Goal: Contribute content: Add original content to the website for others to see

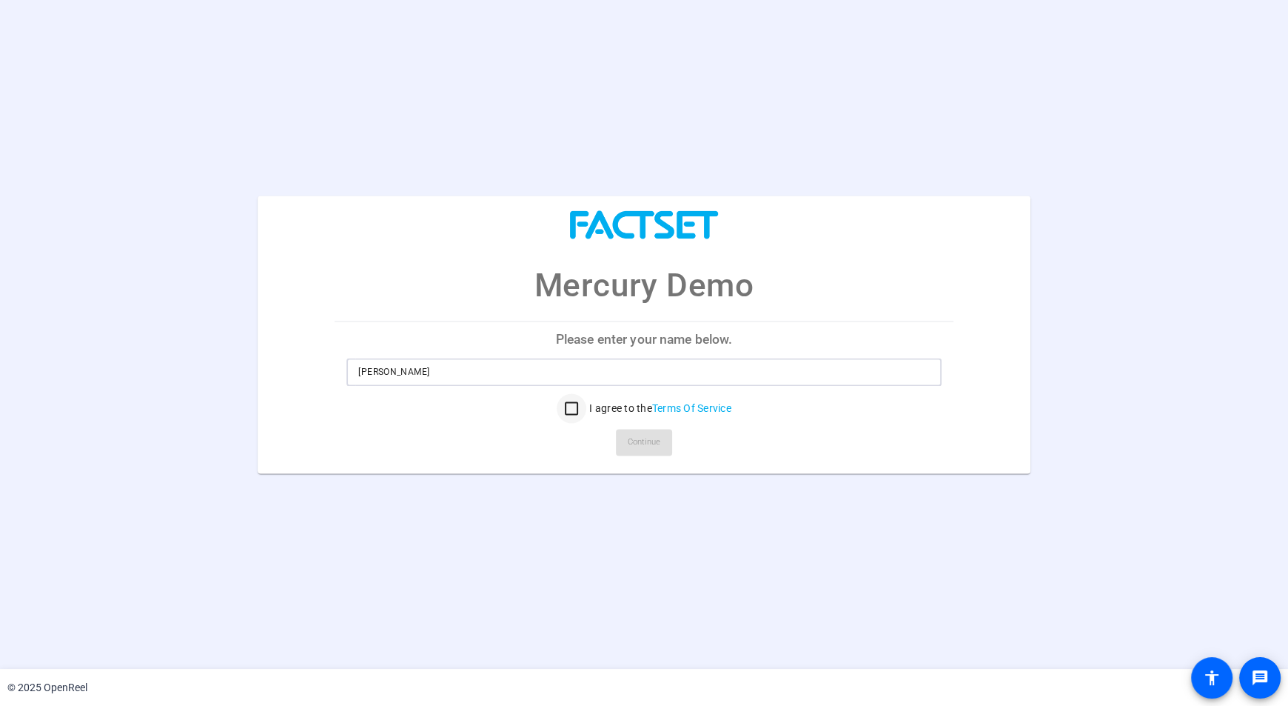
type input "Daniel Pena"
click at [578, 409] on input "I agree to the Terms Of Service" at bounding box center [572, 408] width 30 height 30
checkbox input "true"
click at [634, 444] on span "Continue" at bounding box center [644, 442] width 33 height 22
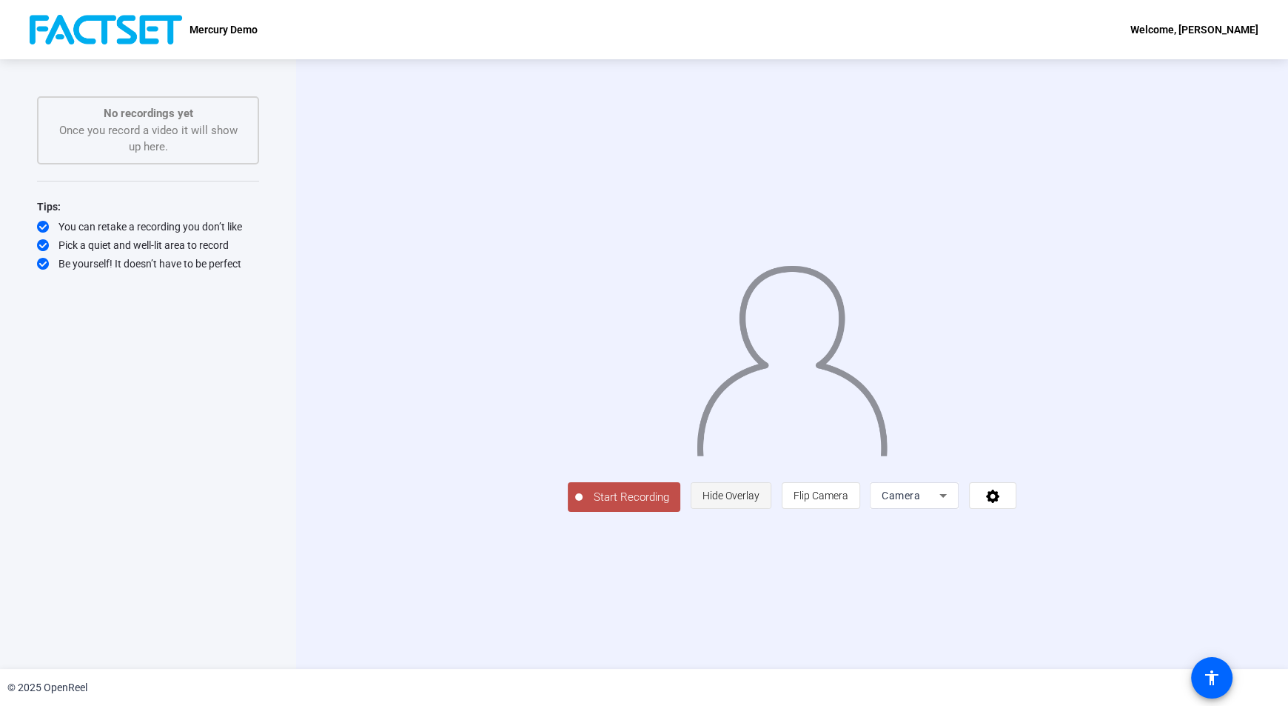
click at [760, 501] on span "Hide Overlay" at bounding box center [731, 495] width 57 height 12
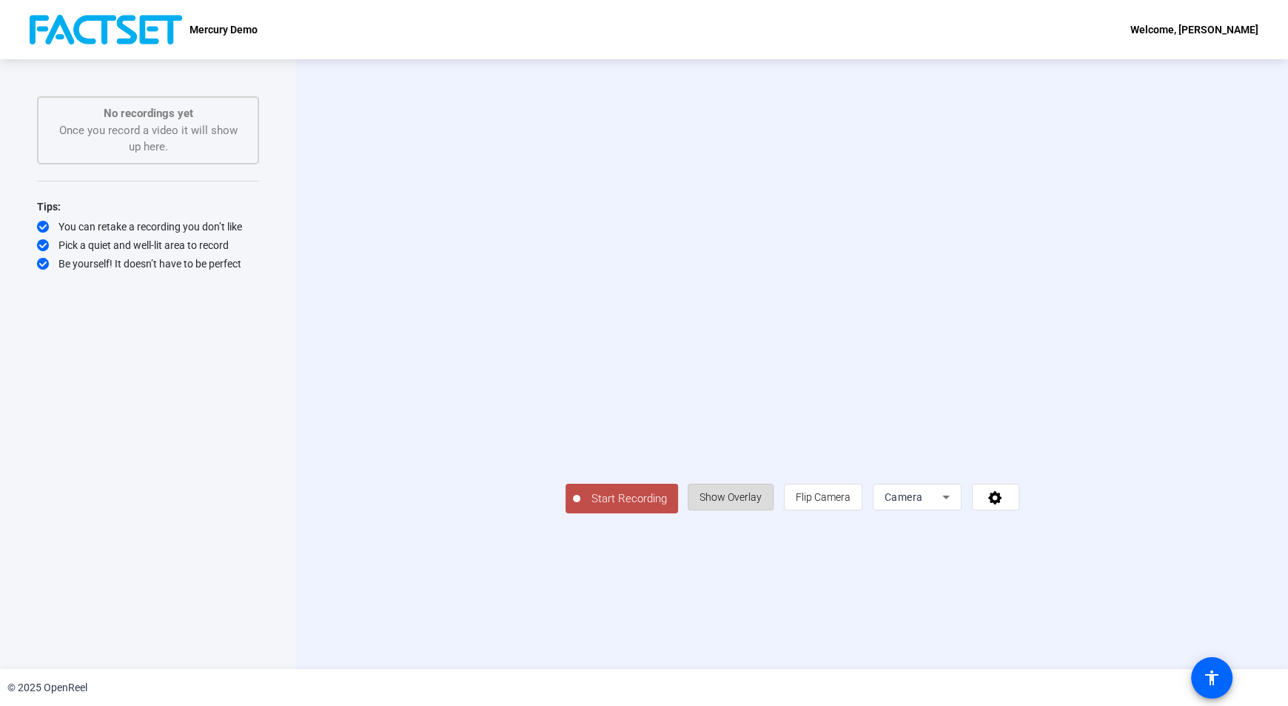
click at [762, 503] on span "Show Overlay" at bounding box center [731, 497] width 62 height 12
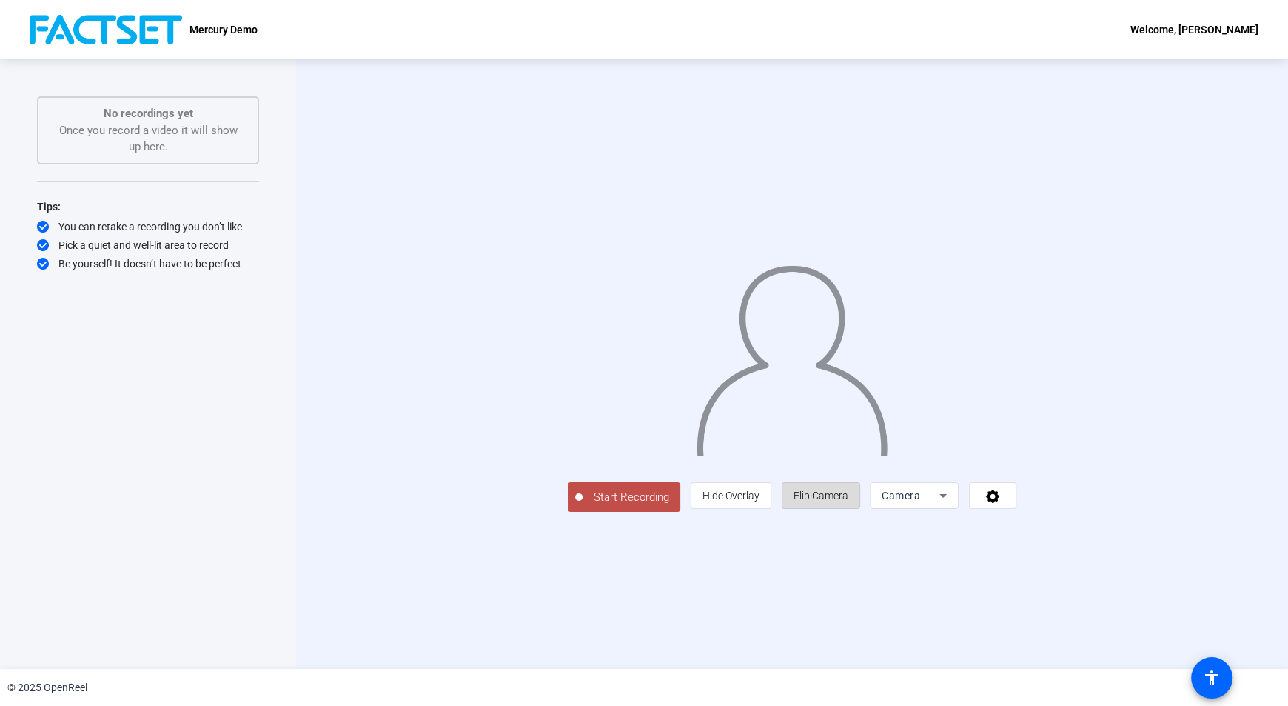
click at [849, 501] on span "Flip Camera" at bounding box center [821, 495] width 55 height 12
click at [920, 501] on span "Camera" at bounding box center [901, 495] width 39 height 12
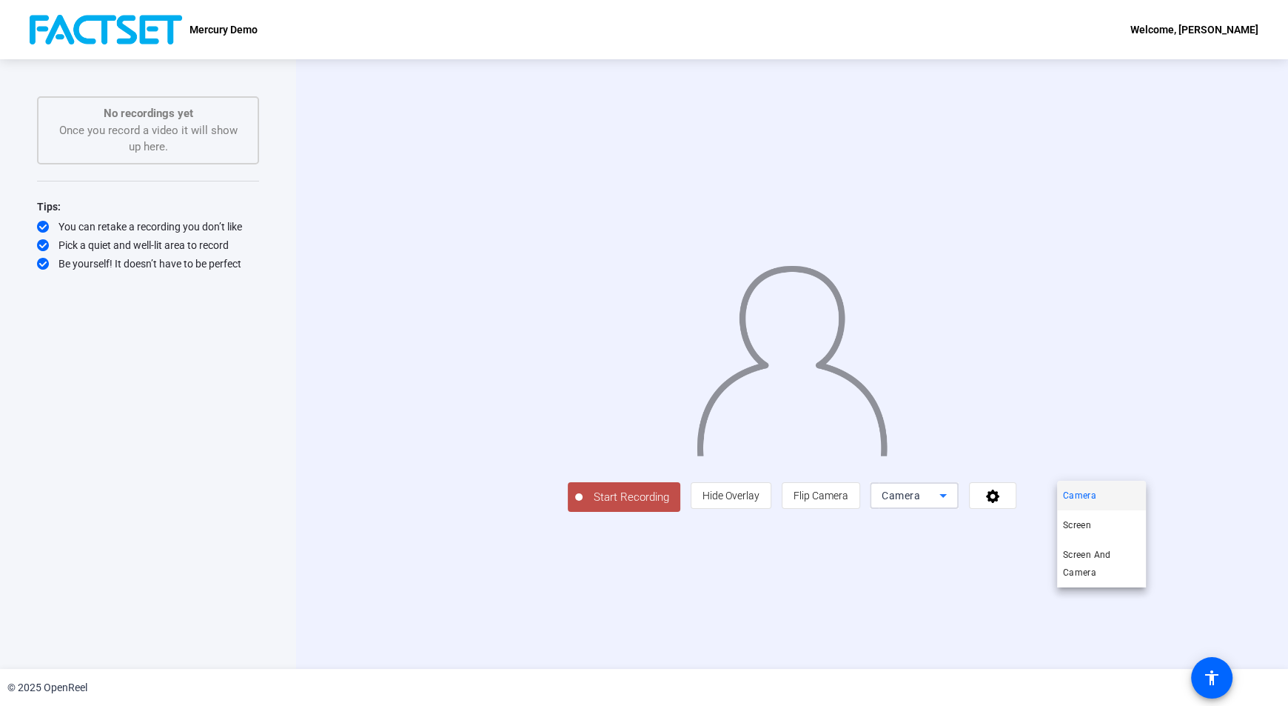
click at [1080, 597] on div at bounding box center [644, 353] width 1288 height 706
click at [1000, 503] on icon at bounding box center [992, 495] width 13 height 13
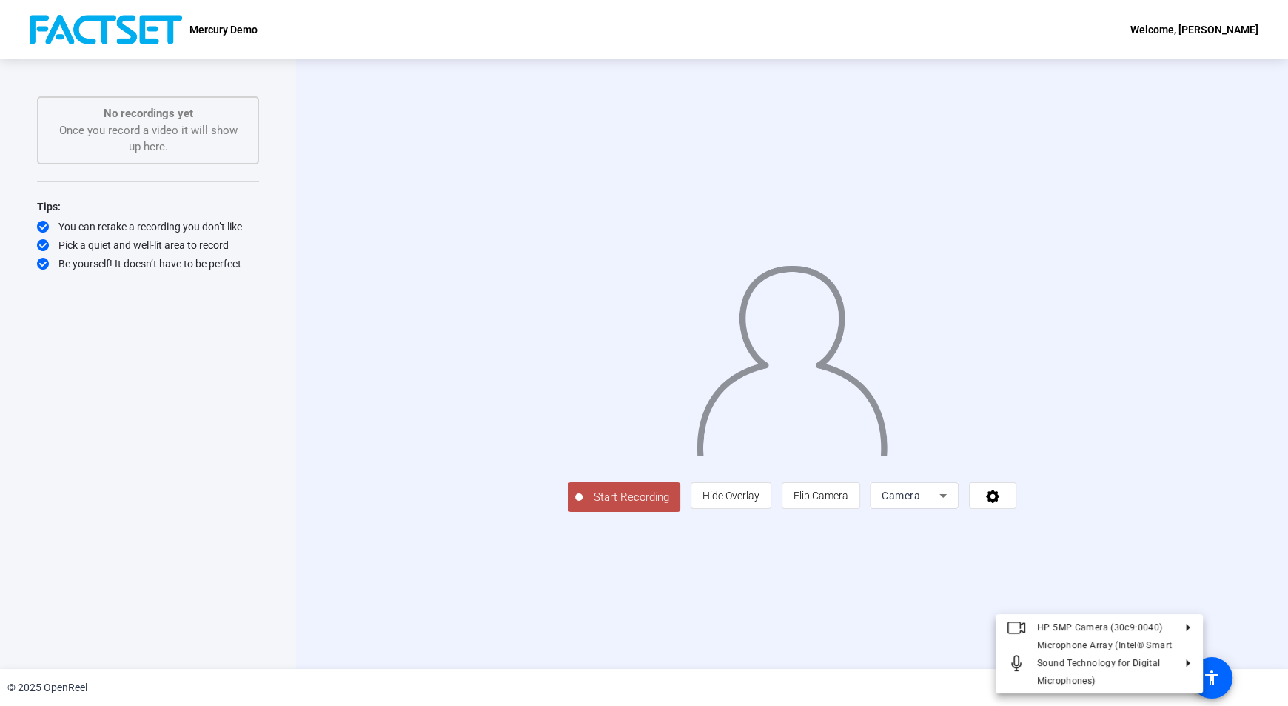
click at [94, 140] on div at bounding box center [644, 353] width 1288 height 706
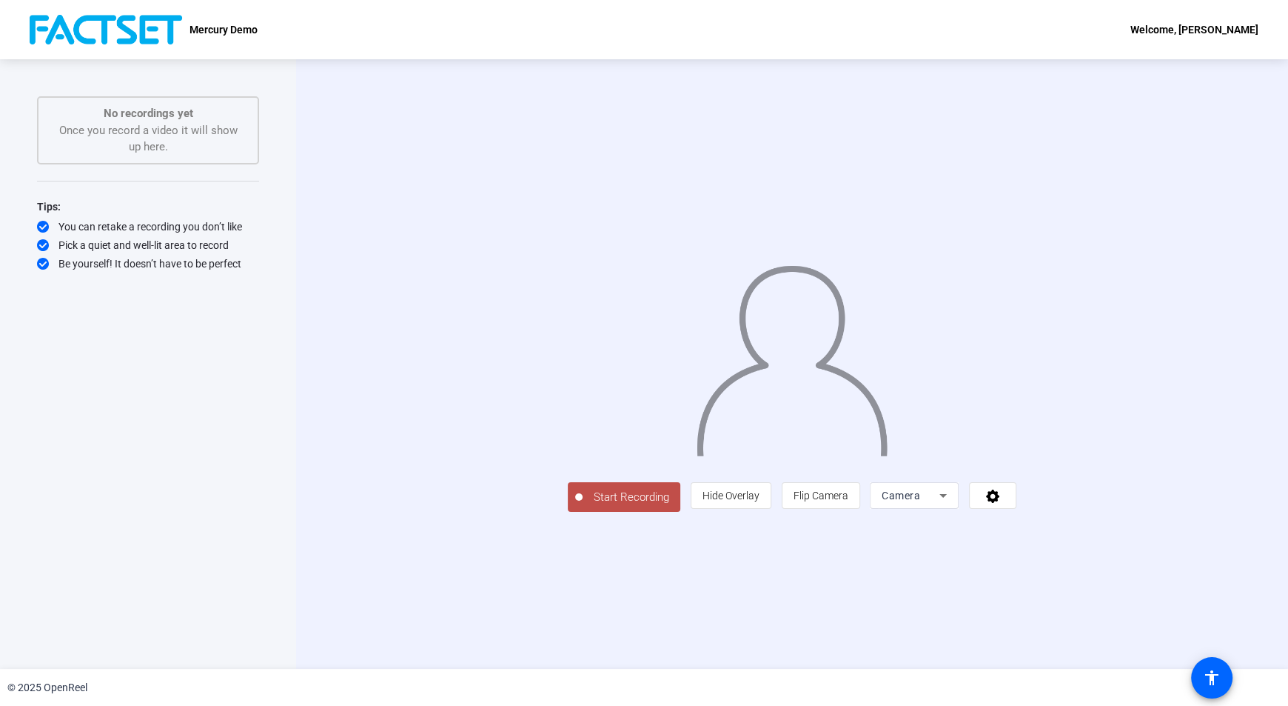
click at [137, 221] on div "You can retake a recording you don’t like" at bounding box center [148, 226] width 222 height 15
click at [121, 241] on div "Pick a quiet and well-lit area to record" at bounding box center [148, 245] width 222 height 15
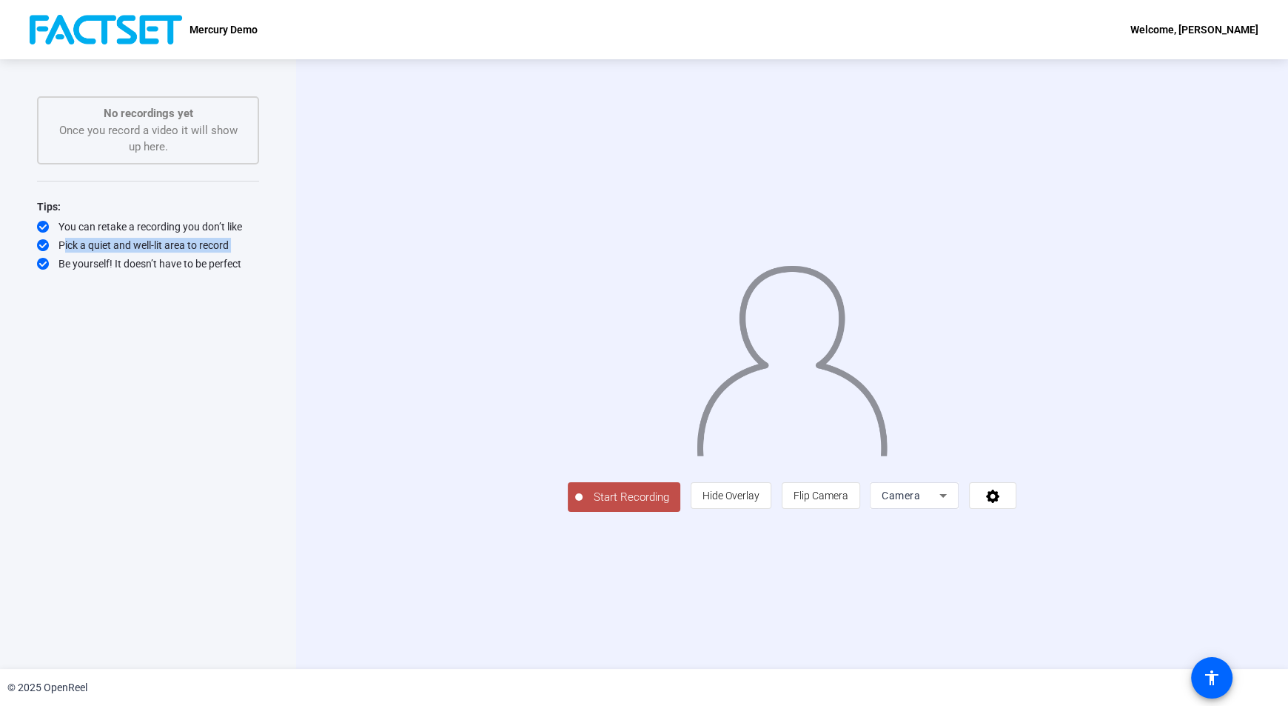
click at [121, 241] on div "Pick a quiet and well-lit area to record" at bounding box center [148, 245] width 222 height 15
click at [118, 259] on div "Be yourself! It doesn’t have to be perfect" at bounding box center [148, 263] width 222 height 15
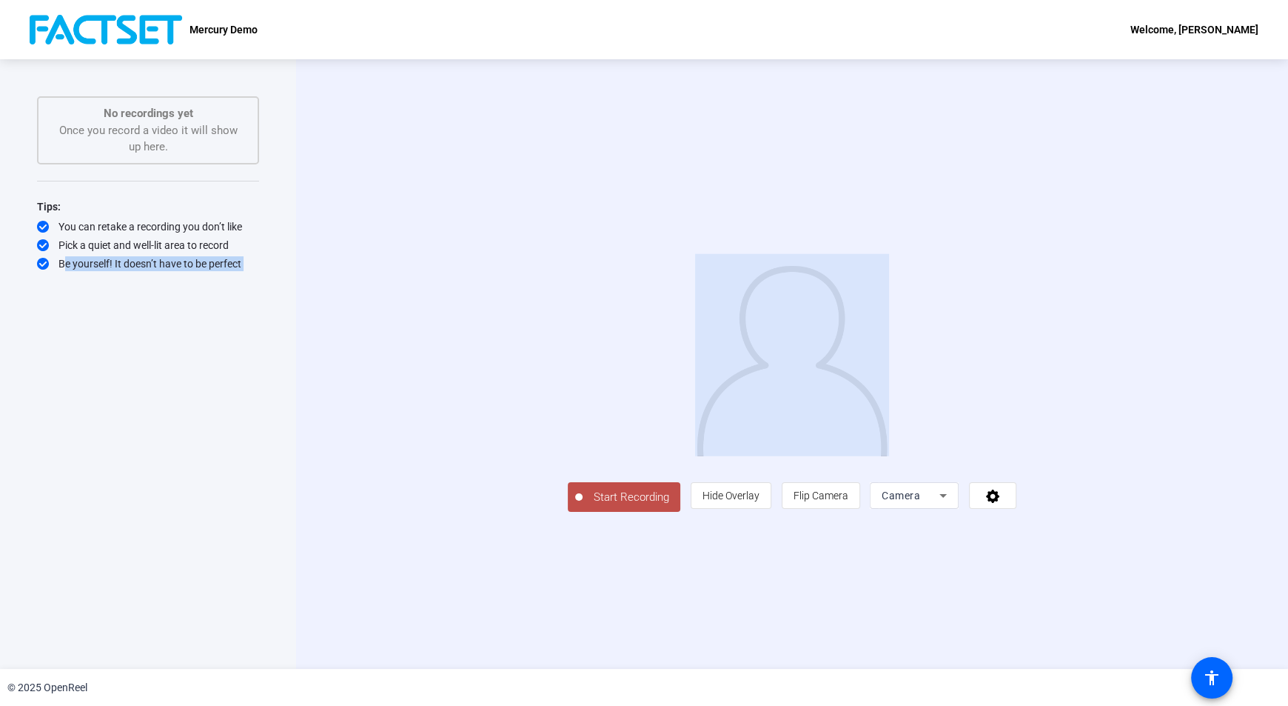
click at [118, 259] on div "Be yourself! It doesn’t have to be perfect" at bounding box center [148, 263] width 222 height 15
click at [120, 272] on div "Start Recording No recordings yet Once you record a video it will show up here.…" at bounding box center [148, 348] width 222 height 504
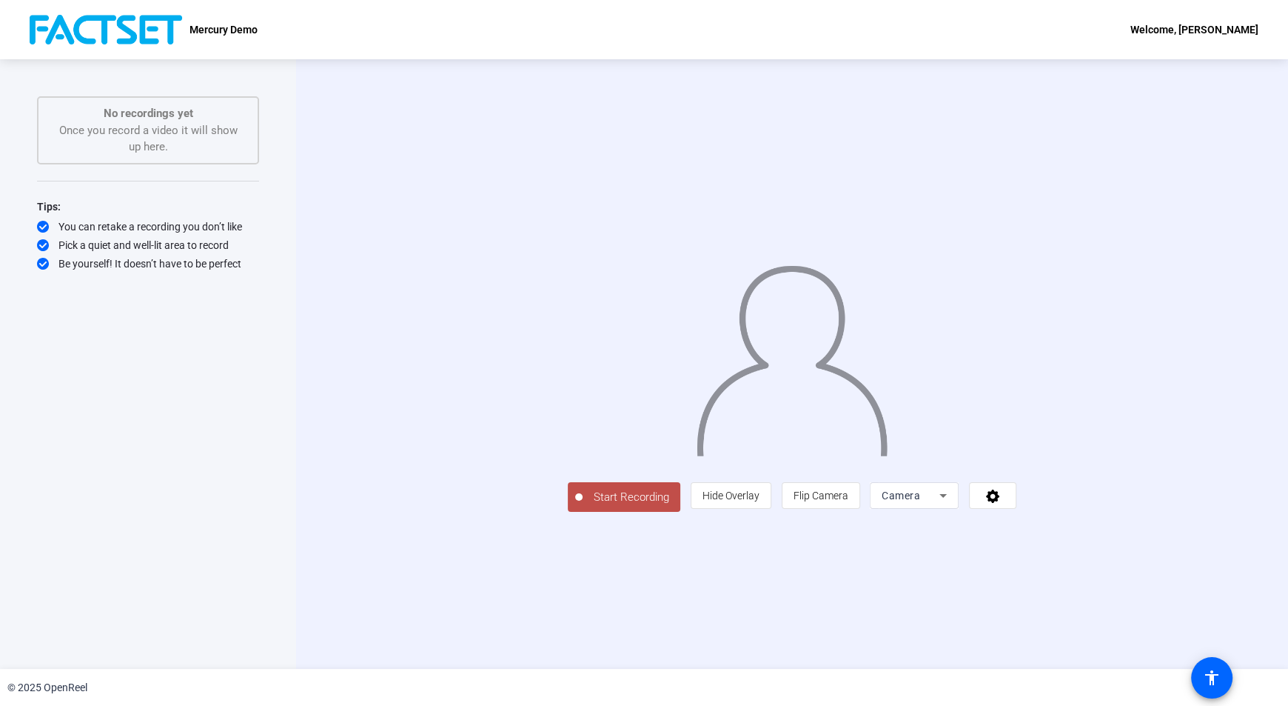
click at [163, 267] on div "Be yourself! It doesn’t have to be perfect" at bounding box center [148, 263] width 222 height 15
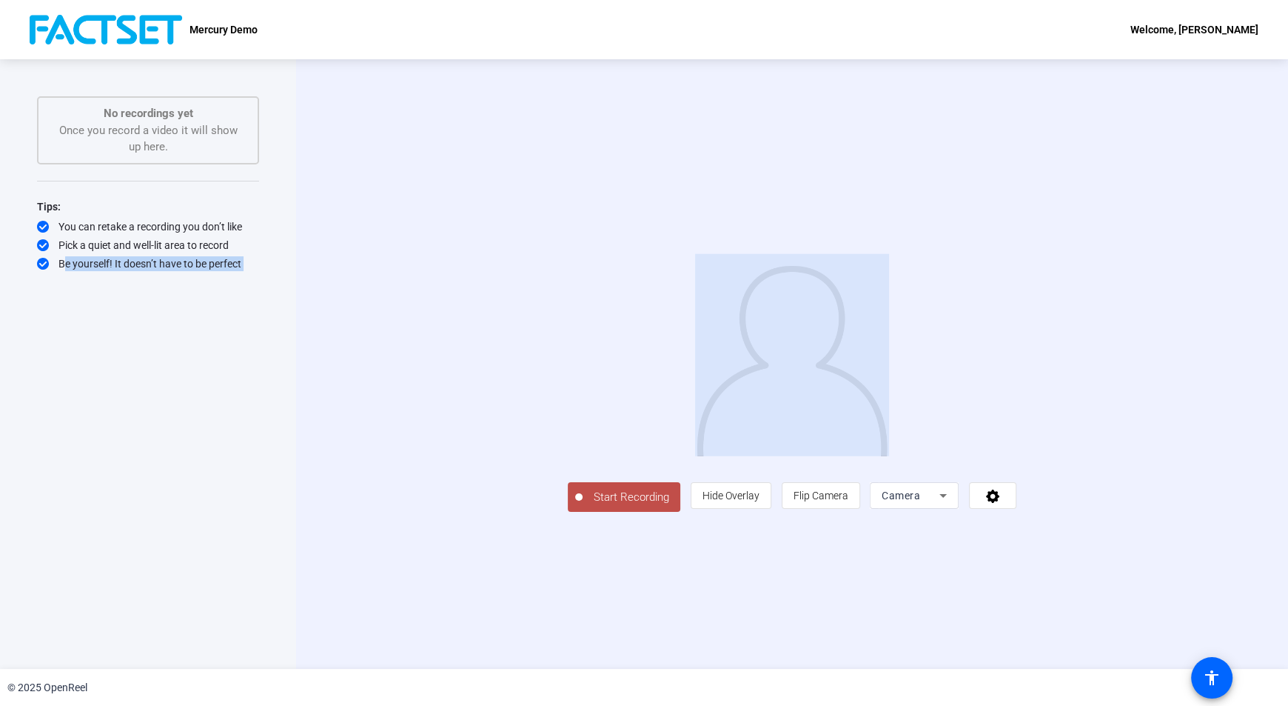
click at [163, 267] on div "Be yourself! It doesn’t have to be perfect" at bounding box center [148, 263] width 222 height 15
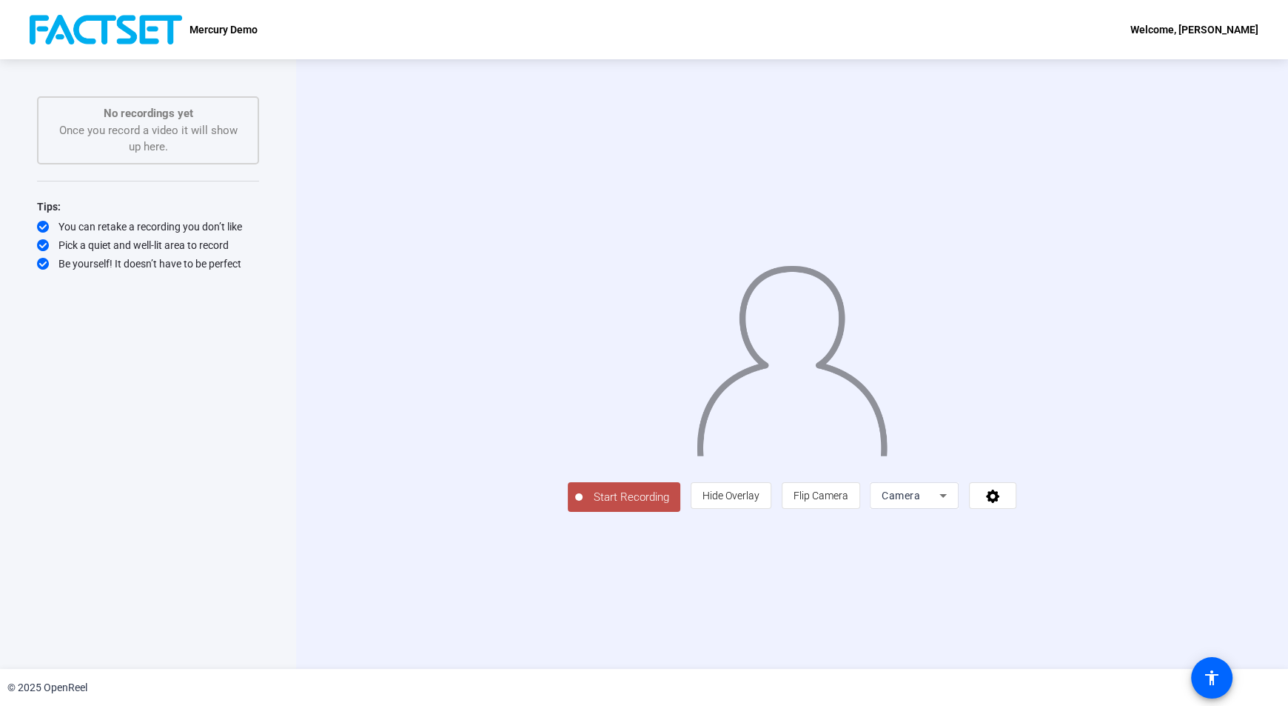
click at [245, 266] on div "Be yourself! It doesn’t have to be perfect" at bounding box center [148, 263] width 222 height 15
click at [920, 501] on span "Camera" at bounding box center [901, 495] width 39 height 12
click at [784, 633] on div at bounding box center [644, 353] width 1288 height 706
click at [583, 506] on span "Start Recording" at bounding box center [632, 497] width 98 height 17
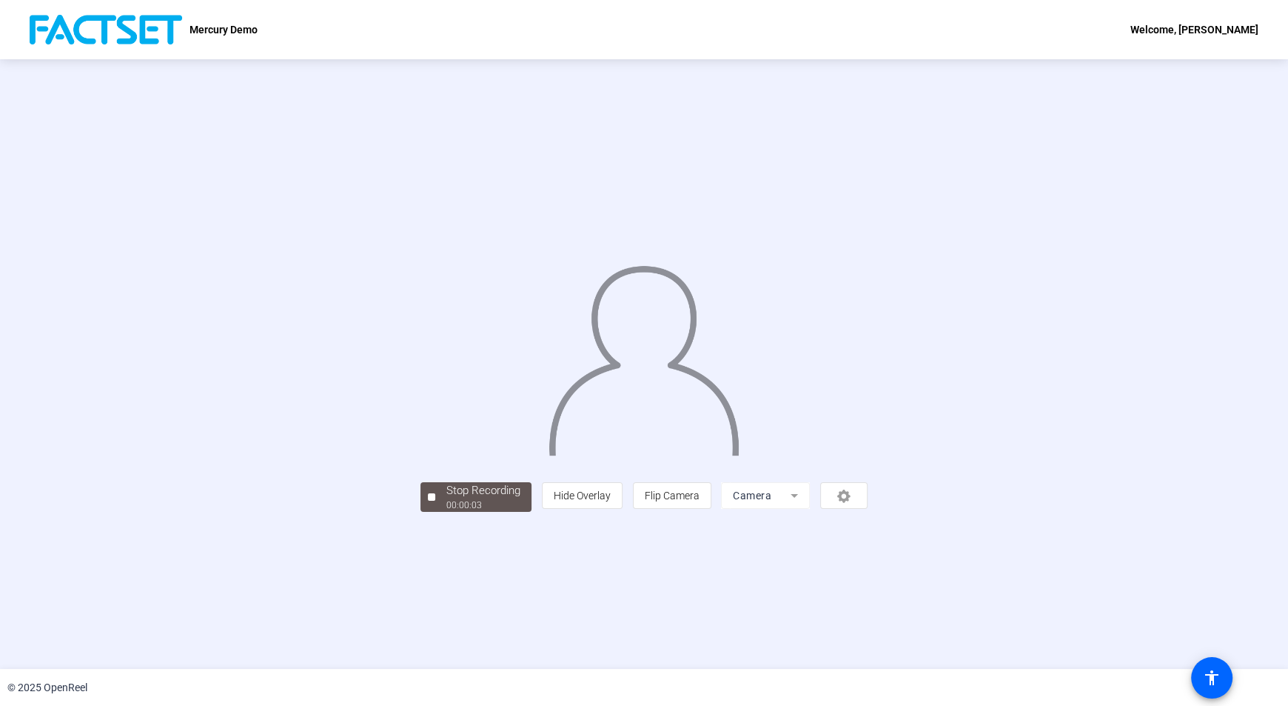
drag, startPoint x: 1048, startPoint y: 605, endPoint x: 1037, endPoint y: 608, distance: 11.5
click at [868, 509] on div "person Hide Overlay flip Flip Camera Camera" at bounding box center [705, 495] width 326 height 27
click at [1179, 35] on div "Welcome, [PERSON_NAME]" at bounding box center [1195, 30] width 128 height 18
click at [168, 21] on div at bounding box center [644, 353] width 1288 height 706
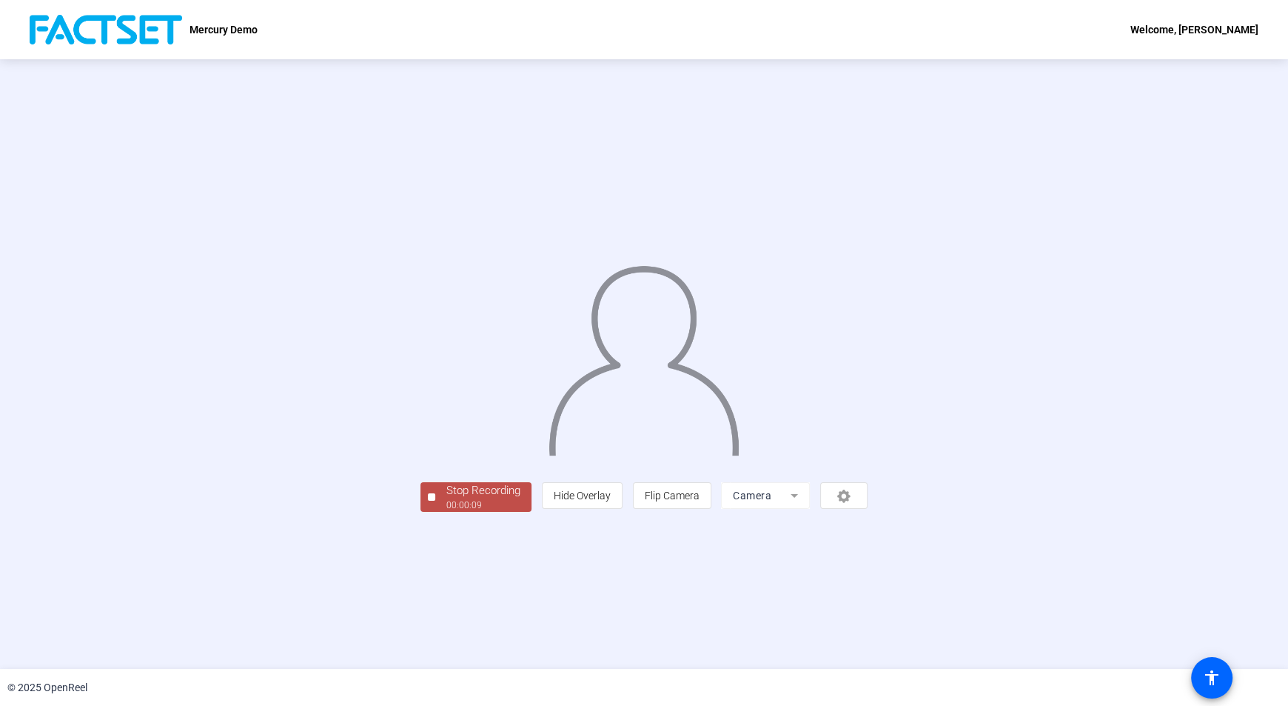
click at [126, 35] on img at bounding box center [106, 30] width 153 height 30
click at [217, 27] on p "Mercury Demo" at bounding box center [224, 30] width 68 height 18
click at [611, 501] on span "Hide Overlay" at bounding box center [582, 495] width 57 height 12
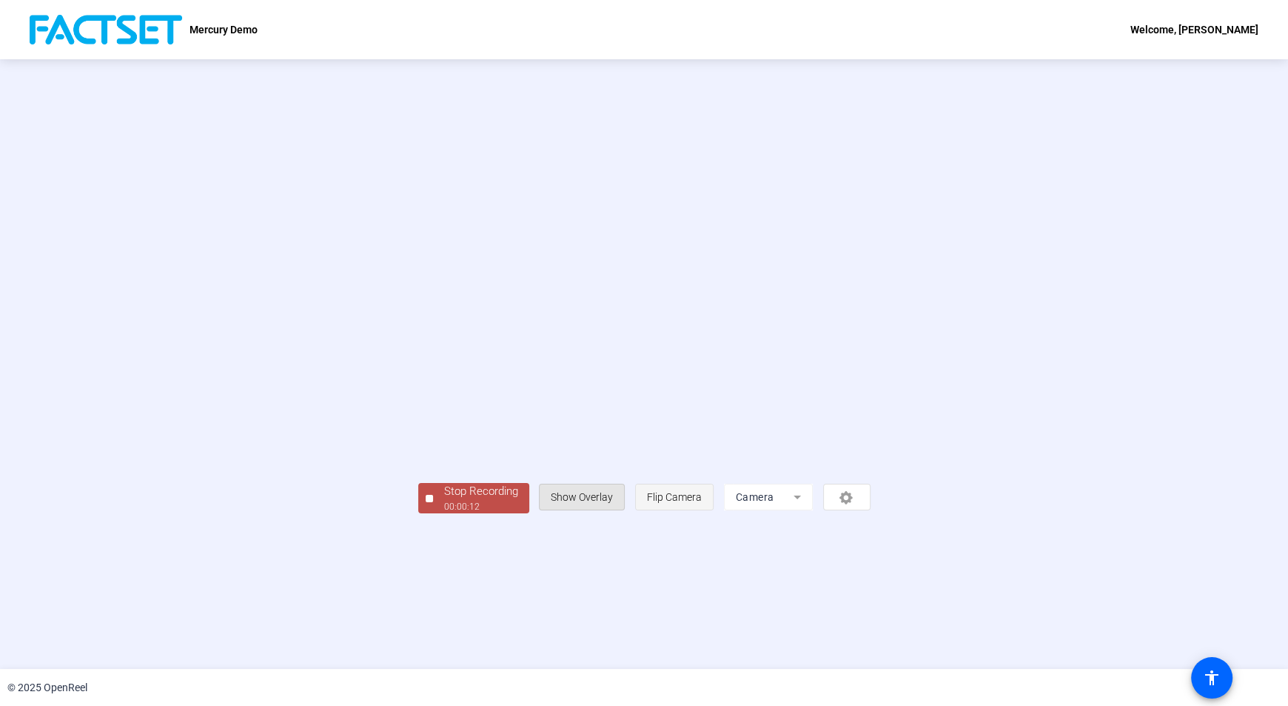
drag, startPoint x: 775, startPoint y: 601, endPoint x: 867, endPoint y: 595, distance: 92.8
click at [625, 510] on button "person Show Overlay" at bounding box center [582, 497] width 86 height 27
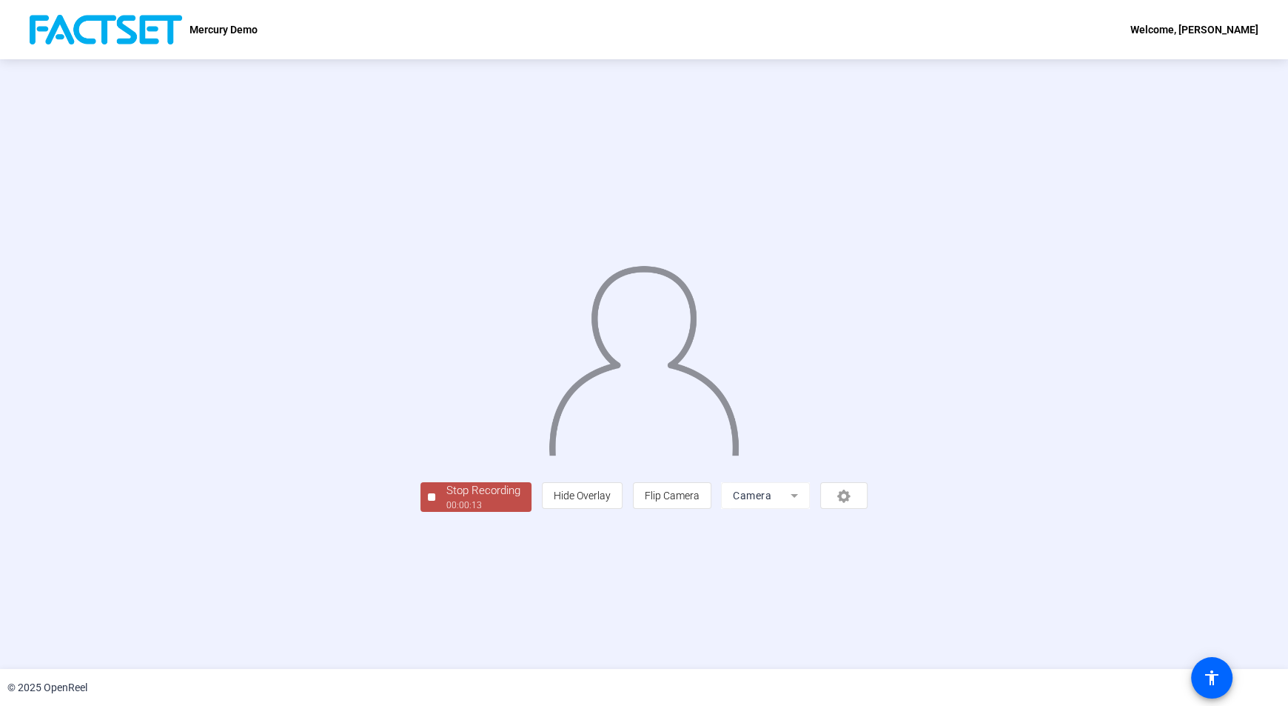
click at [810, 509] on mat-form-field "Camera" at bounding box center [765, 495] width 89 height 27
click at [868, 509] on div "person Hide Overlay flip Flip Camera Camera" at bounding box center [705, 495] width 326 height 27
drag, startPoint x: 1033, startPoint y: 605, endPoint x: 533, endPoint y: 589, distance: 500.0
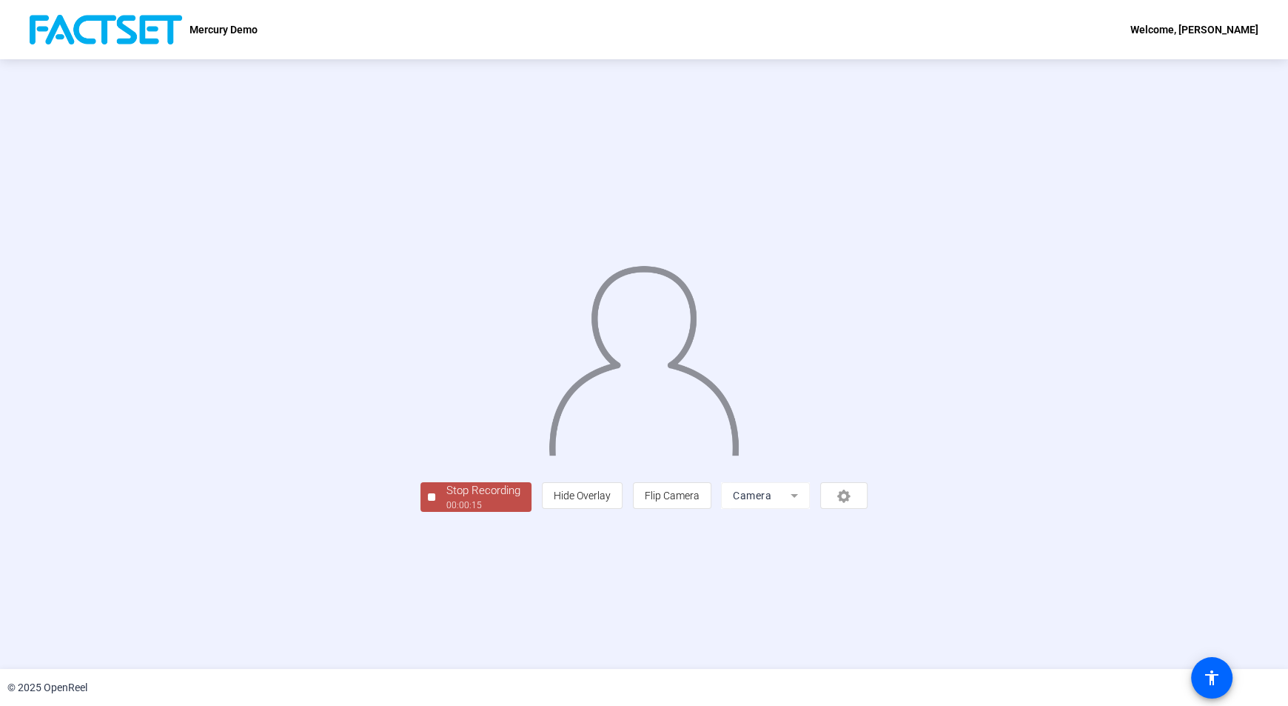
click at [868, 509] on div "person Hide Overlay flip Flip Camera Camera" at bounding box center [705, 495] width 326 height 27
click at [446, 499] on div "Stop Recording" at bounding box center [483, 490] width 74 height 17
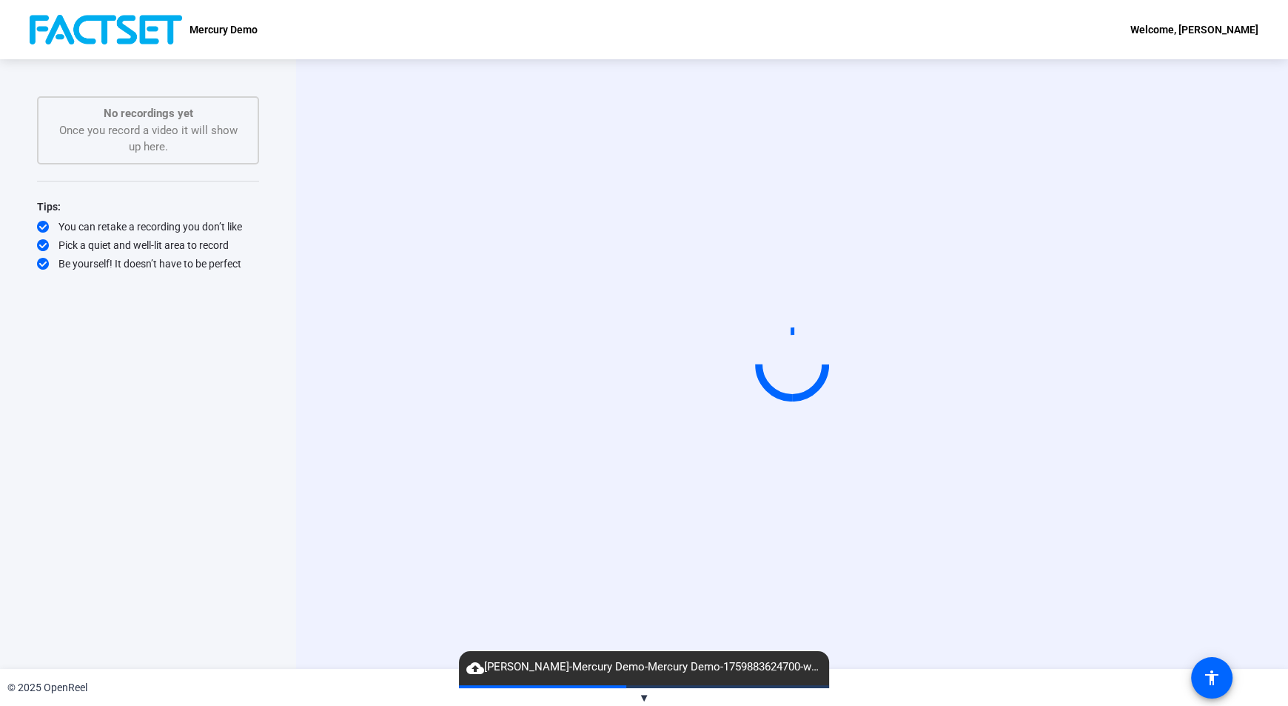
click at [141, 129] on div "No recordings yet Once you record a video it will show up here." at bounding box center [148, 130] width 190 height 50
click at [121, 155] on div "No recordings yet Once you record a video it will show up here." at bounding box center [148, 130] width 222 height 68
click at [143, 109] on p "No recordings yet" at bounding box center [148, 113] width 190 height 17
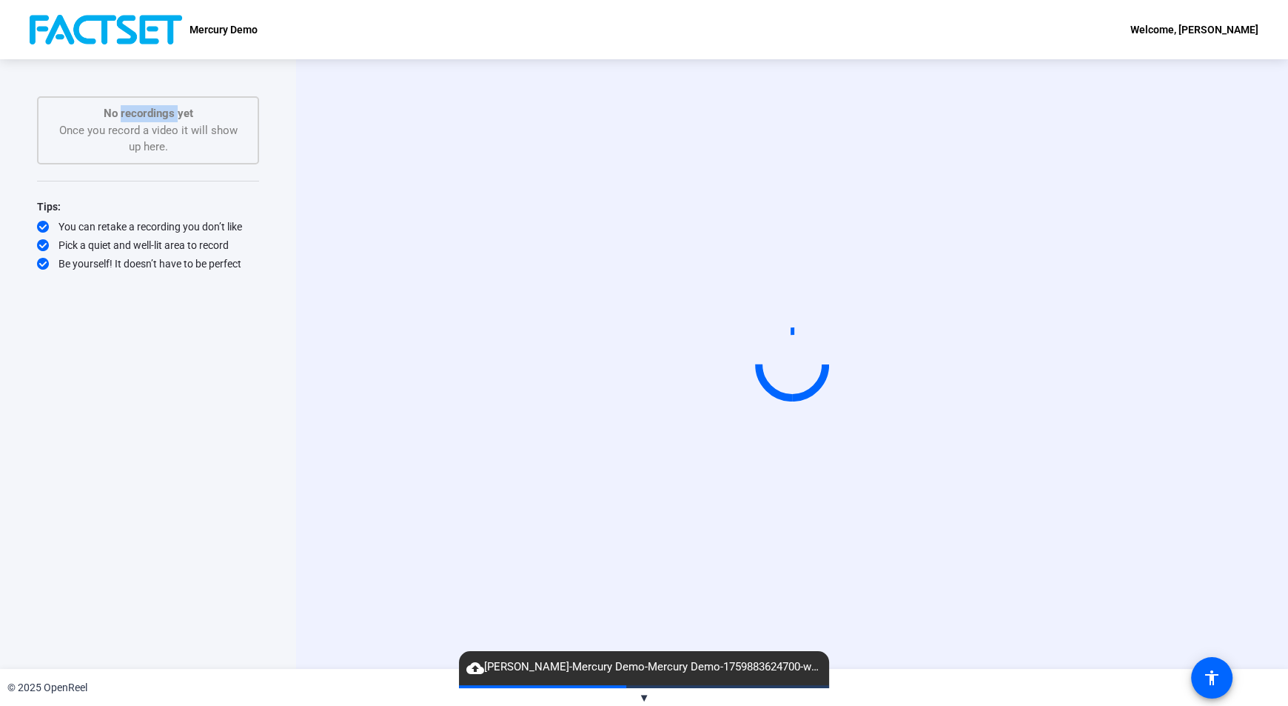
click at [143, 109] on p "No recordings yet" at bounding box center [148, 113] width 190 height 17
click at [327, 98] on div "Start Recording" at bounding box center [792, 363] width 992 height 609
click at [640, 695] on span "▼" at bounding box center [644, 697] width 11 height 13
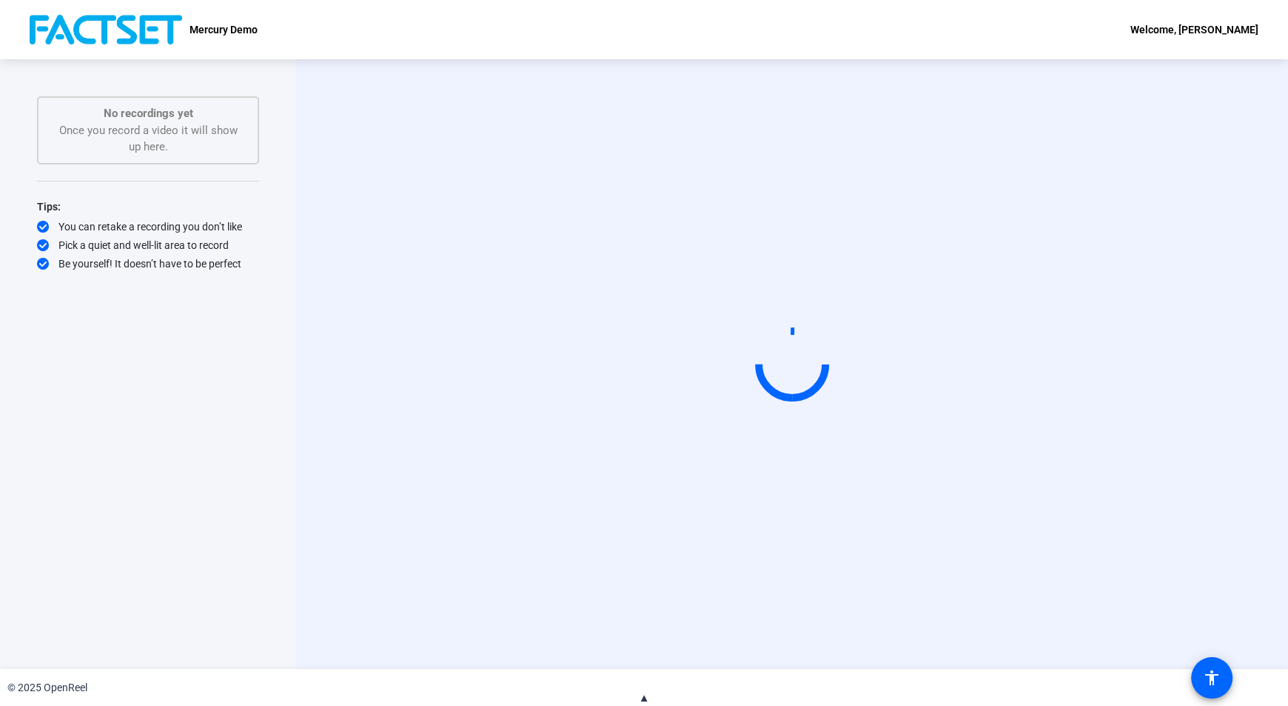
click at [642, 697] on span "▲" at bounding box center [644, 697] width 11 height 13
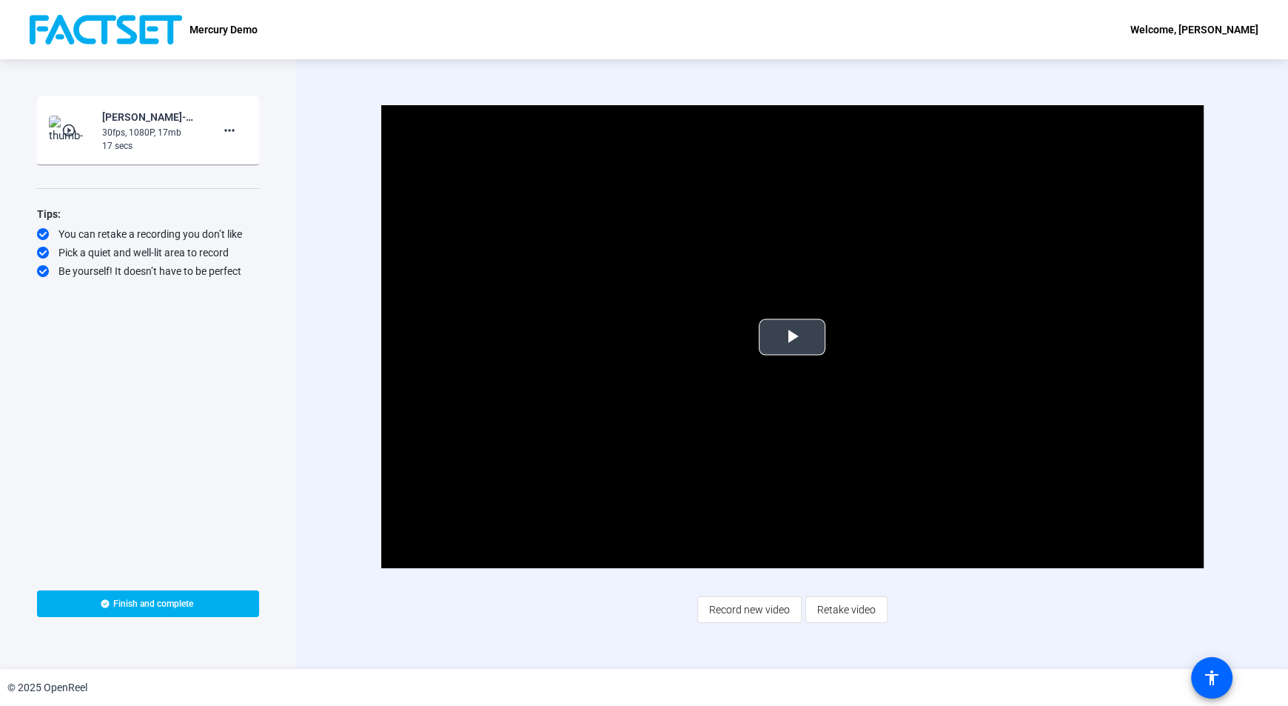
click at [792, 337] on span "Video Player" at bounding box center [792, 337] width 0 height 0
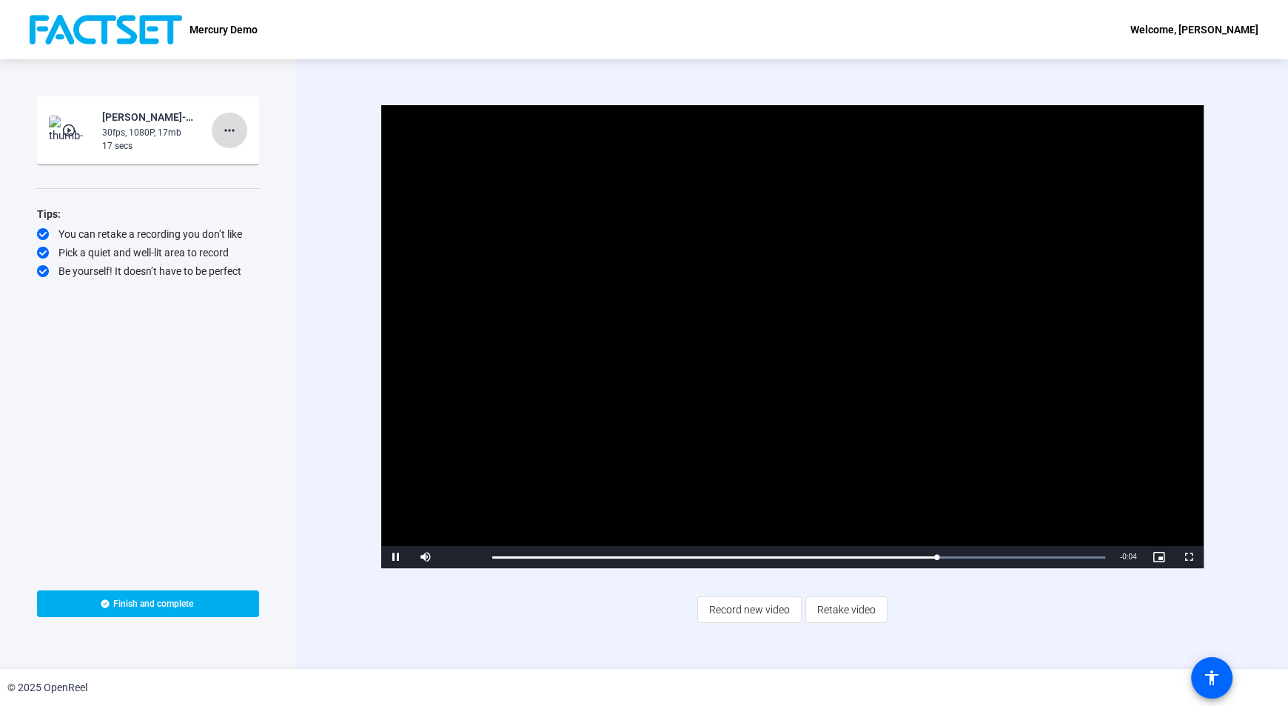
click at [232, 134] on mat-icon "more_horiz" at bounding box center [230, 130] width 18 height 18
click at [291, 113] on div at bounding box center [644, 353] width 1288 height 706
click at [1216, 681] on mat-icon "accessibility" at bounding box center [1212, 678] width 18 height 18
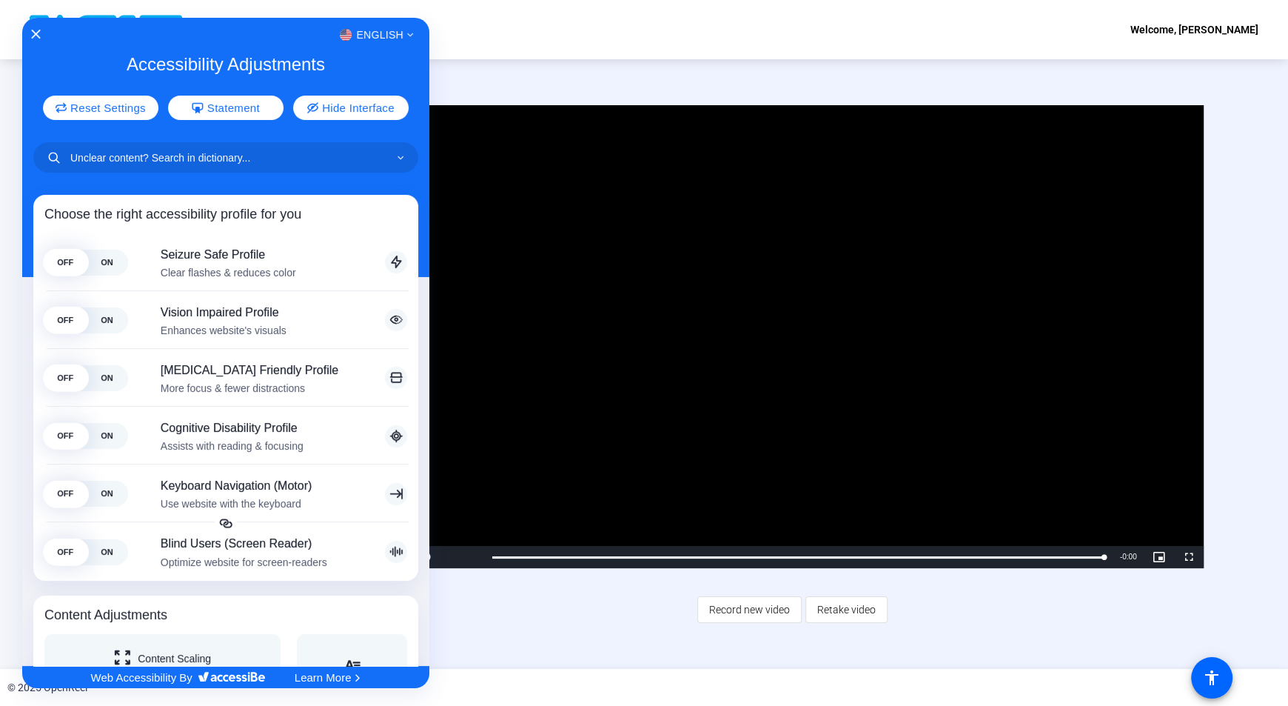
click at [484, 39] on div at bounding box center [644, 353] width 1288 height 706
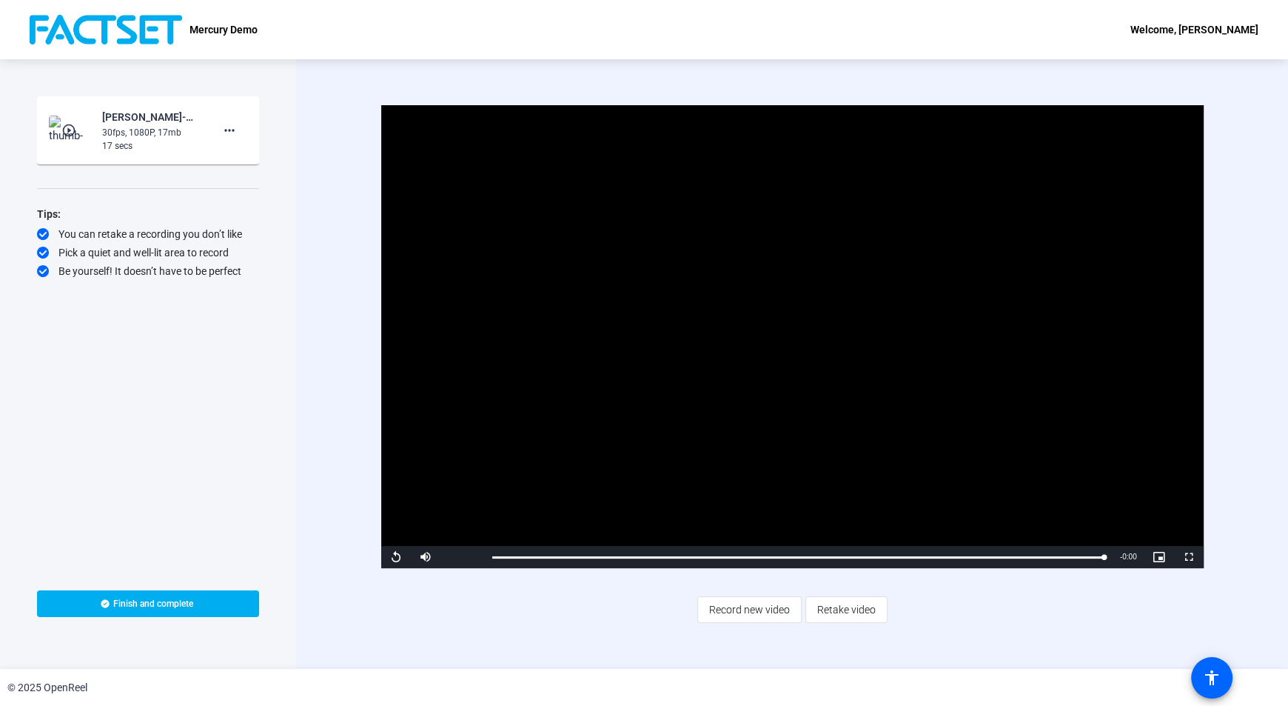
click at [1195, 27] on div "Welcome, [PERSON_NAME]" at bounding box center [1195, 30] width 128 height 18
click at [224, 35] on div at bounding box center [644, 353] width 1288 height 706
click at [203, 31] on p "Mercury Demo" at bounding box center [224, 30] width 68 height 18
drag, startPoint x: 262, startPoint y: 21, endPoint x: 187, endPoint y: 27, distance: 75.0
click at [255, 24] on div "Mercury Demo Welcome, Daniel Pena" at bounding box center [644, 29] width 1288 height 59
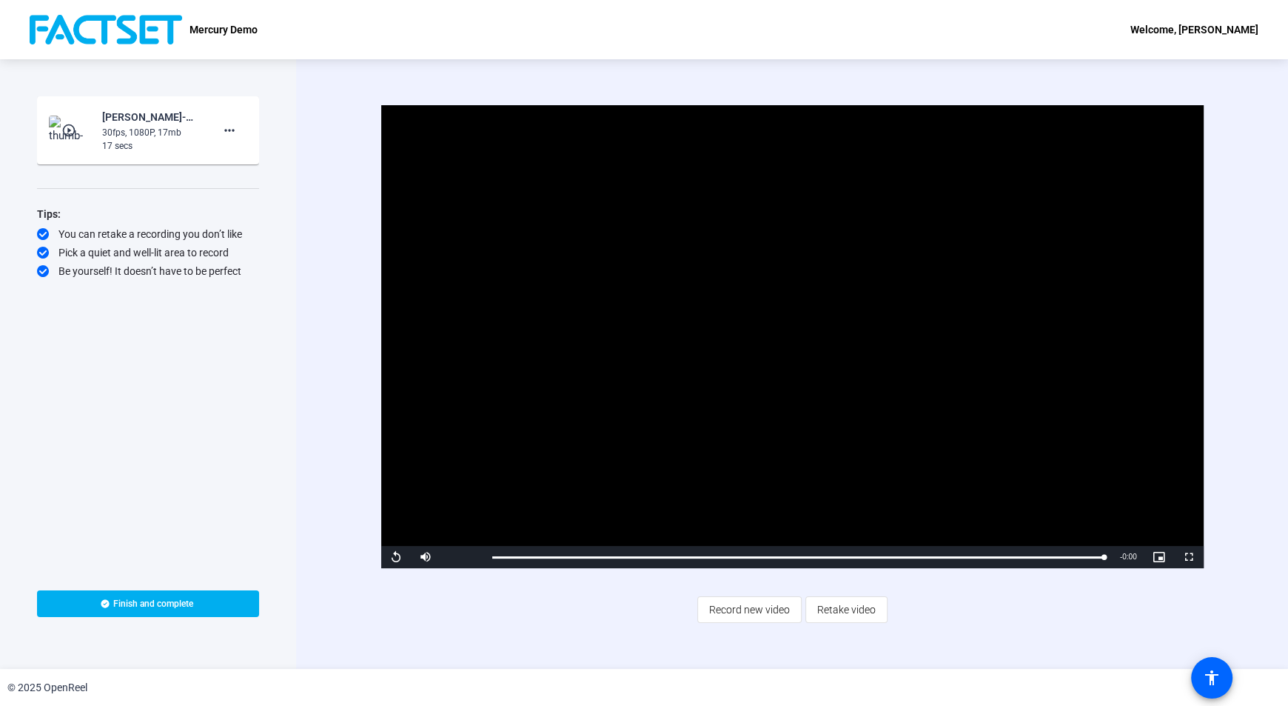
click at [107, 27] on img at bounding box center [106, 30] width 153 height 30
click at [39, 41] on img at bounding box center [106, 30] width 153 height 30
click at [747, 602] on span "Record new video" at bounding box center [749, 609] width 81 height 28
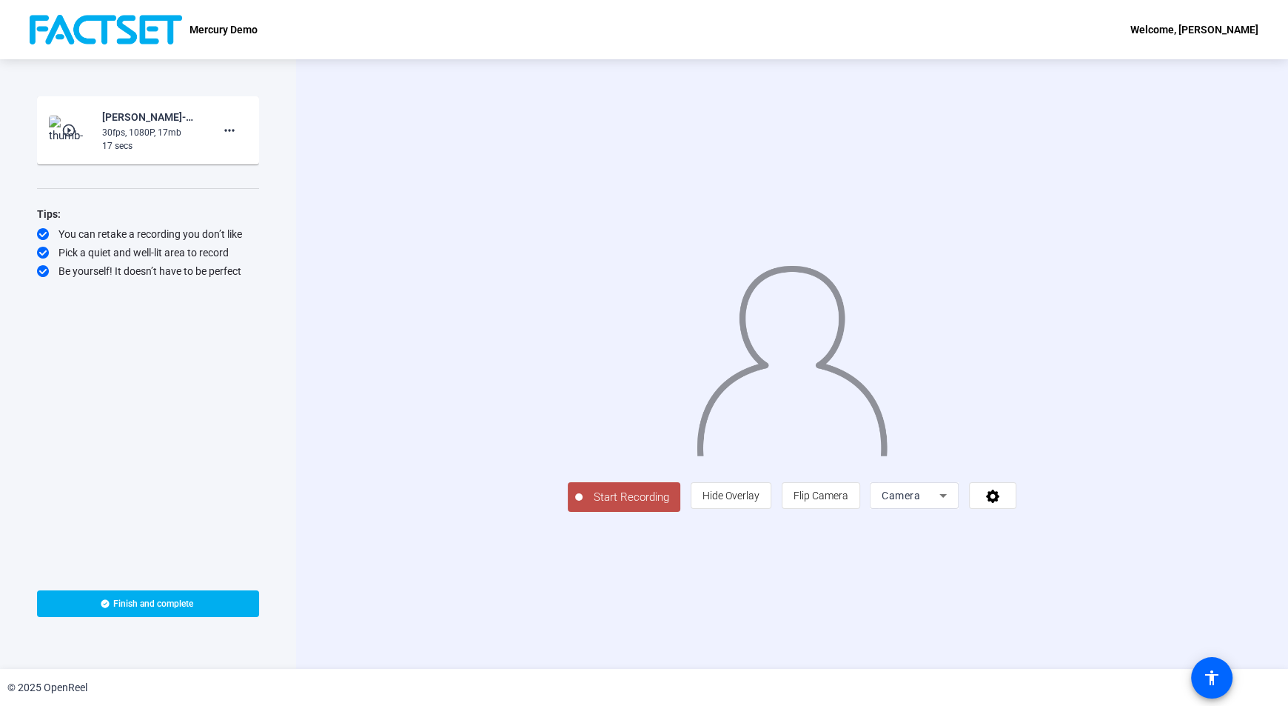
drag, startPoint x: 572, startPoint y: 321, endPoint x: 470, endPoint y: 305, distance: 102.7
click at [568, 305] on div at bounding box center [792, 342] width 449 height 252
click at [920, 501] on span "Camera" at bounding box center [901, 495] width 39 height 12
click at [1080, 561] on span "Screen And Camera" at bounding box center [1101, 564] width 77 height 36
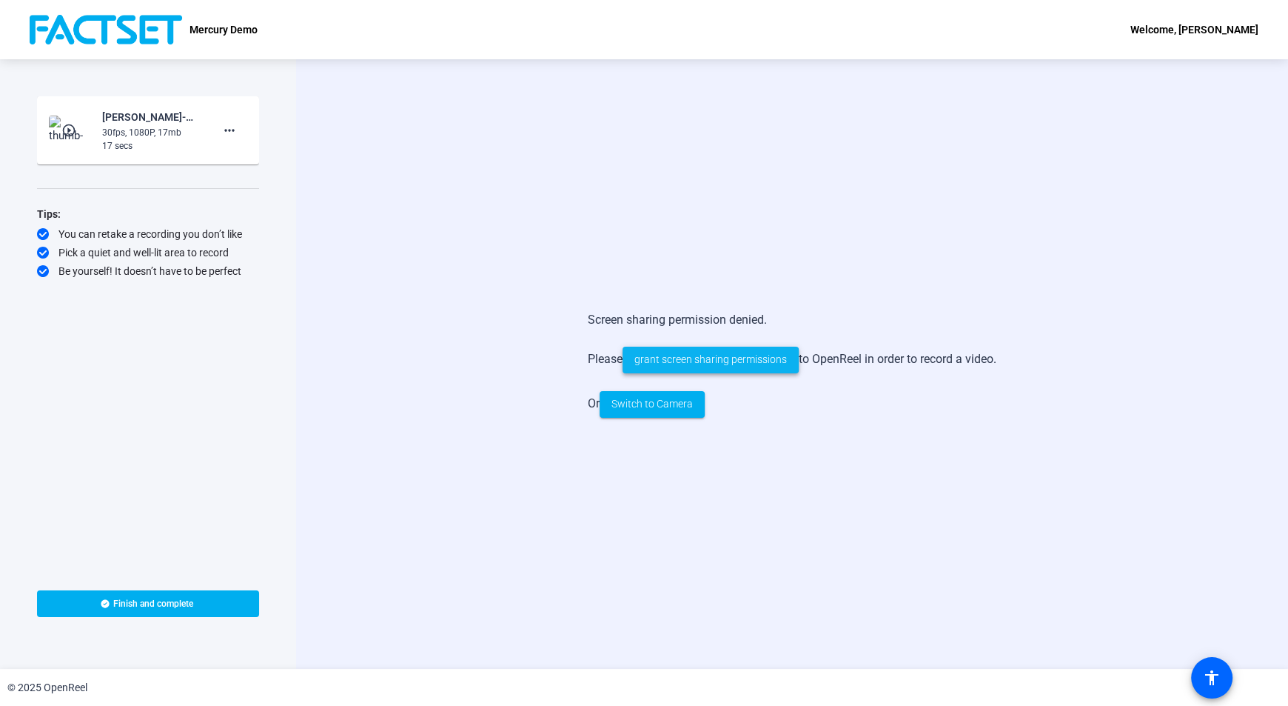
click at [700, 362] on span "grant screen sharing permissions" at bounding box center [711, 360] width 153 height 16
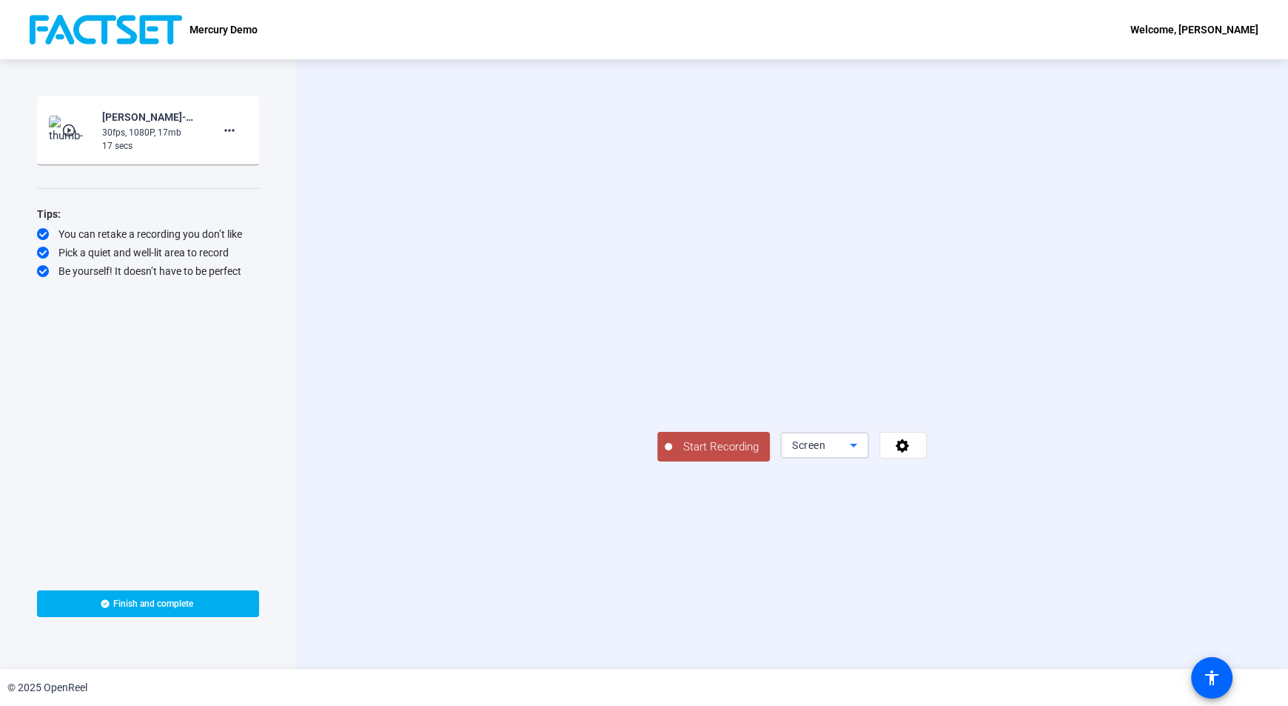
click at [850, 454] on div "Screen" at bounding box center [821, 445] width 58 height 18
click at [931, 610] on div at bounding box center [644, 353] width 1288 height 706
click at [672, 455] on span "Start Recording" at bounding box center [721, 446] width 98 height 17
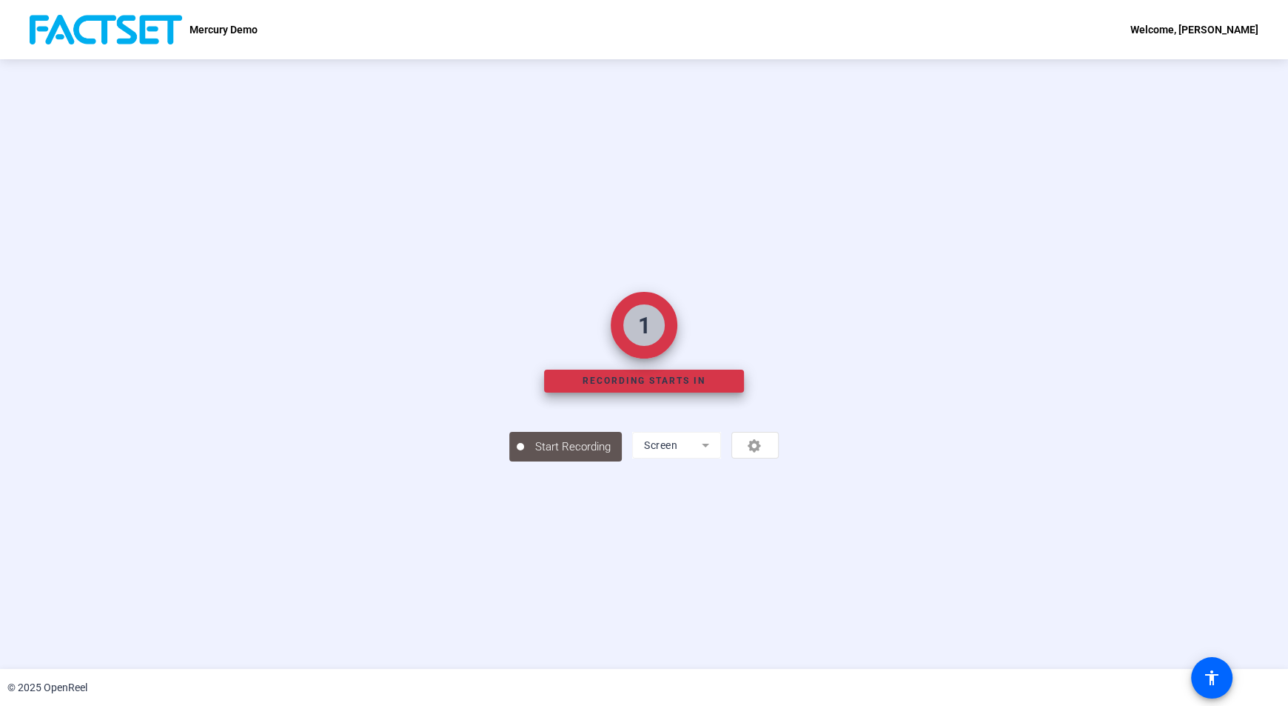
click at [509, 461] on div "1 Recording starts in Start Recording Screen" at bounding box center [644, 364] width 270 height 195
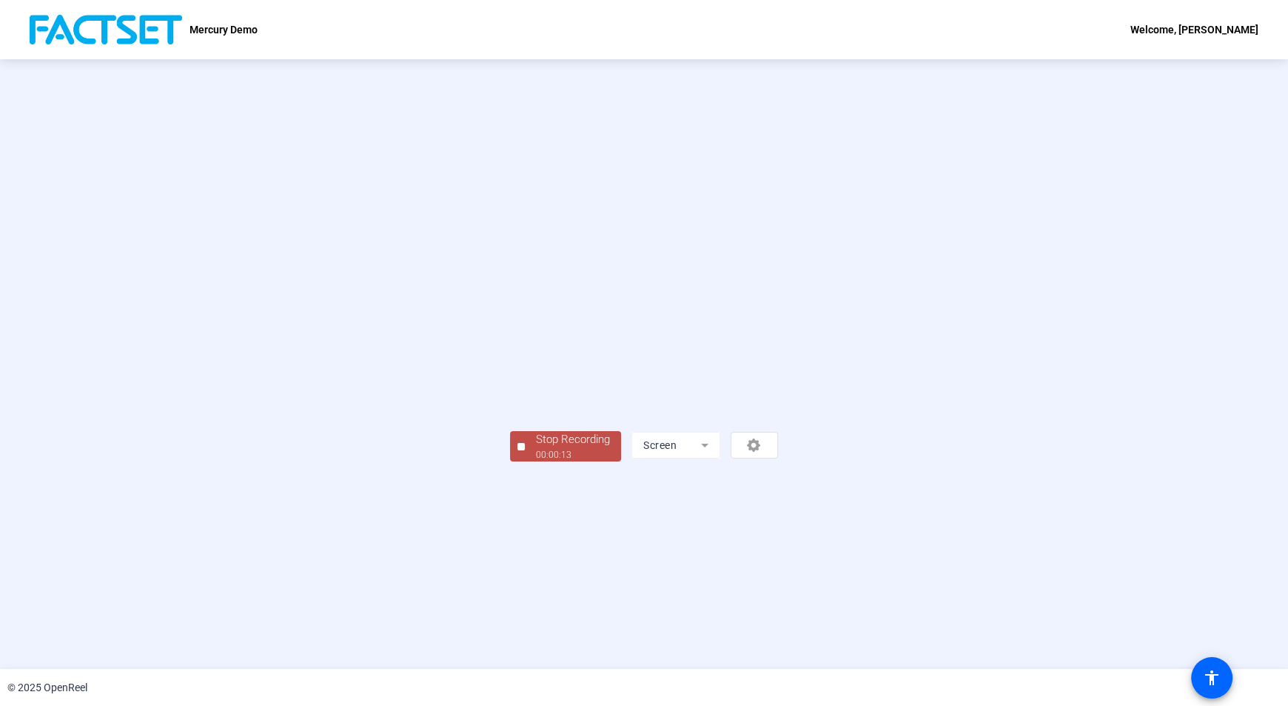
click at [536, 461] on div "00:00:13" at bounding box center [573, 454] width 74 height 13
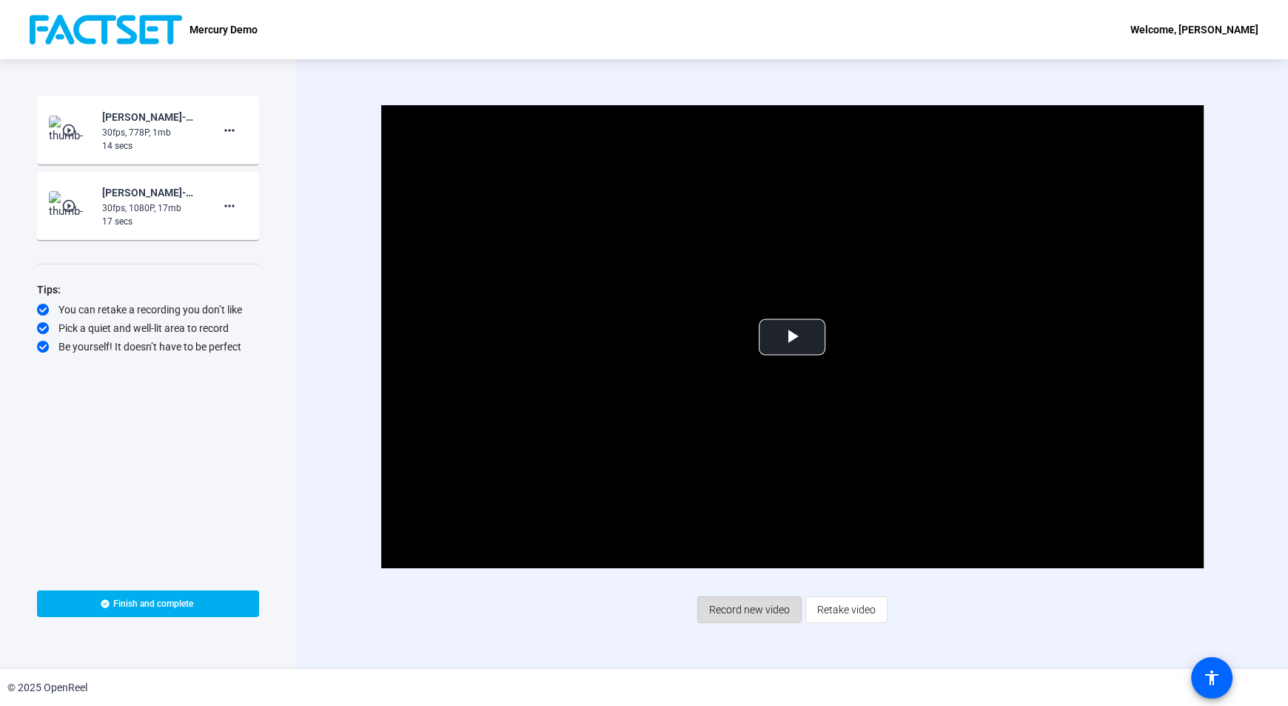
click at [729, 603] on span "Record new video" at bounding box center [749, 609] width 81 height 28
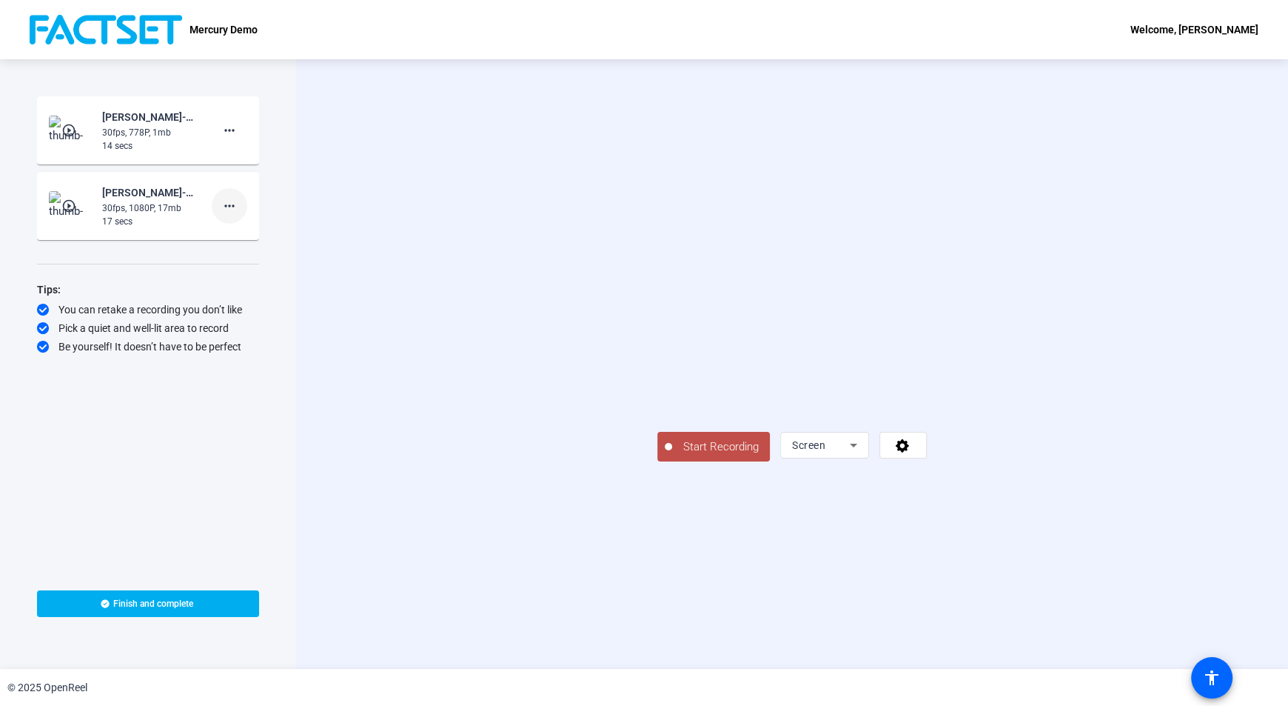
click at [223, 208] on mat-icon "more_horiz" at bounding box center [230, 206] width 18 height 18
click at [229, 239] on span "Delete clip" at bounding box center [253, 236] width 59 height 18
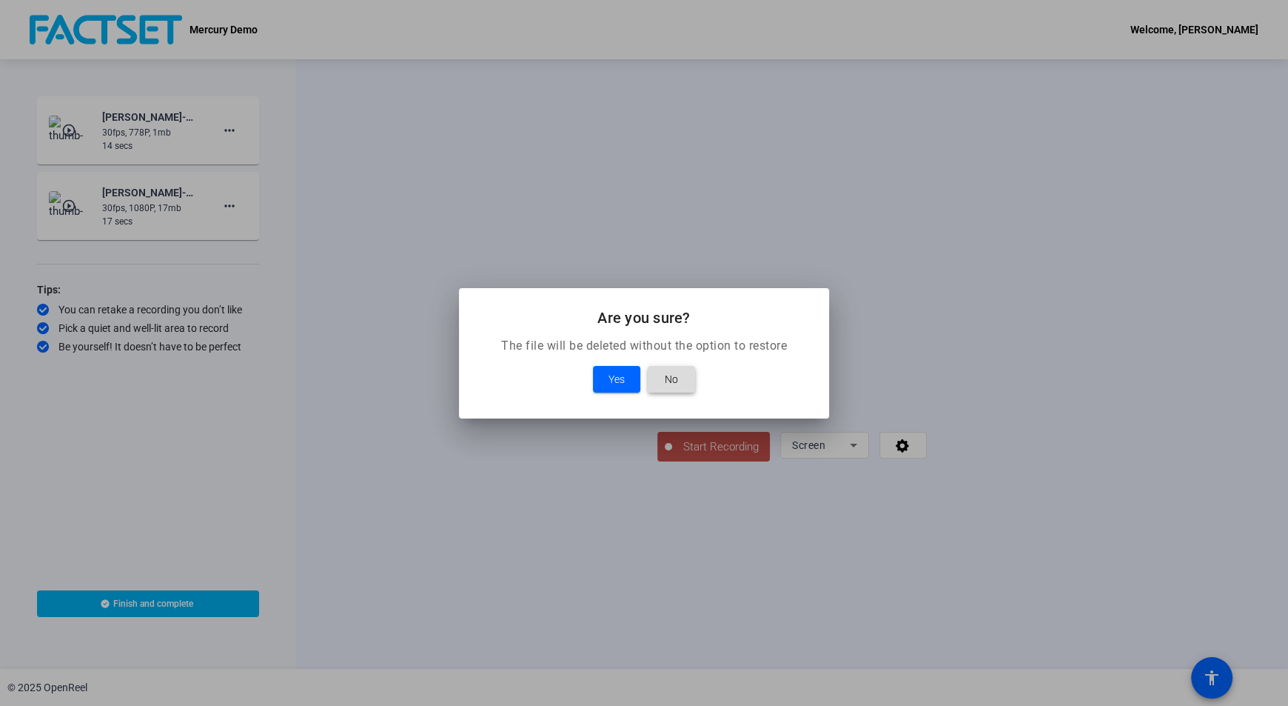
click at [676, 375] on span "No" at bounding box center [671, 379] width 13 height 18
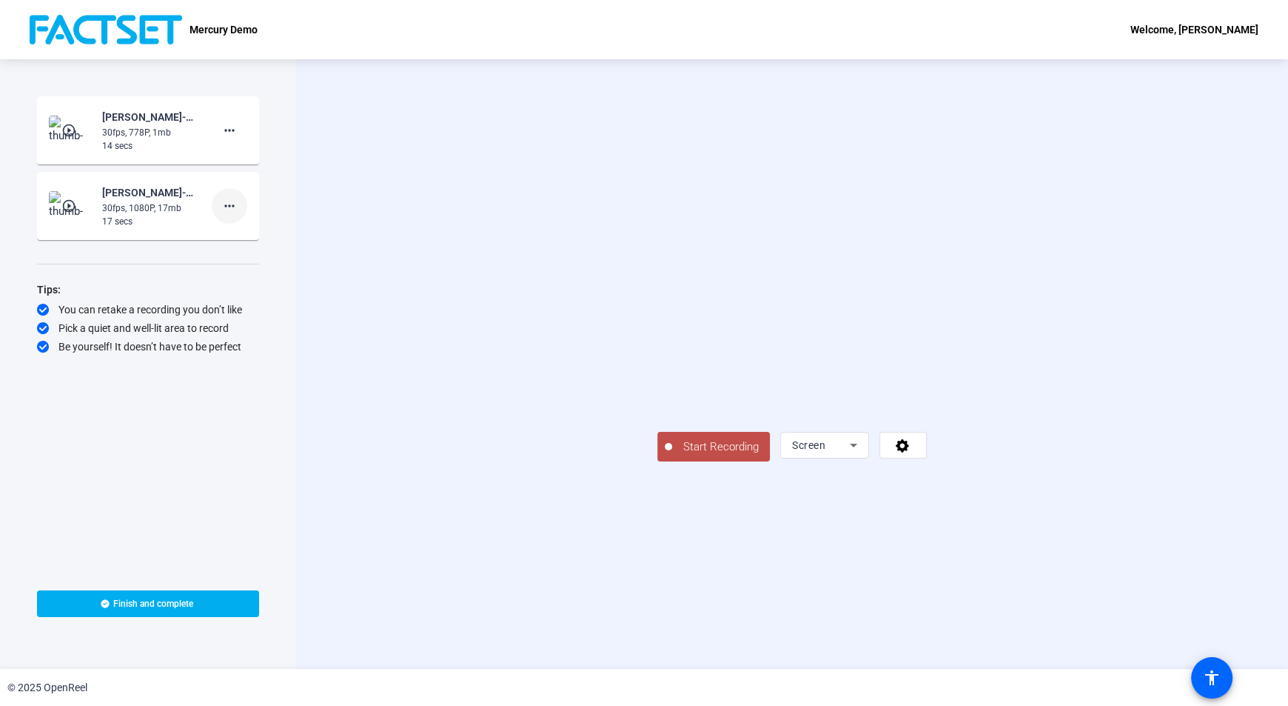
click at [228, 206] on mat-icon "more_horiz" at bounding box center [230, 206] width 18 height 18
click at [235, 272] on span "Add Notes" at bounding box center [253, 273] width 59 height 18
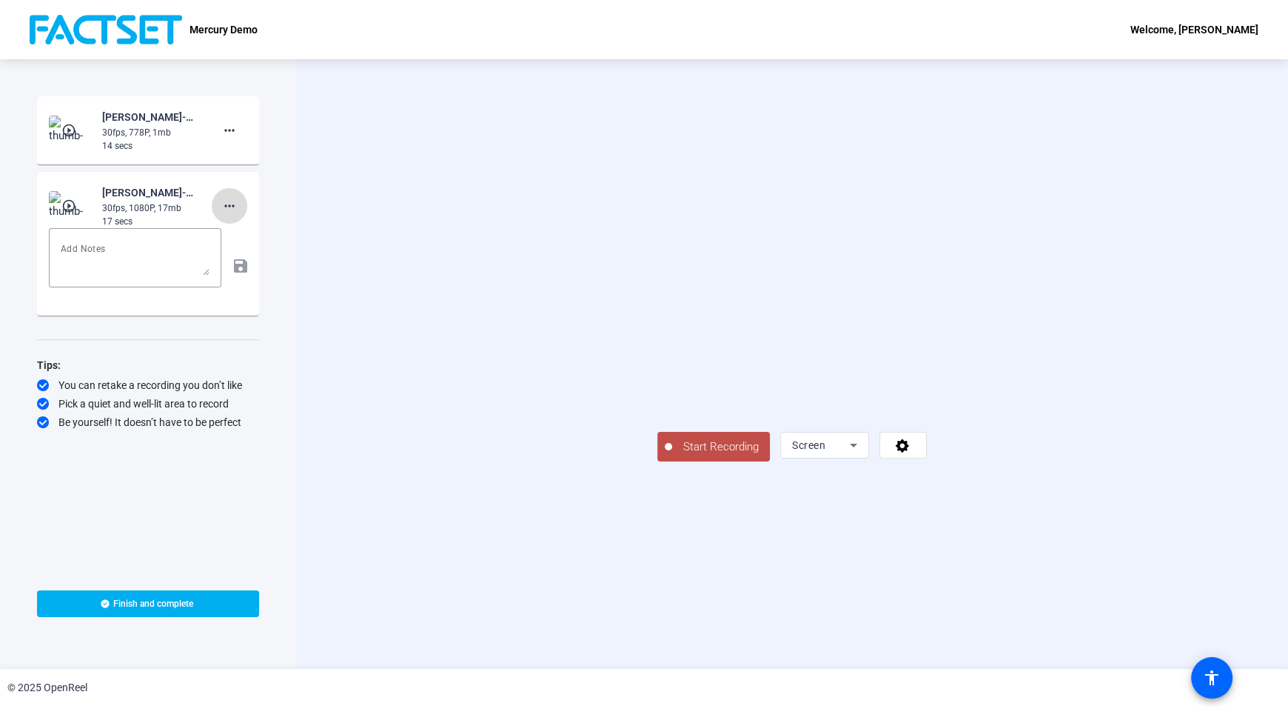
click at [230, 205] on mat-icon "more_horiz" at bounding box center [230, 206] width 18 height 18
click at [242, 240] on span "Delete clip" at bounding box center [253, 236] width 59 height 18
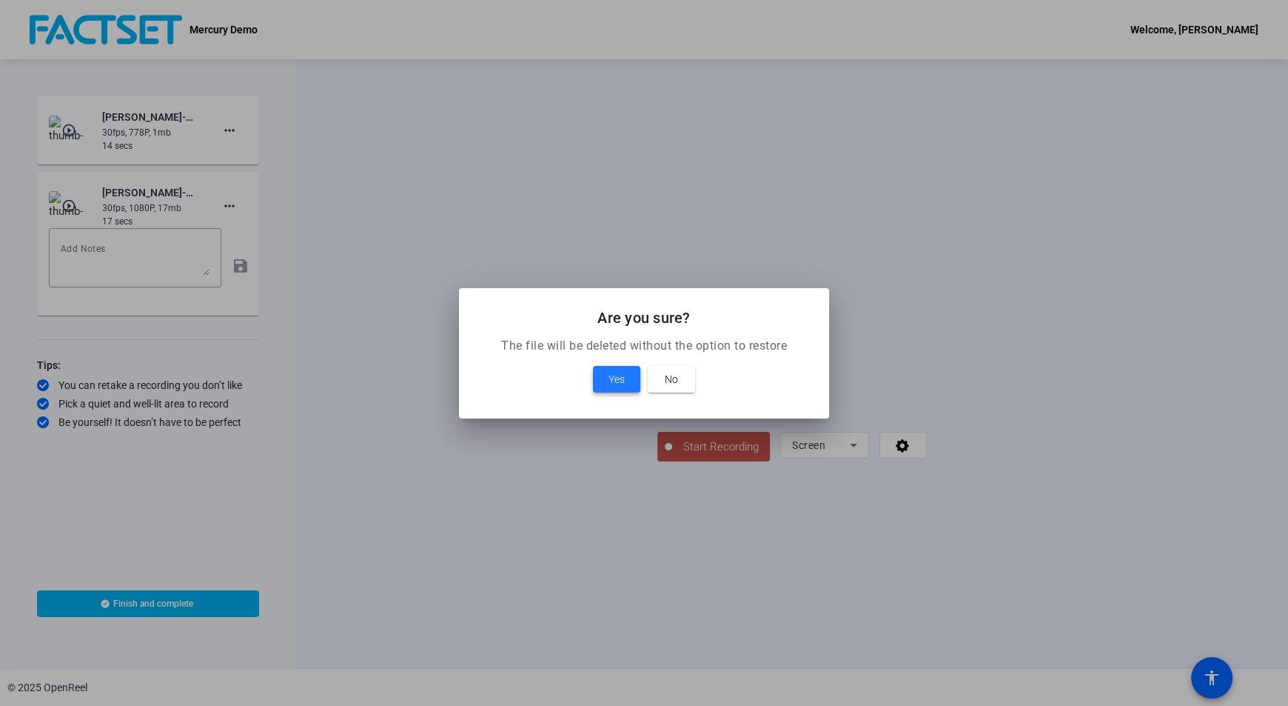
click at [606, 375] on span at bounding box center [616, 379] width 47 height 36
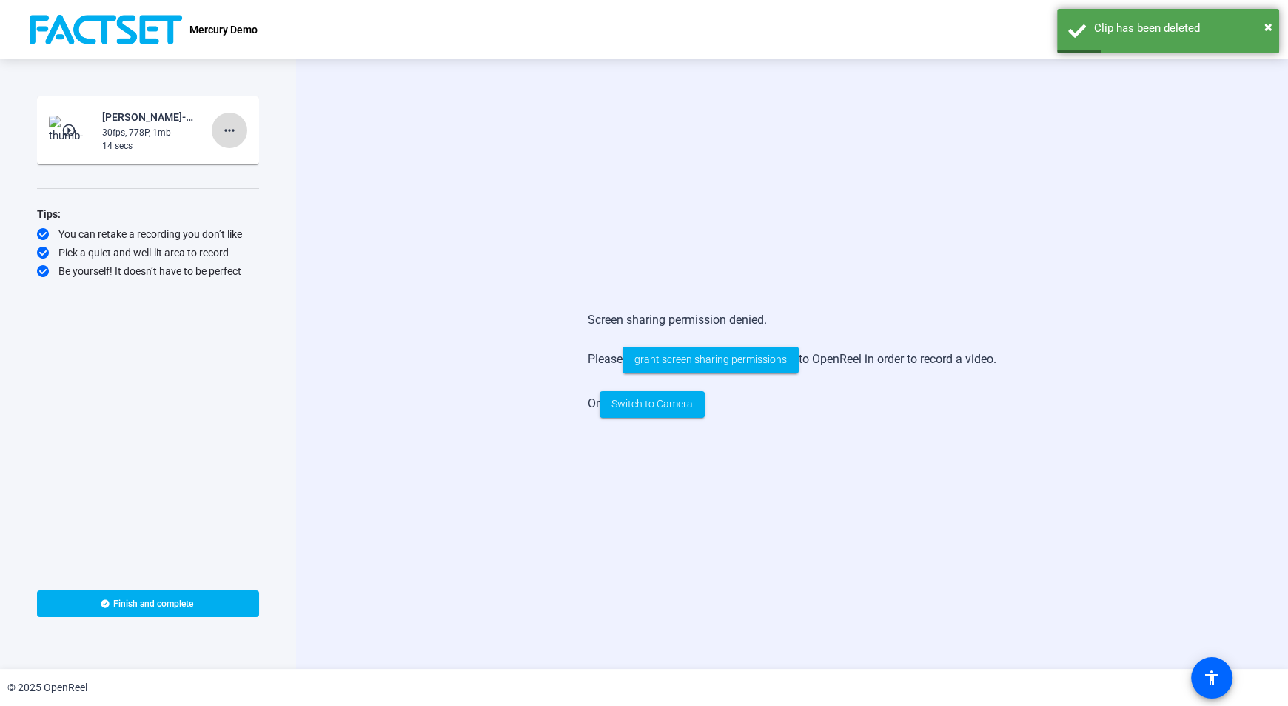
drag, startPoint x: 245, startPoint y: 136, endPoint x: 235, endPoint y: 130, distance: 10.9
click at [239, 133] on span at bounding box center [230, 131] width 36 height 36
click at [240, 167] on span "Delete clip" at bounding box center [253, 161] width 59 height 18
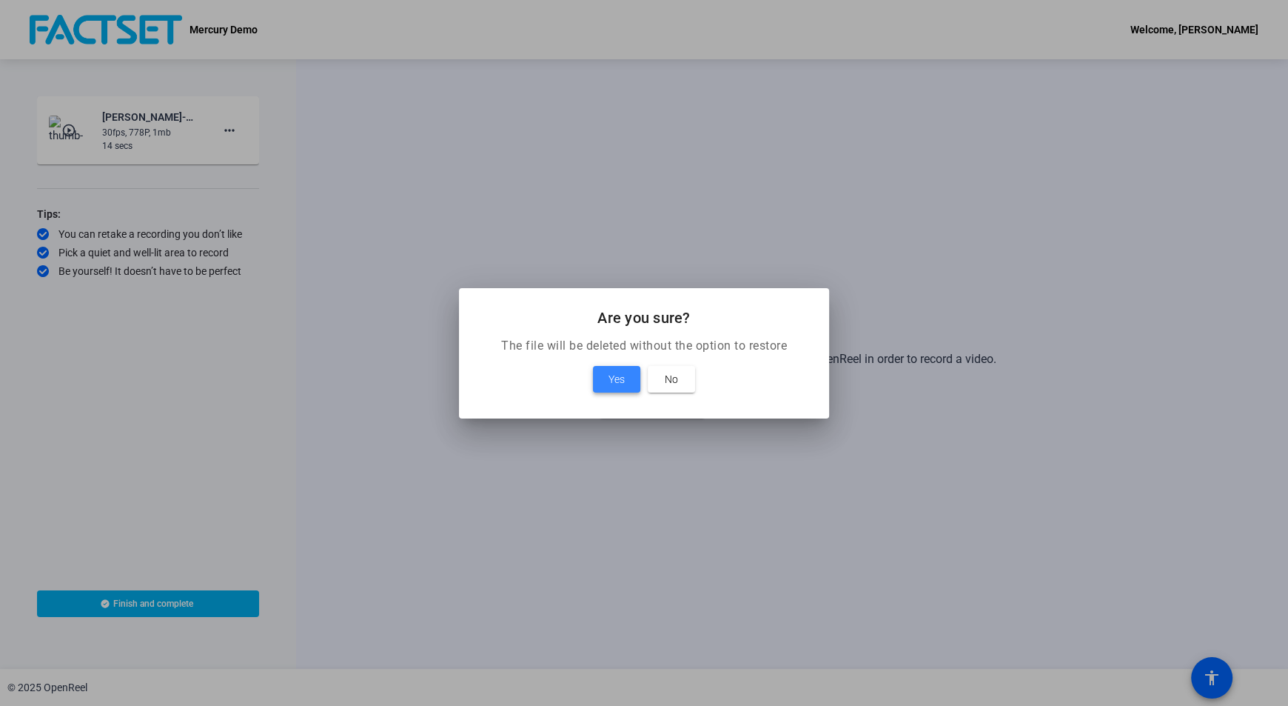
click at [603, 369] on span at bounding box center [616, 379] width 47 height 36
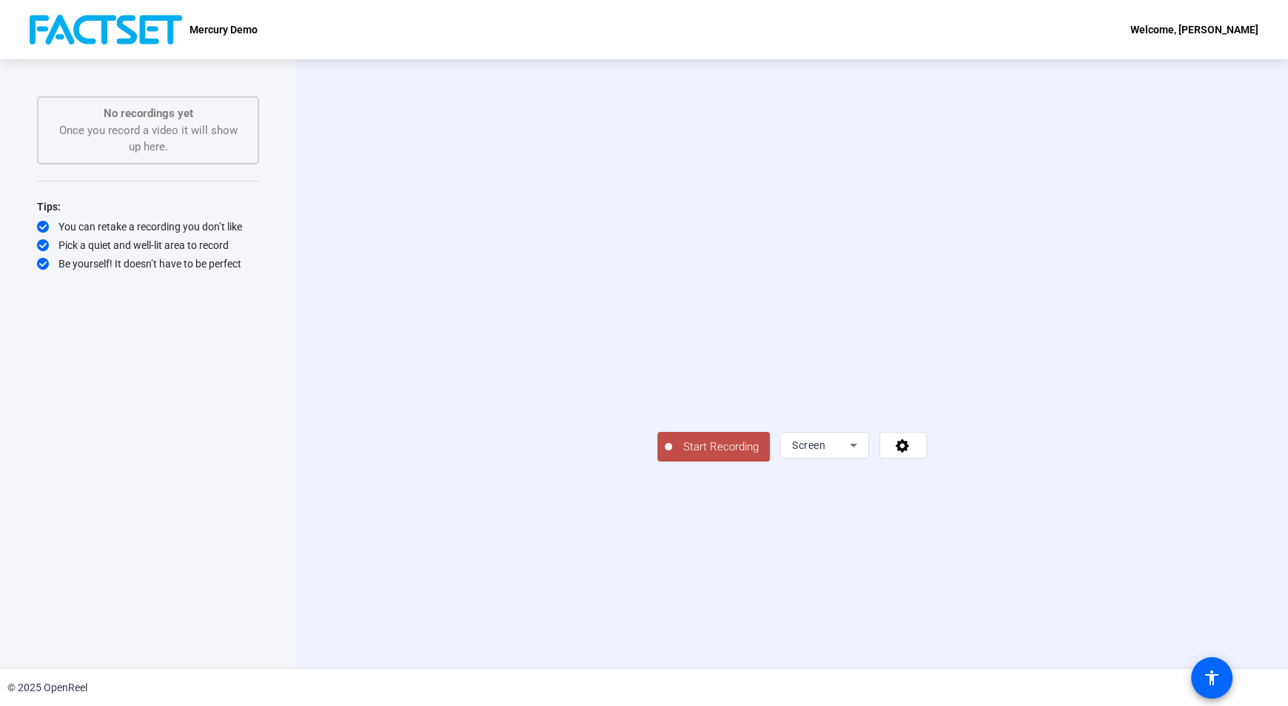
click at [672, 455] on span "Start Recording" at bounding box center [721, 446] width 98 height 17
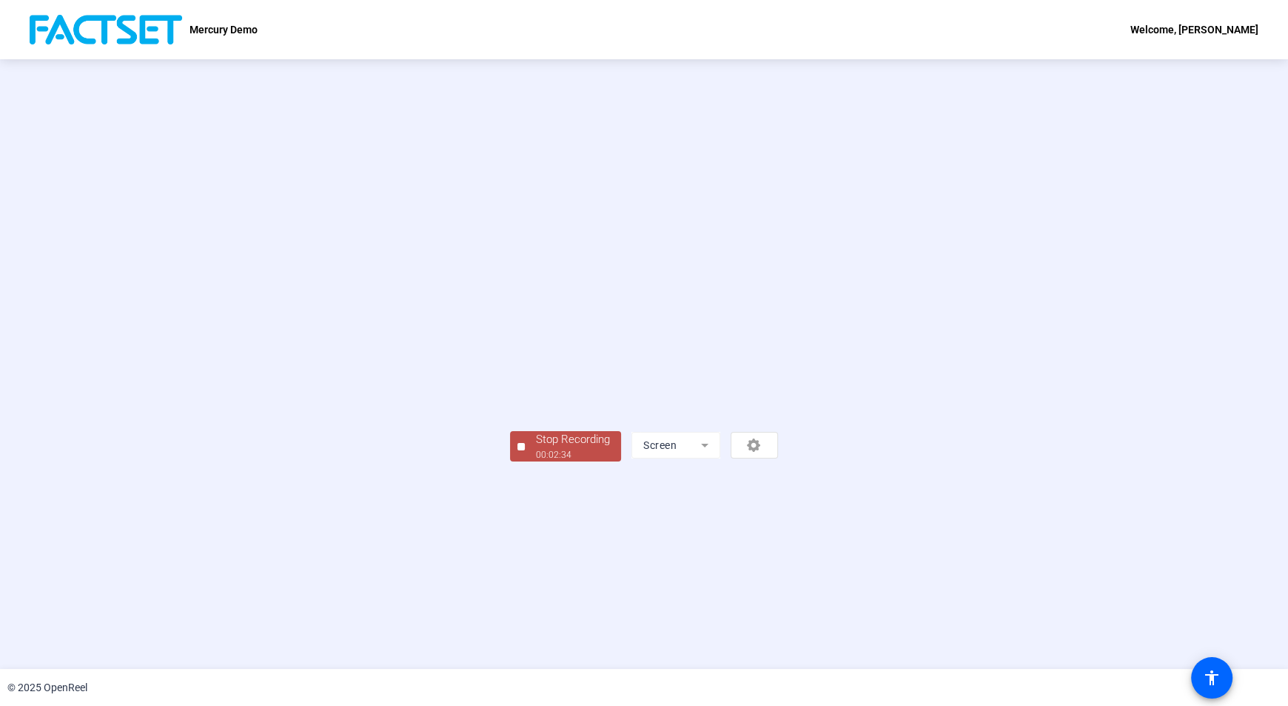
click at [536, 448] on div "Stop Recording" at bounding box center [573, 439] width 74 height 17
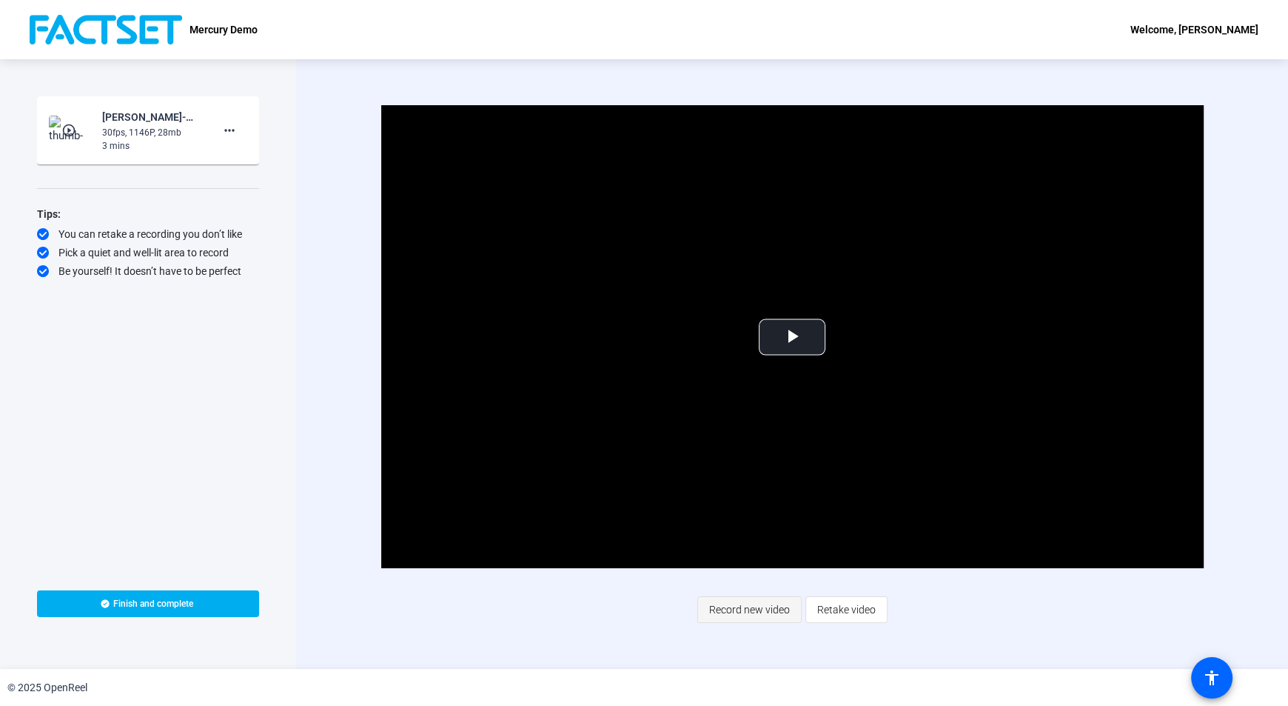
click at [757, 618] on span "Record new video" at bounding box center [749, 609] width 81 height 28
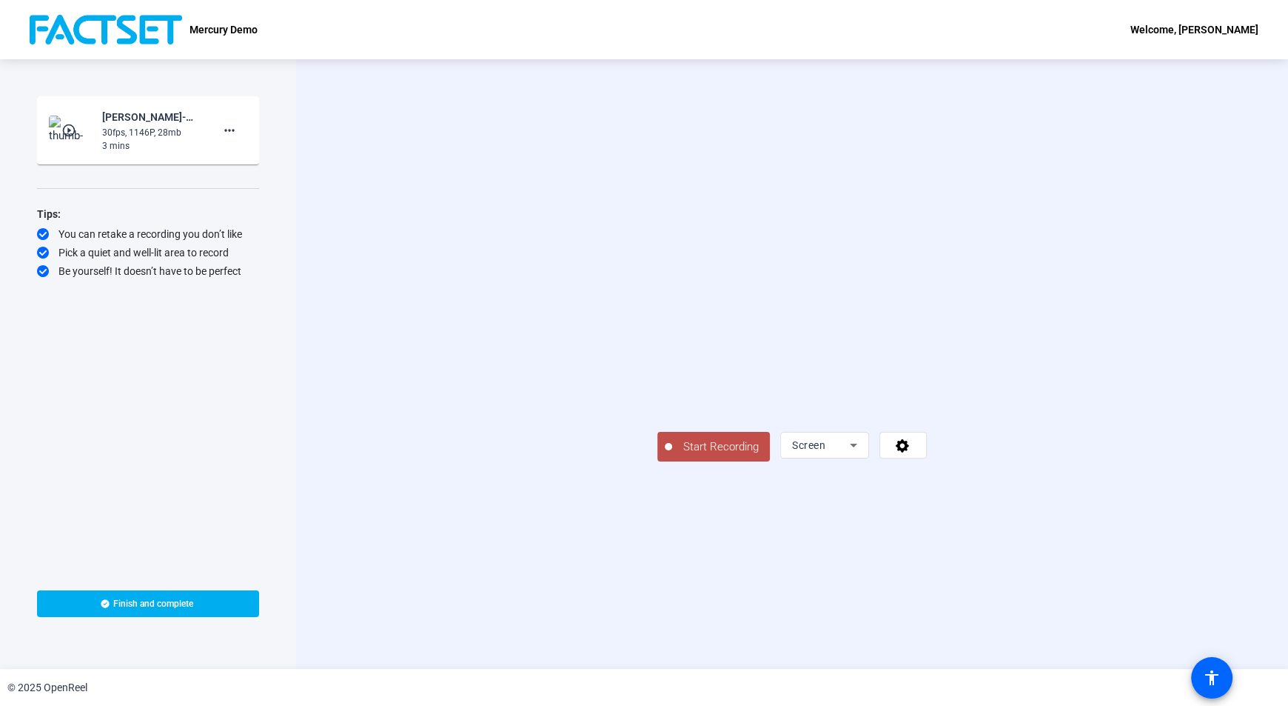
click at [672, 455] on span "Start Recording" at bounding box center [721, 446] width 98 height 17
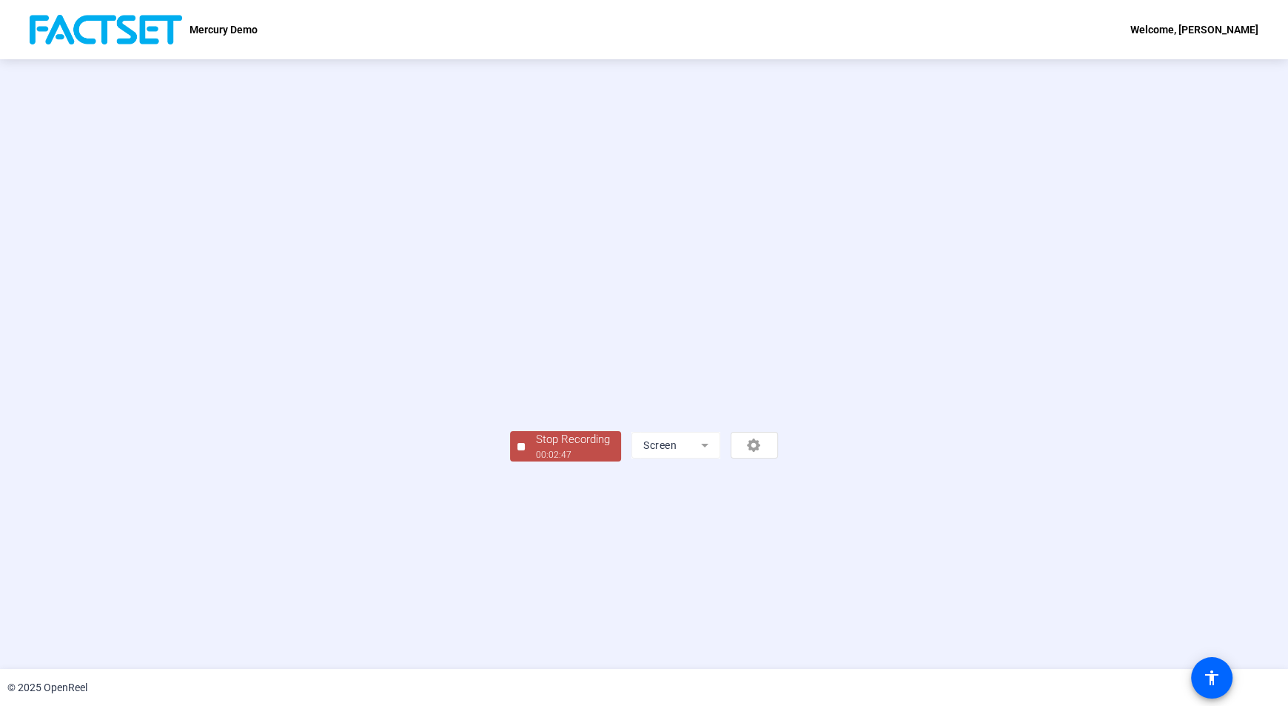
click at [536, 448] on div "Stop Recording" at bounding box center [573, 439] width 74 height 17
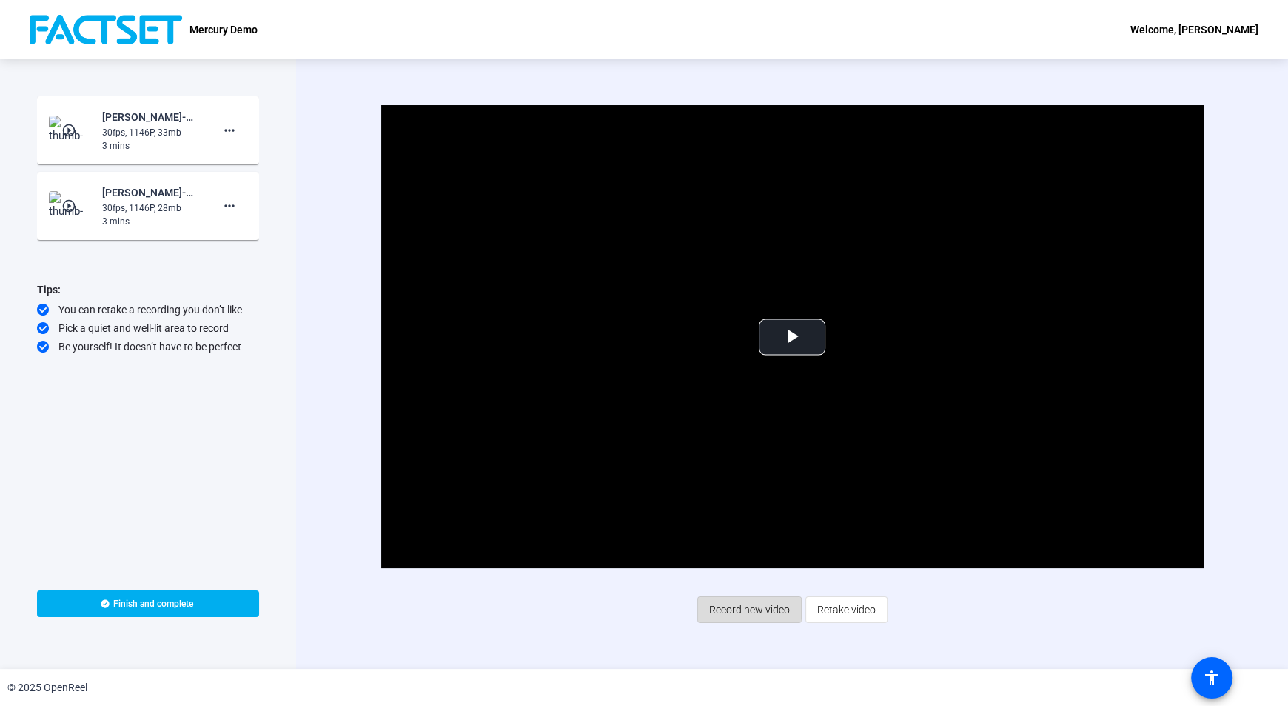
click at [738, 602] on span "Record new video" at bounding box center [749, 609] width 81 height 28
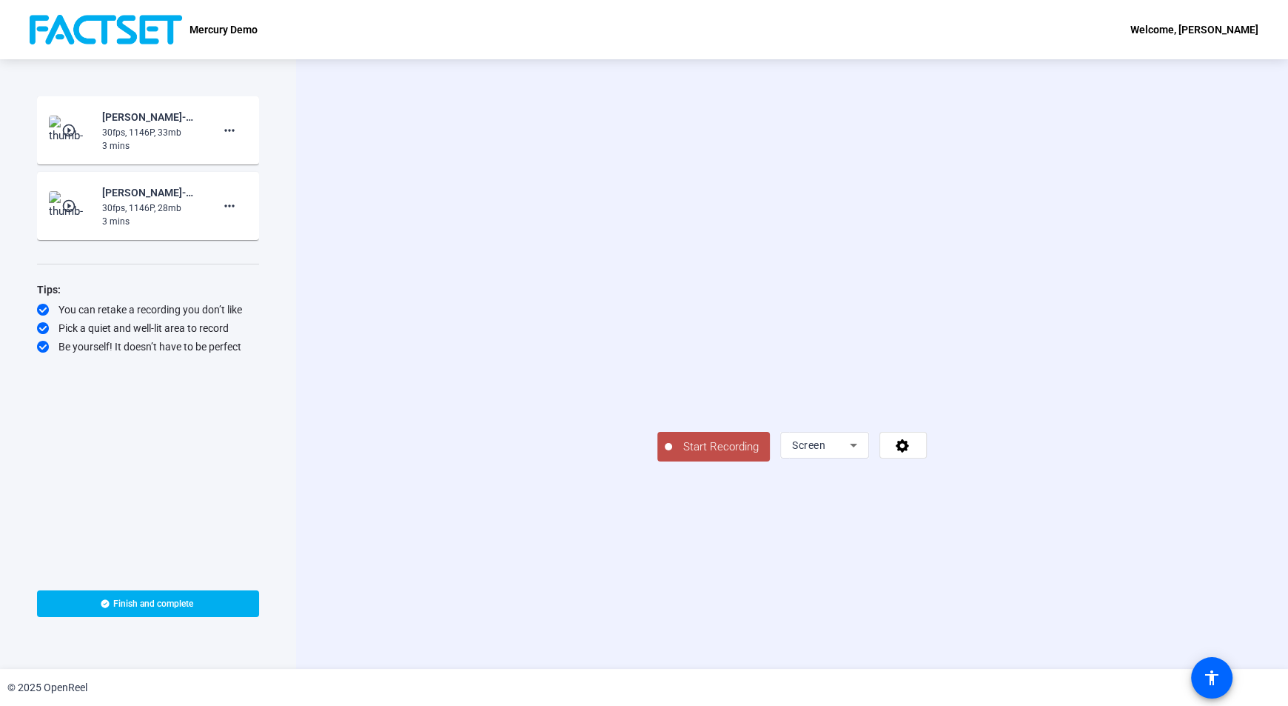
click at [672, 455] on span "Start Recording" at bounding box center [721, 446] width 98 height 17
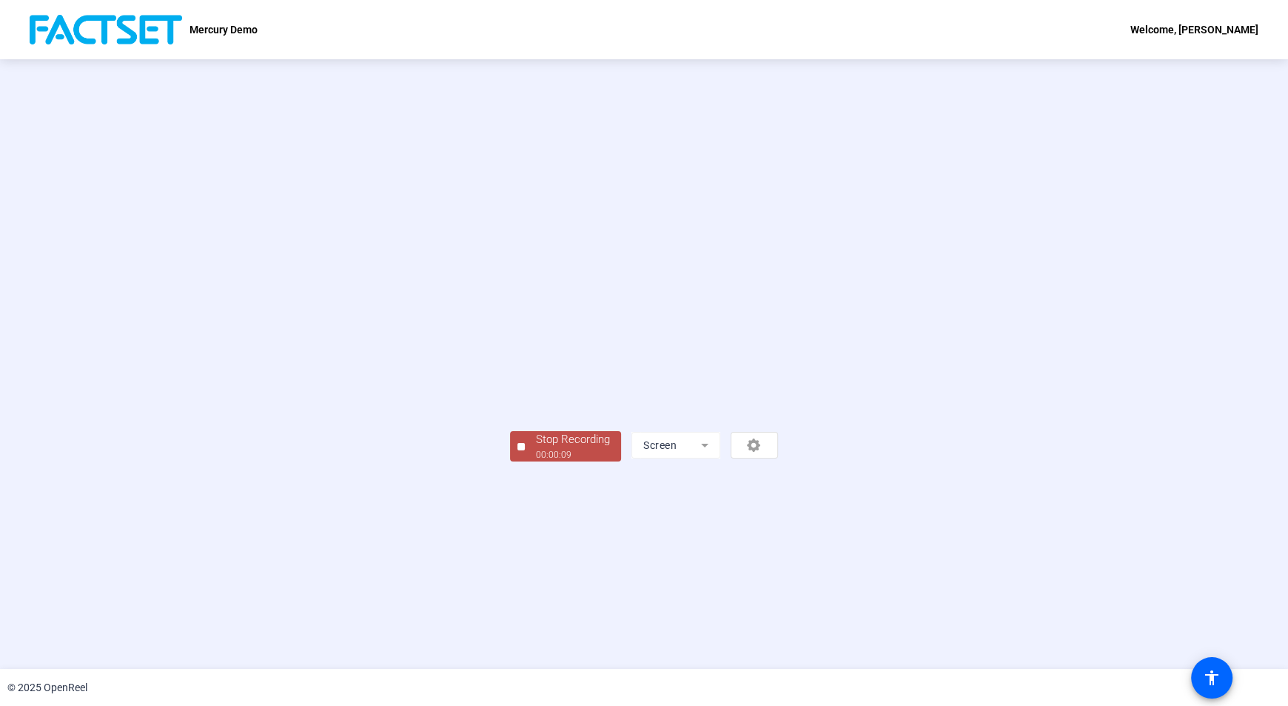
click at [536, 448] on div "Stop Recording" at bounding box center [573, 439] width 74 height 17
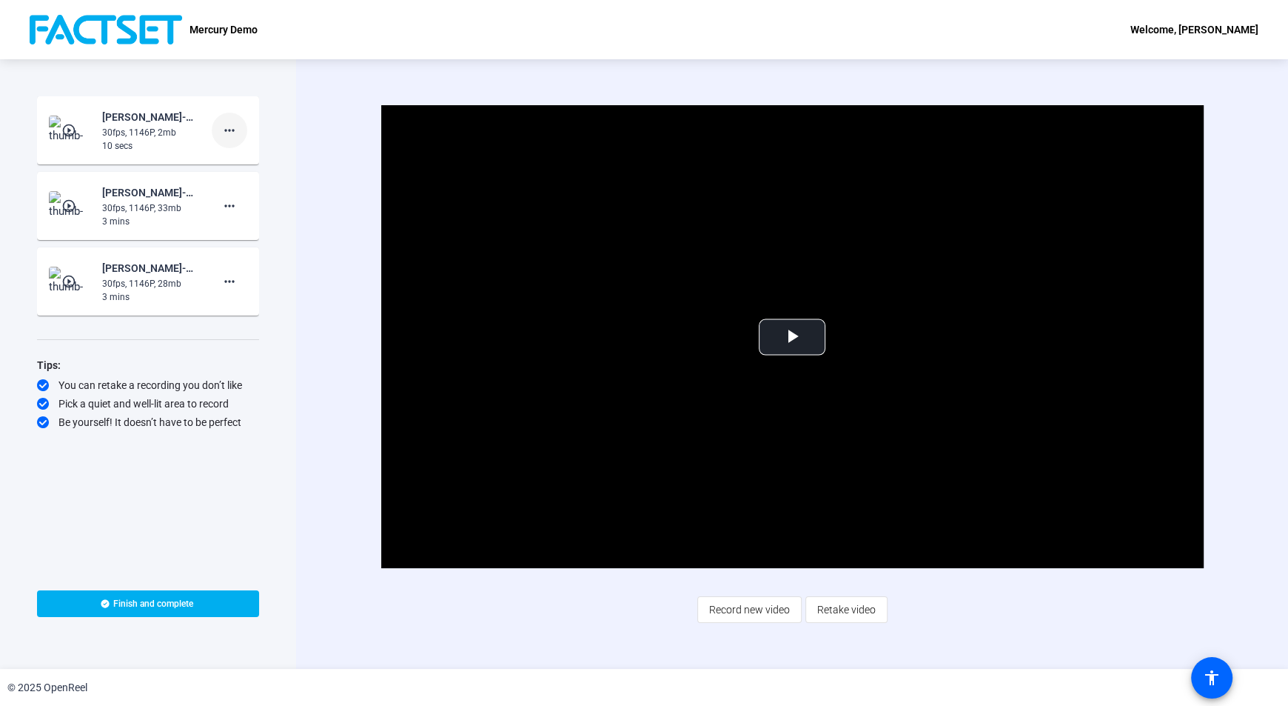
click at [224, 131] on mat-icon "more_horiz" at bounding box center [230, 130] width 18 height 18
click at [238, 161] on span "Delete clip" at bounding box center [253, 161] width 59 height 18
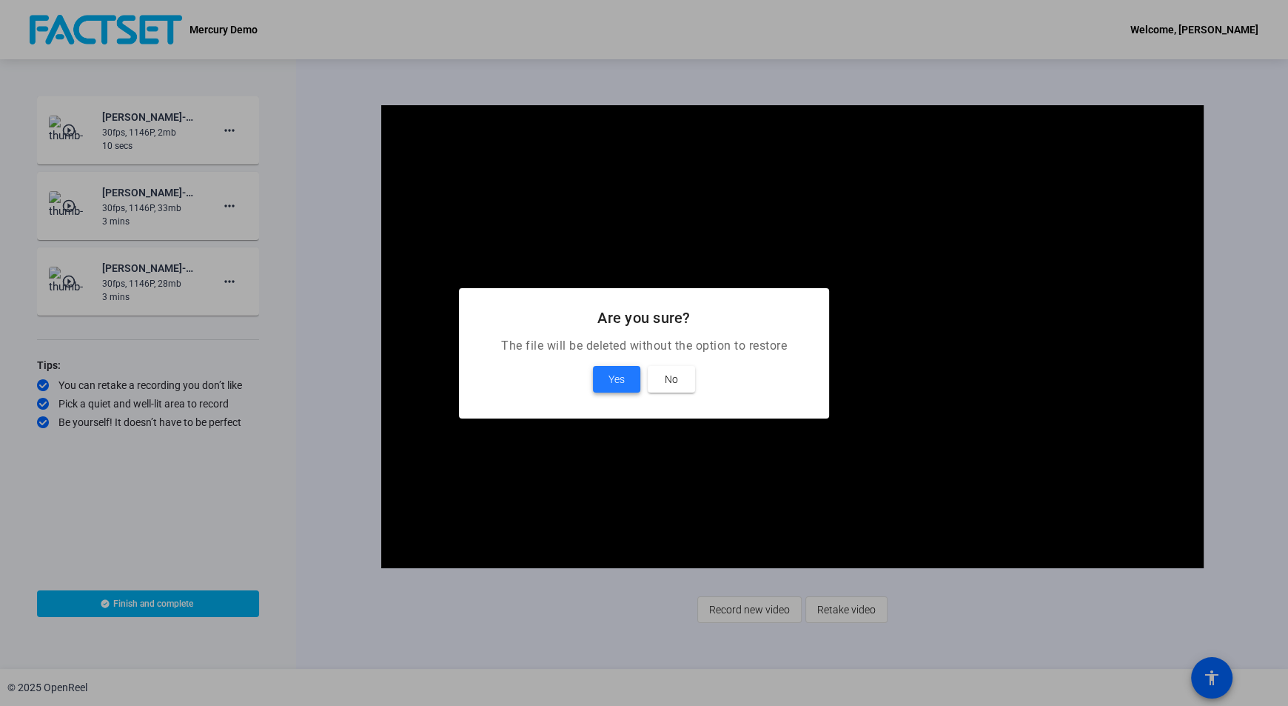
click at [614, 376] on span "Yes" at bounding box center [617, 379] width 16 height 18
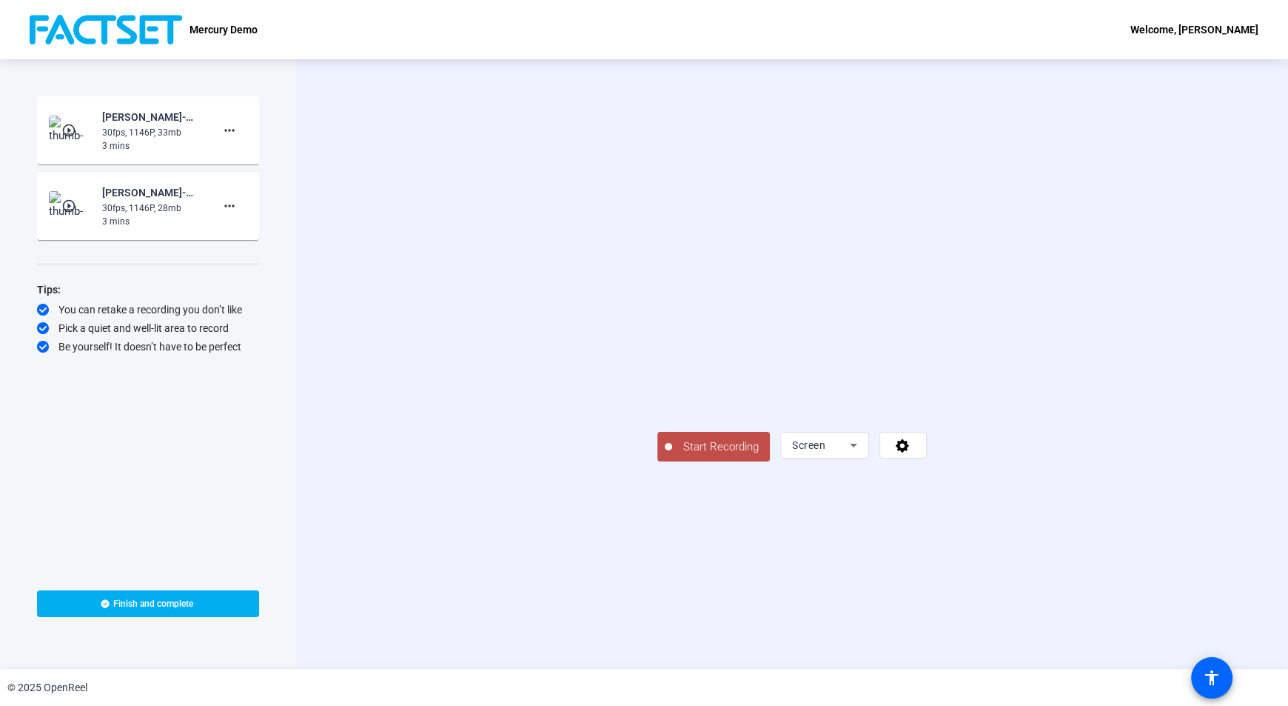
click at [672, 455] on span "Start Recording" at bounding box center [721, 446] width 98 height 17
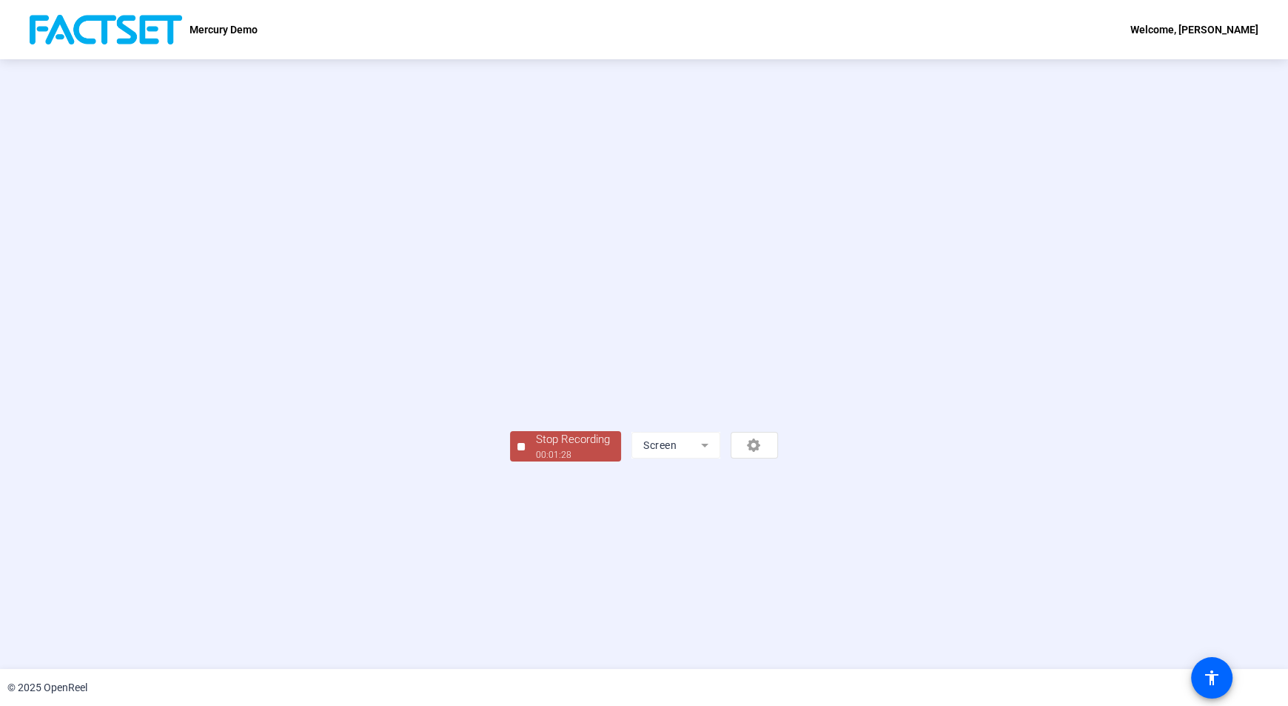
click at [536, 448] on div "Stop Recording" at bounding box center [573, 439] width 74 height 17
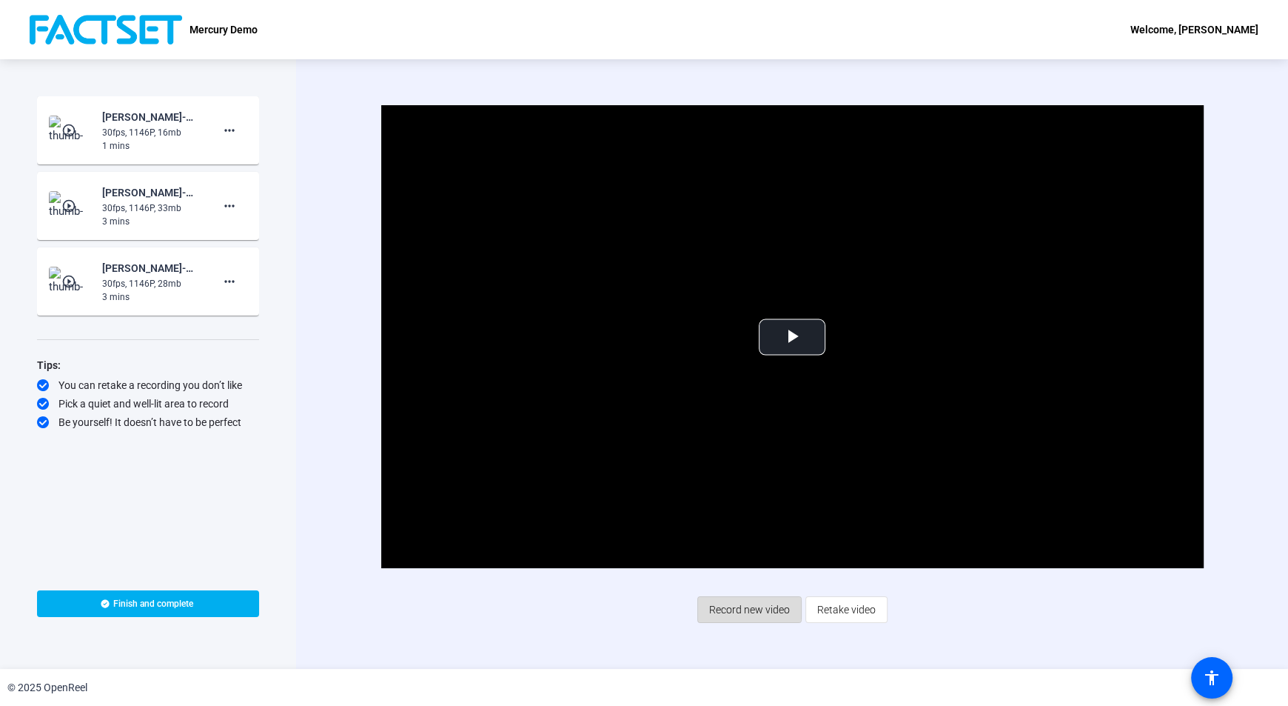
click at [731, 609] on span "Record new video" at bounding box center [749, 609] width 81 height 28
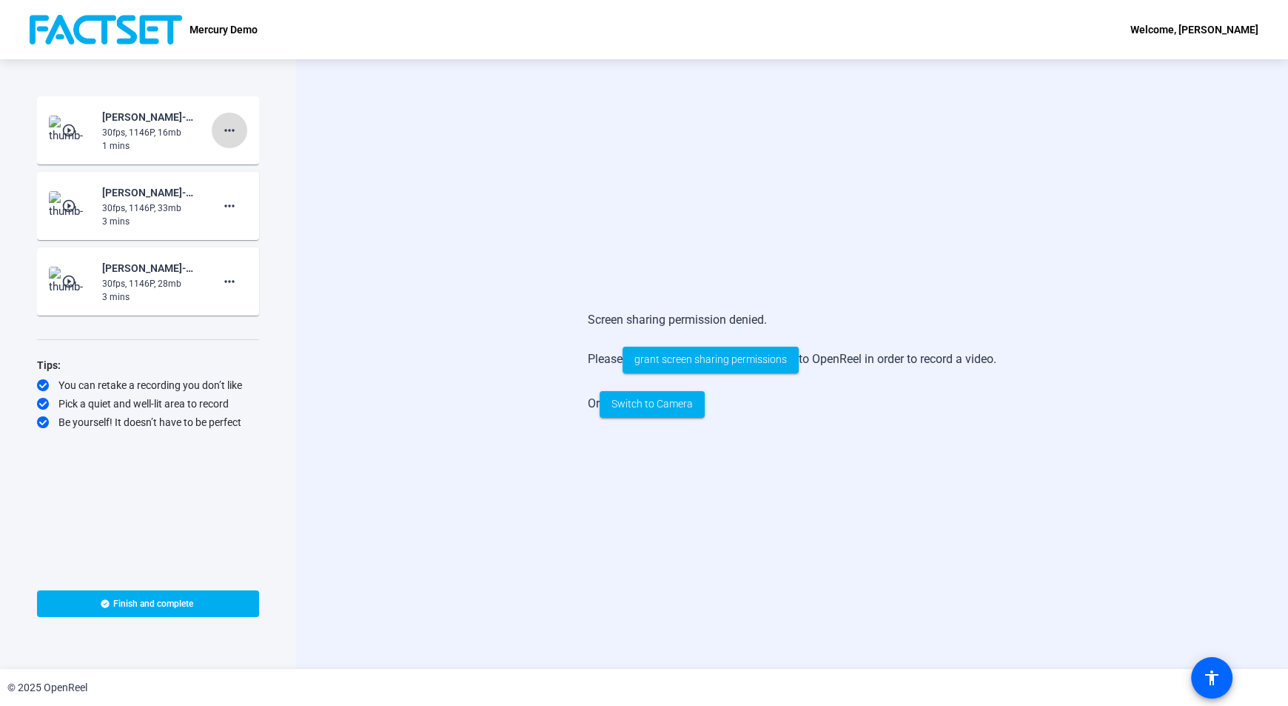
click at [241, 132] on span at bounding box center [230, 131] width 36 height 36
click at [260, 164] on span "Delete clip" at bounding box center [253, 161] width 59 height 18
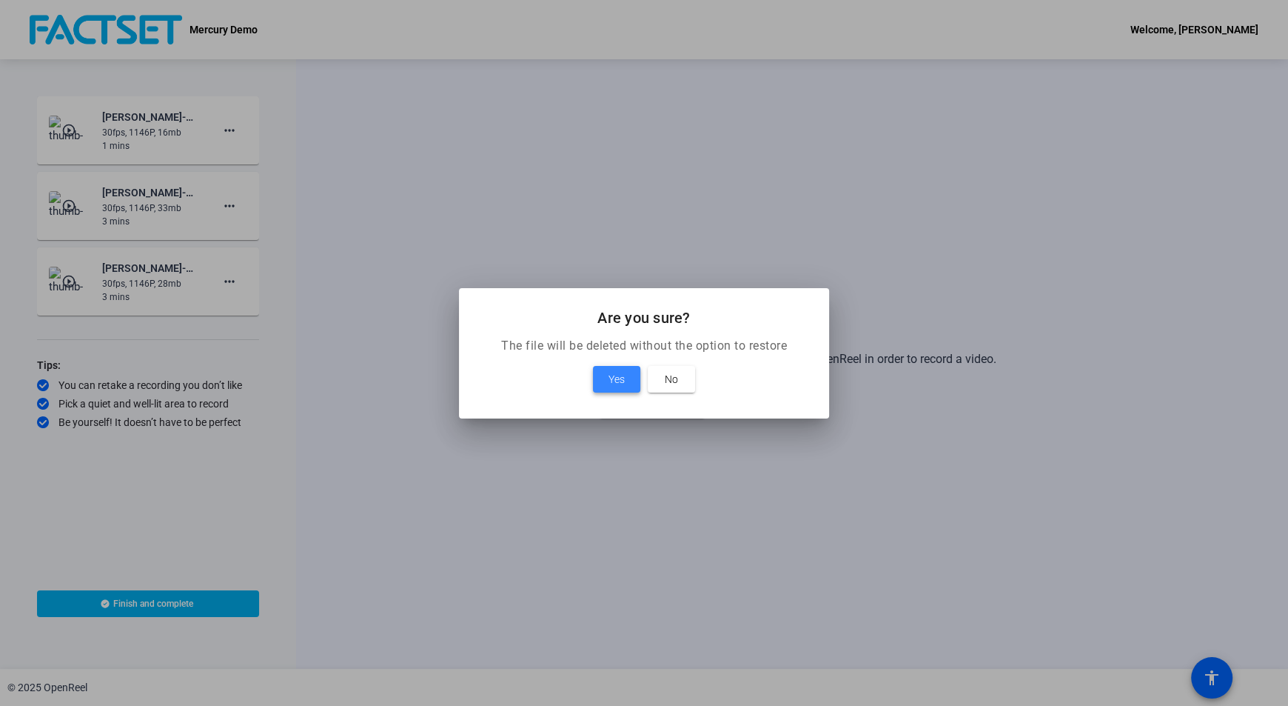
click at [604, 378] on span at bounding box center [616, 379] width 47 height 36
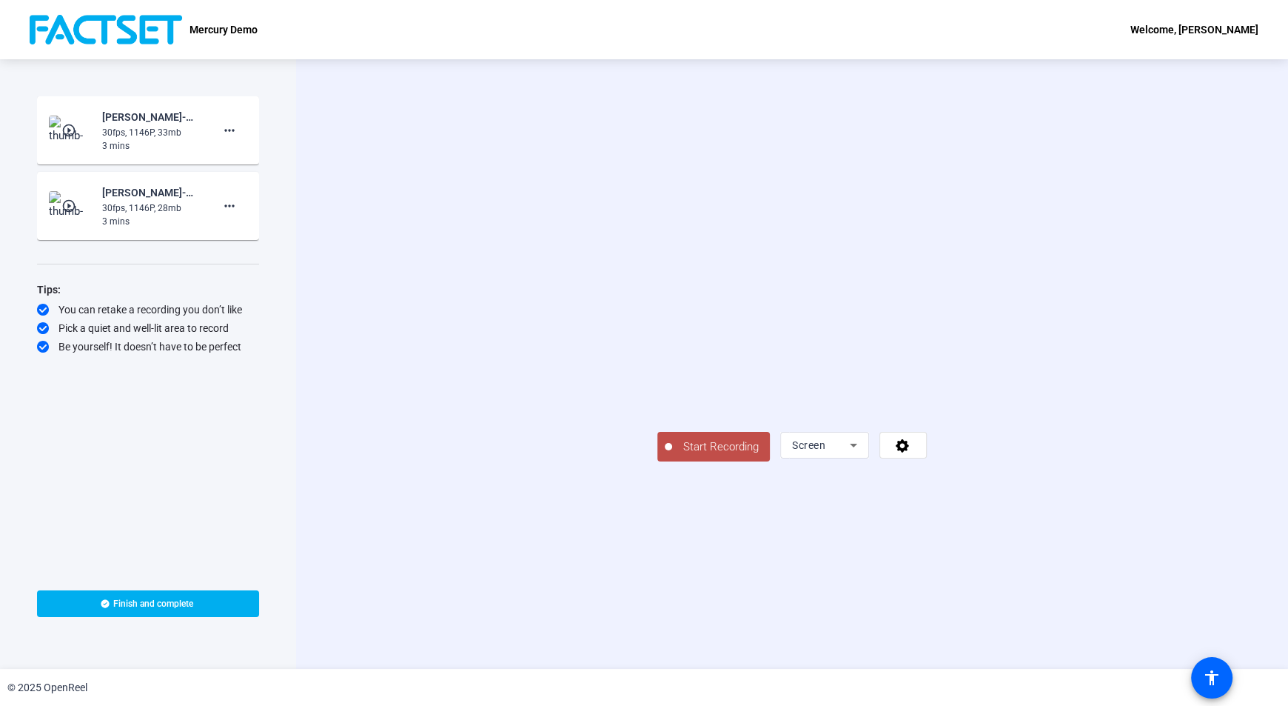
click at [1220, 291] on div "Start Recording Screen" at bounding box center [792, 363] width 992 height 609
click at [927, 458] on div "Screen" at bounding box center [853, 445] width 147 height 27
click at [863, 454] on icon at bounding box center [854, 445] width 18 height 18
click at [1177, 600] on div at bounding box center [644, 353] width 1288 height 706
click at [909, 452] on icon at bounding box center [902, 445] width 13 height 13
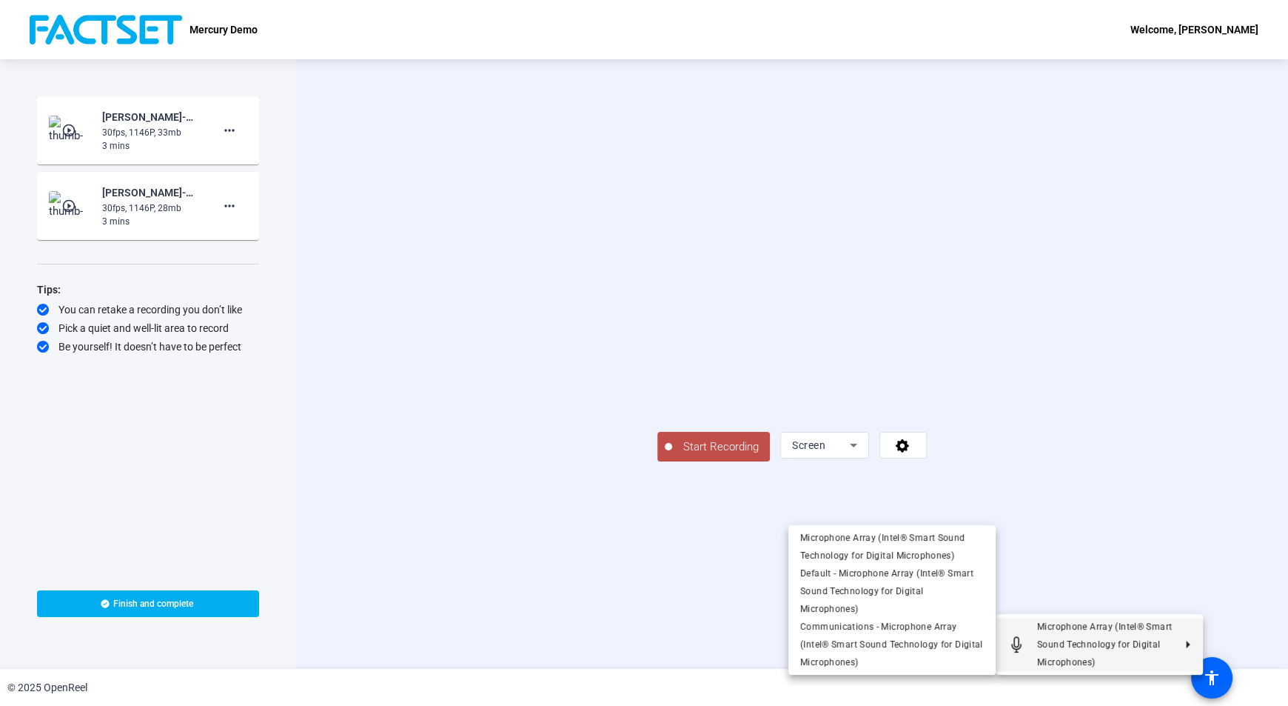
click at [563, 613] on div at bounding box center [644, 353] width 1288 height 706
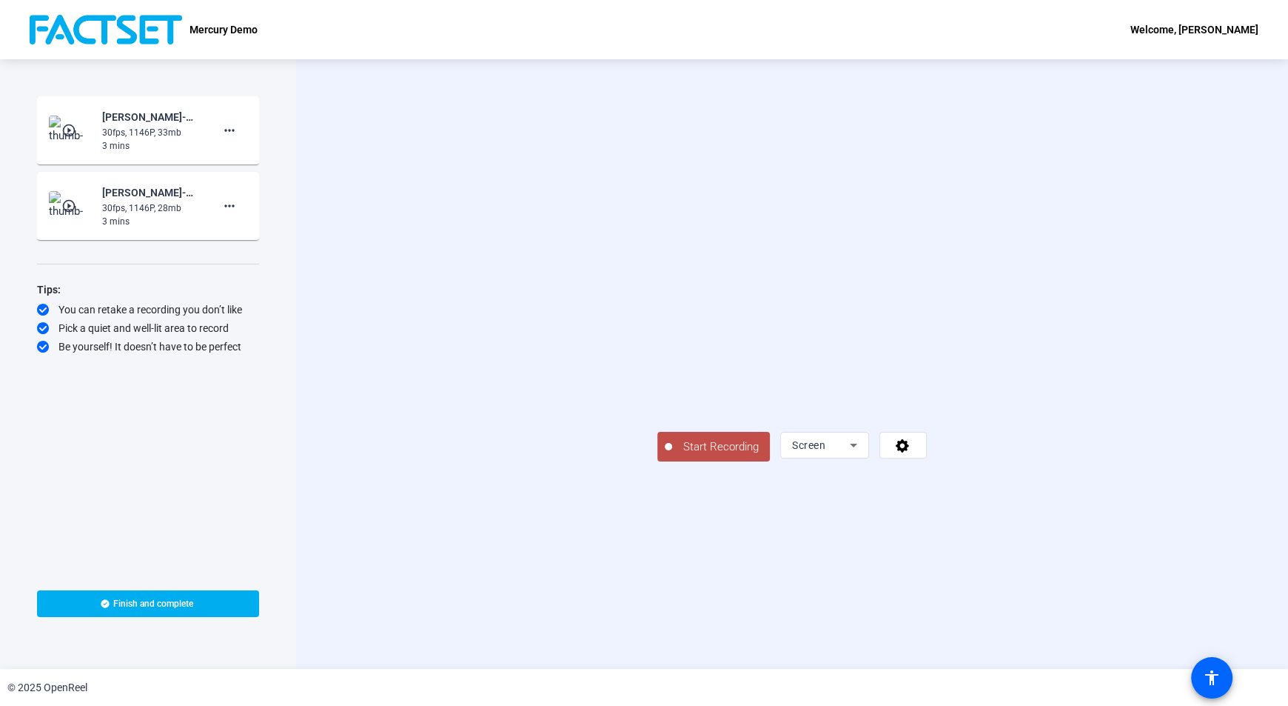
click at [672, 455] on span "Start Recording" at bounding box center [721, 446] width 98 height 17
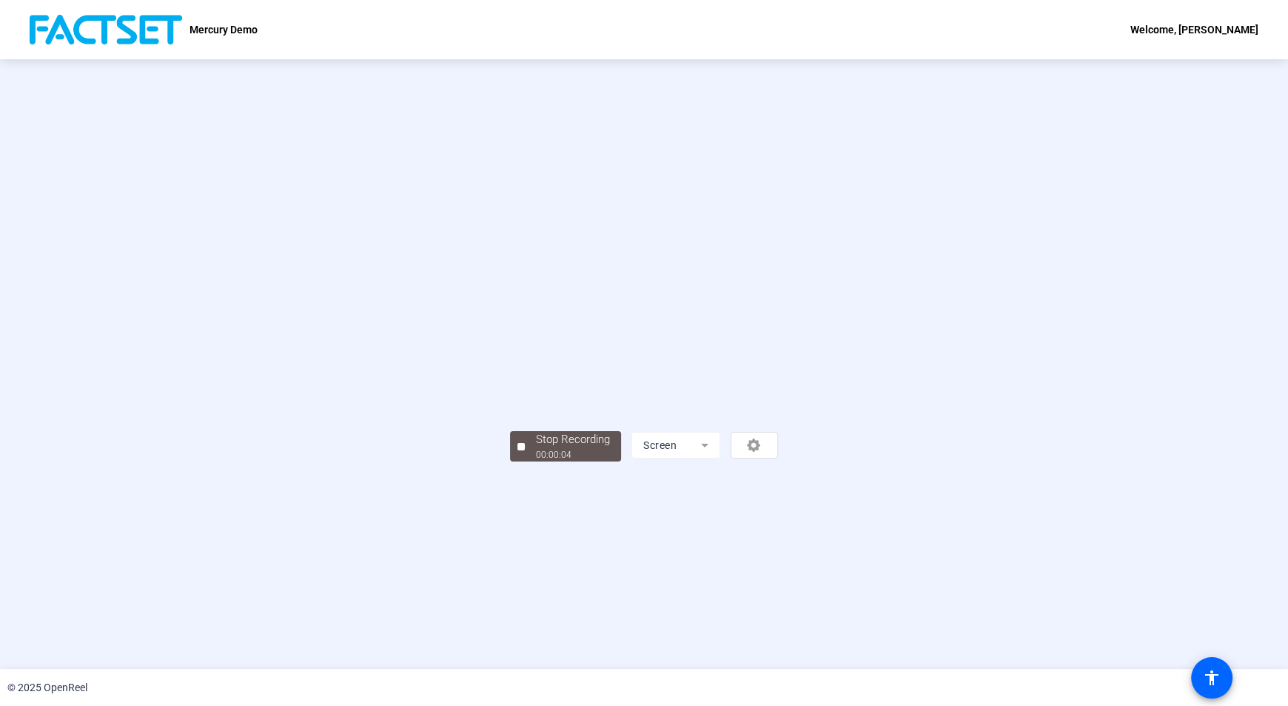
click at [634, 461] on div "Stop Recording 00:00:04 Screen" at bounding box center [644, 364] width 268 height 195
click at [536, 461] on div "00:00:06" at bounding box center [573, 454] width 74 height 13
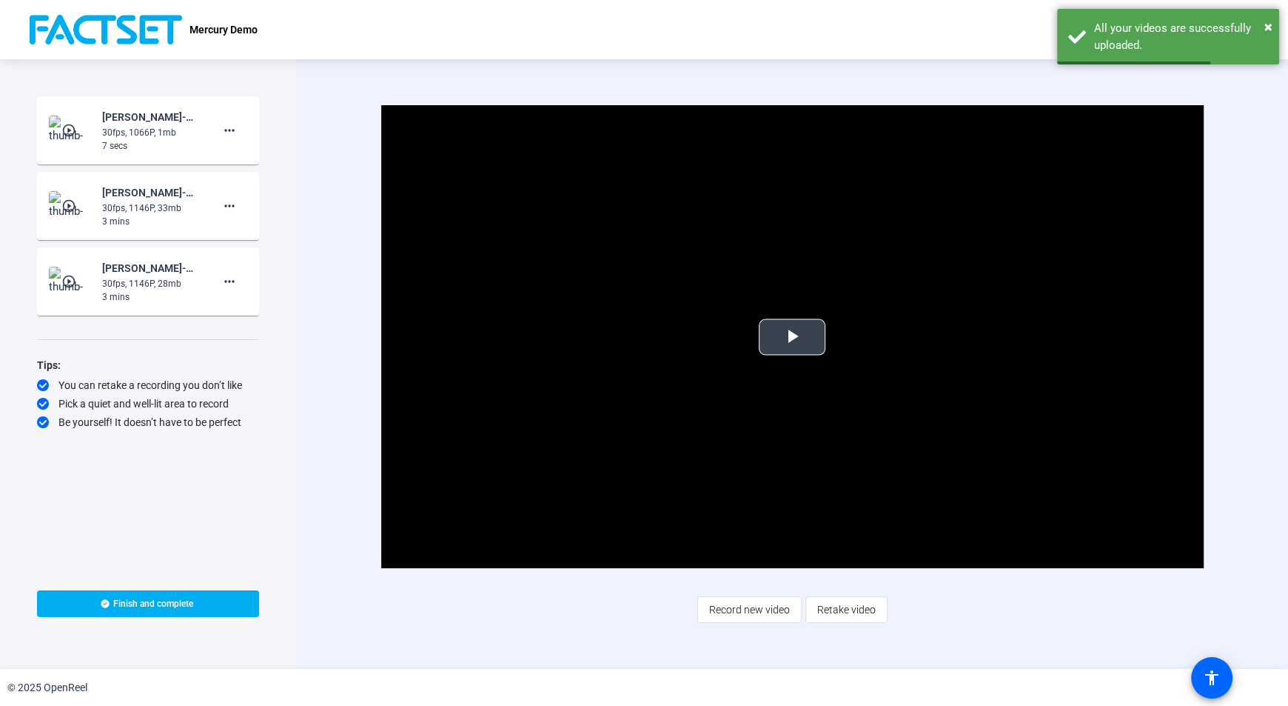
click at [792, 337] on span "Video Player" at bounding box center [792, 337] width 0 height 0
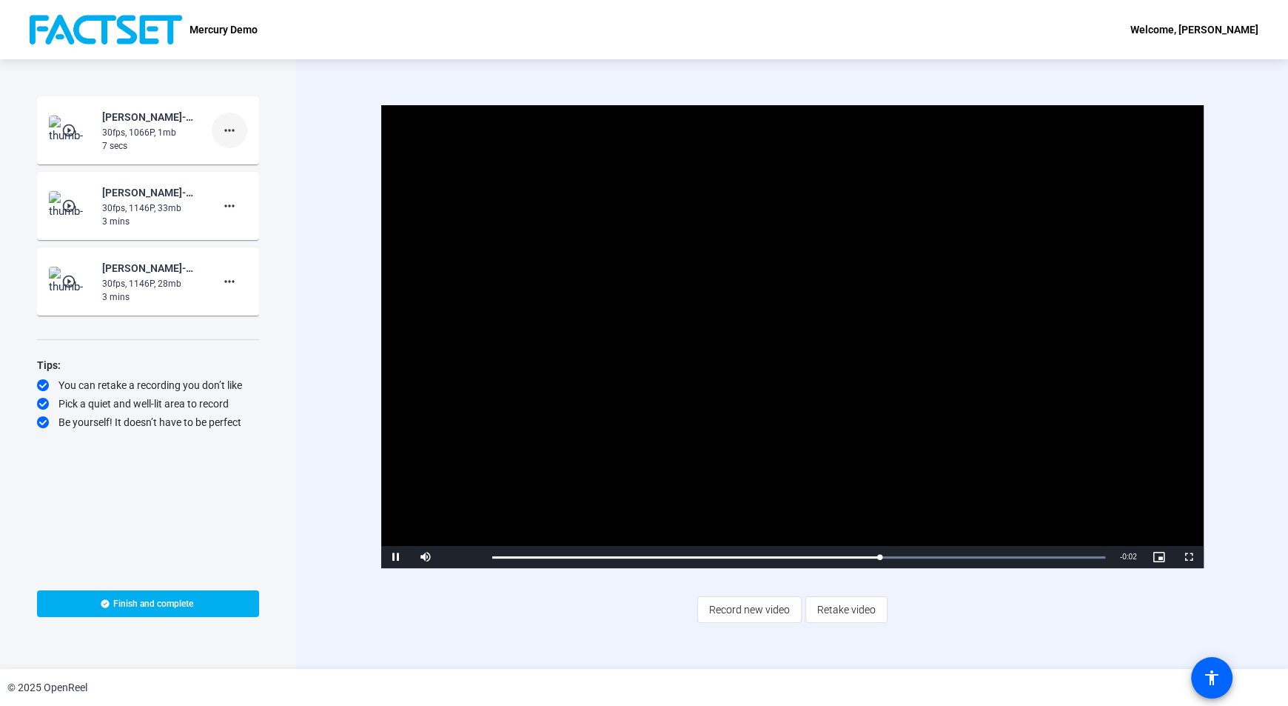
click at [234, 134] on mat-icon "more_horiz" at bounding box center [230, 130] width 18 height 18
click at [246, 163] on span "Delete clip" at bounding box center [253, 161] width 59 height 18
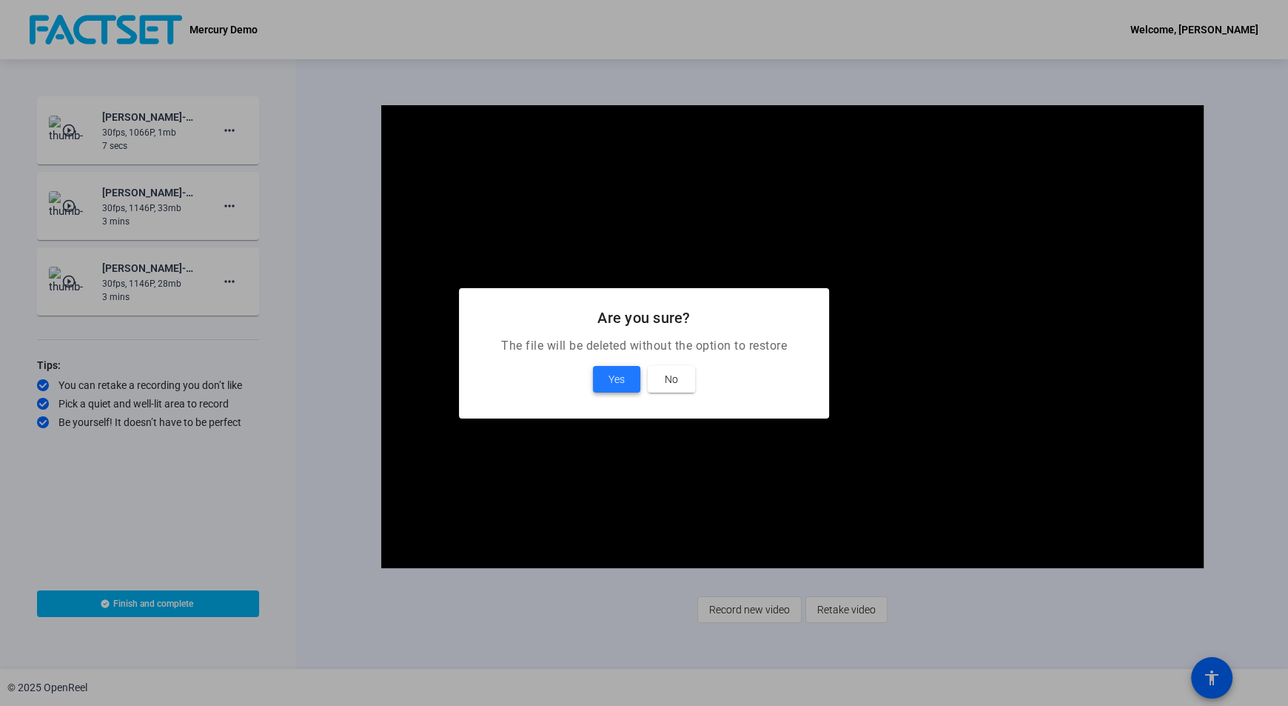
click at [595, 377] on span at bounding box center [616, 379] width 47 height 36
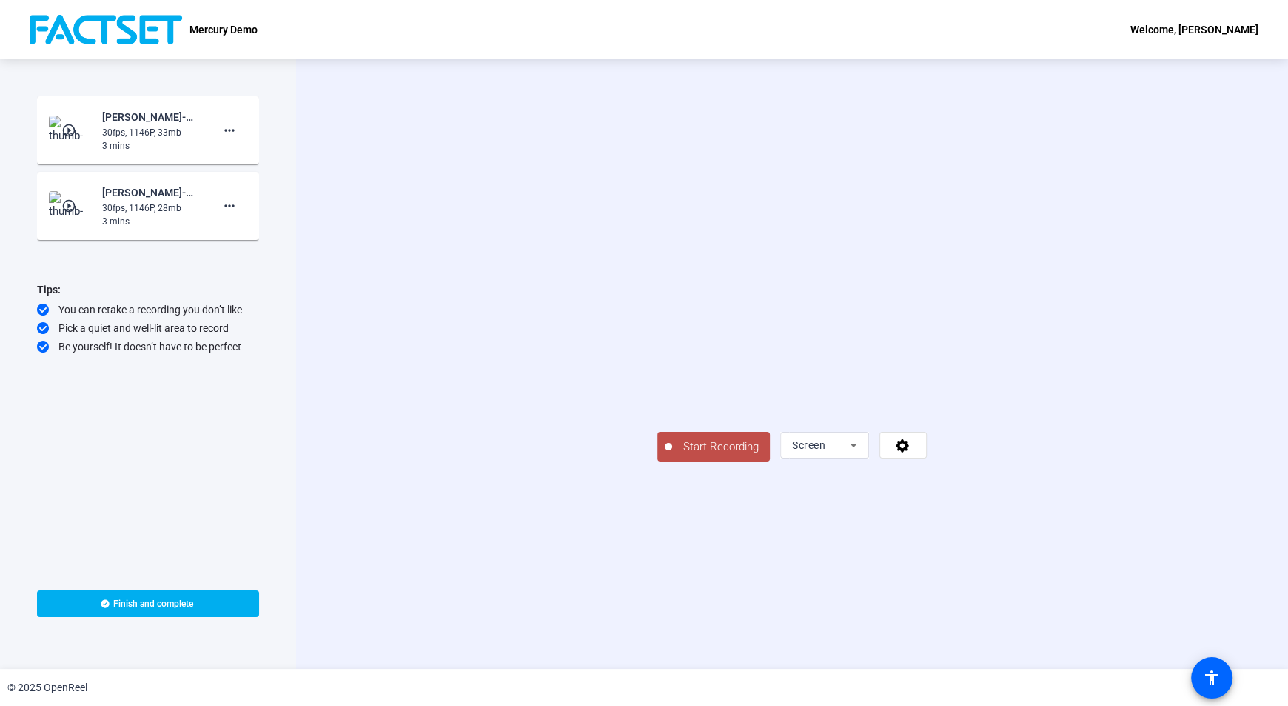
click at [927, 418] on video at bounding box center [793, 342] width 270 height 151
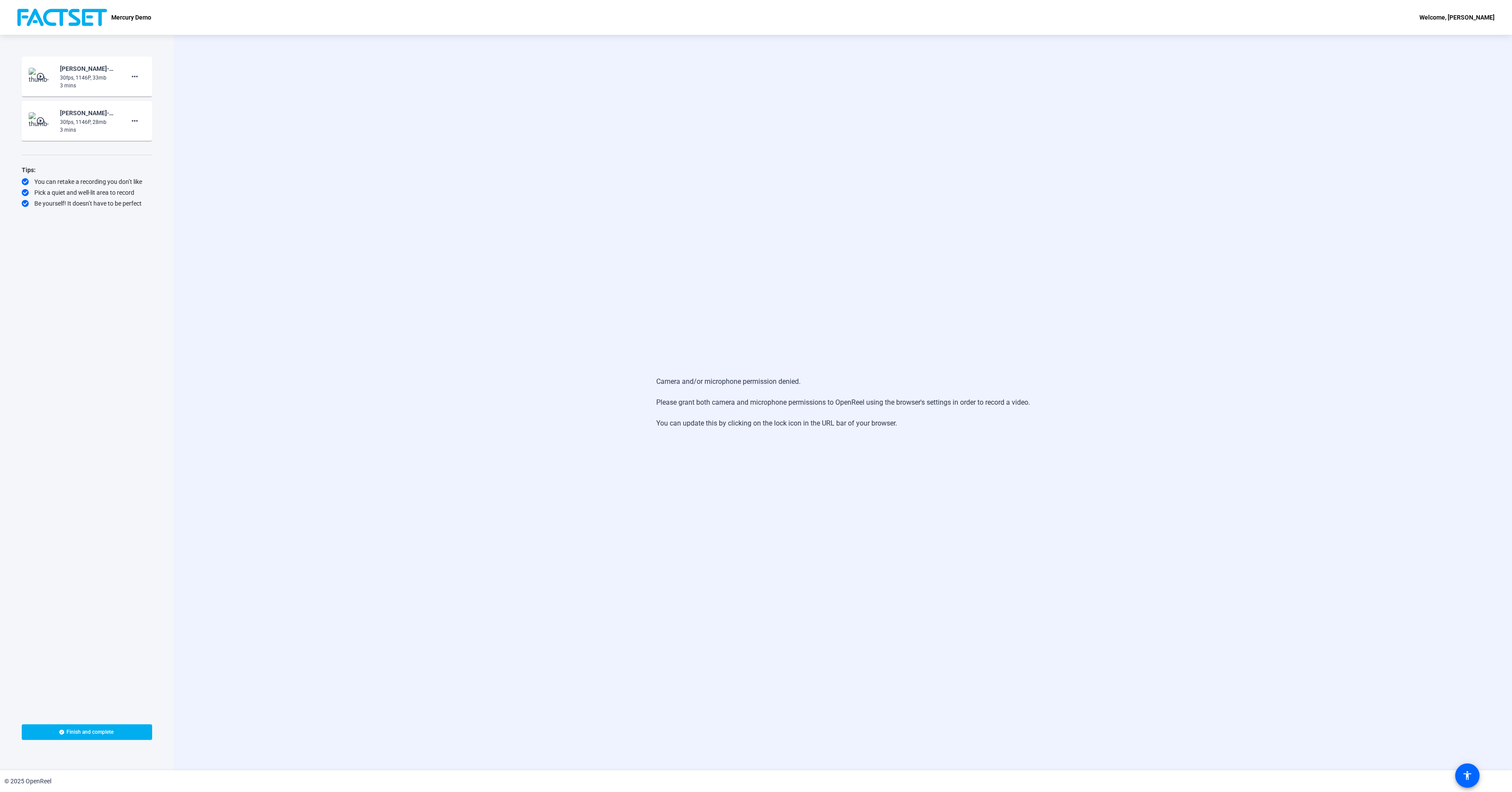
click at [756, 100] on div "Camera and/or microphone permission denied. Please grant both camera and microp…" at bounding box center [843, 402] width 1338 height 736
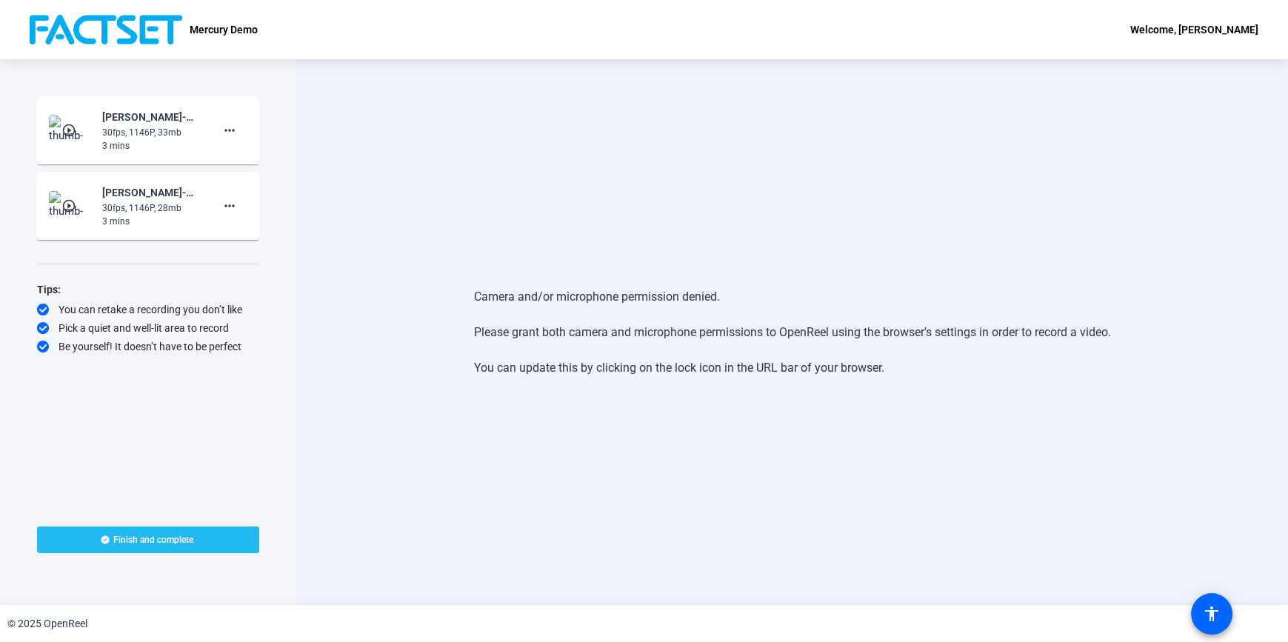
click at [136, 541] on span "Finish and complete" at bounding box center [153, 540] width 80 height 12
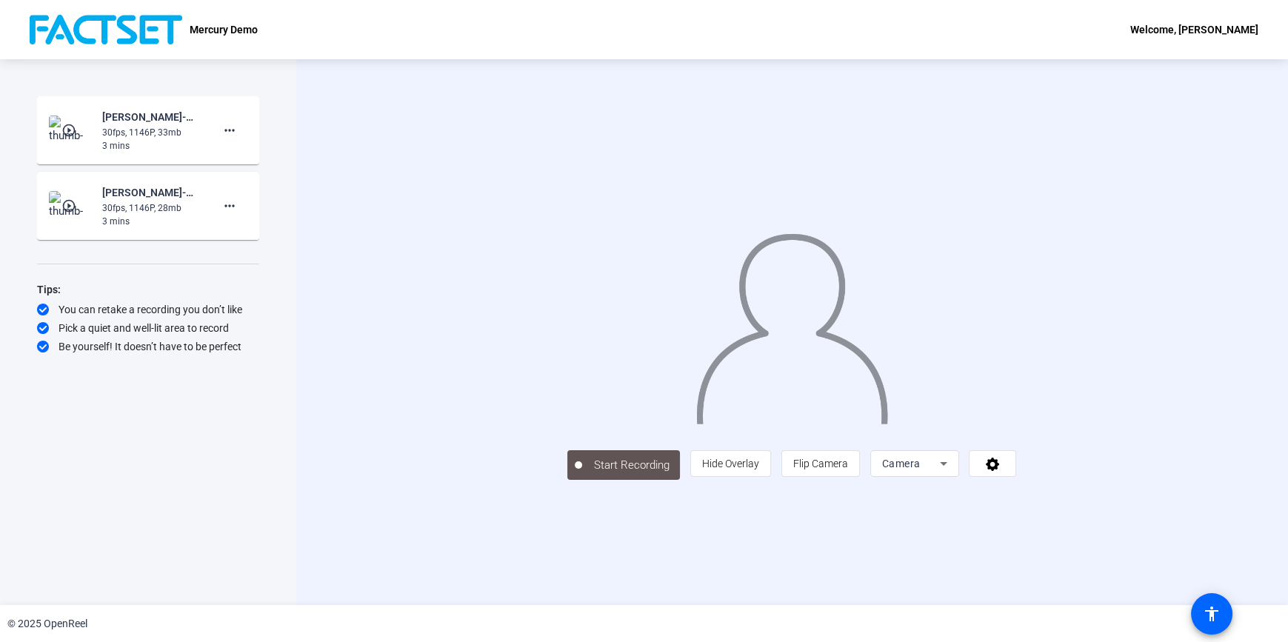
click at [167, 24] on img at bounding box center [106, 30] width 153 height 30
click at [241, 27] on p "Mercury Demo" at bounding box center [224, 30] width 68 height 18
click at [124, 22] on img at bounding box center [106, 30] width 153 height 30
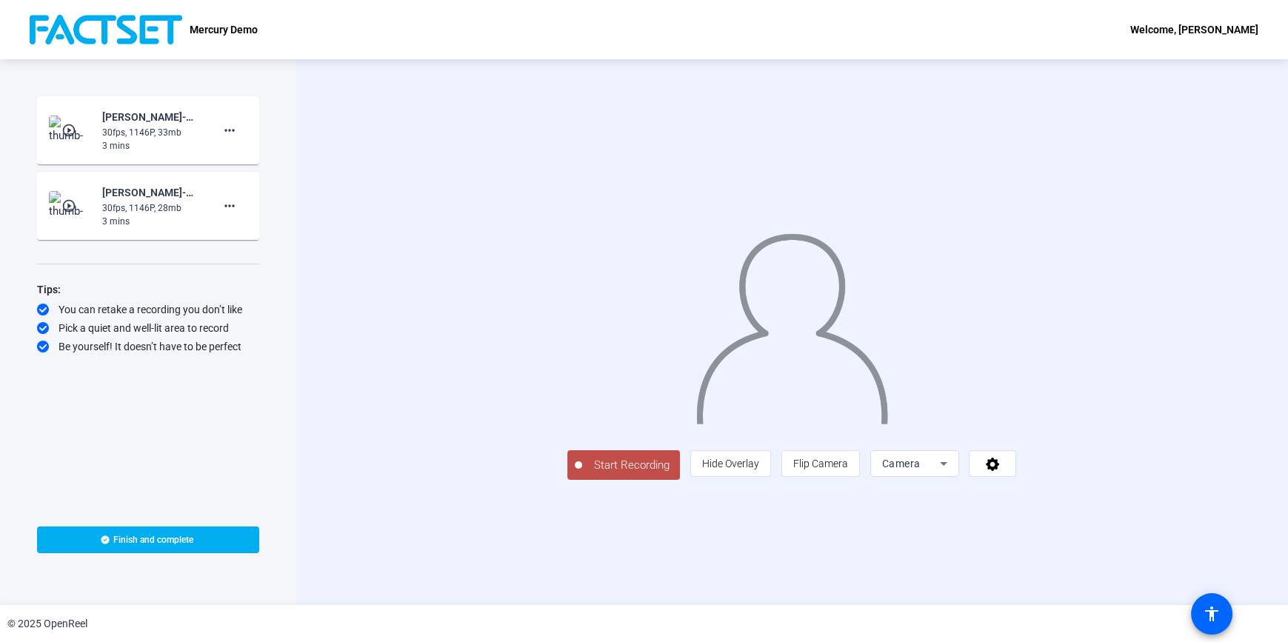
click at [582, 474] on span "Start Recording" at bounding box center [631, 465] width 98 height 17
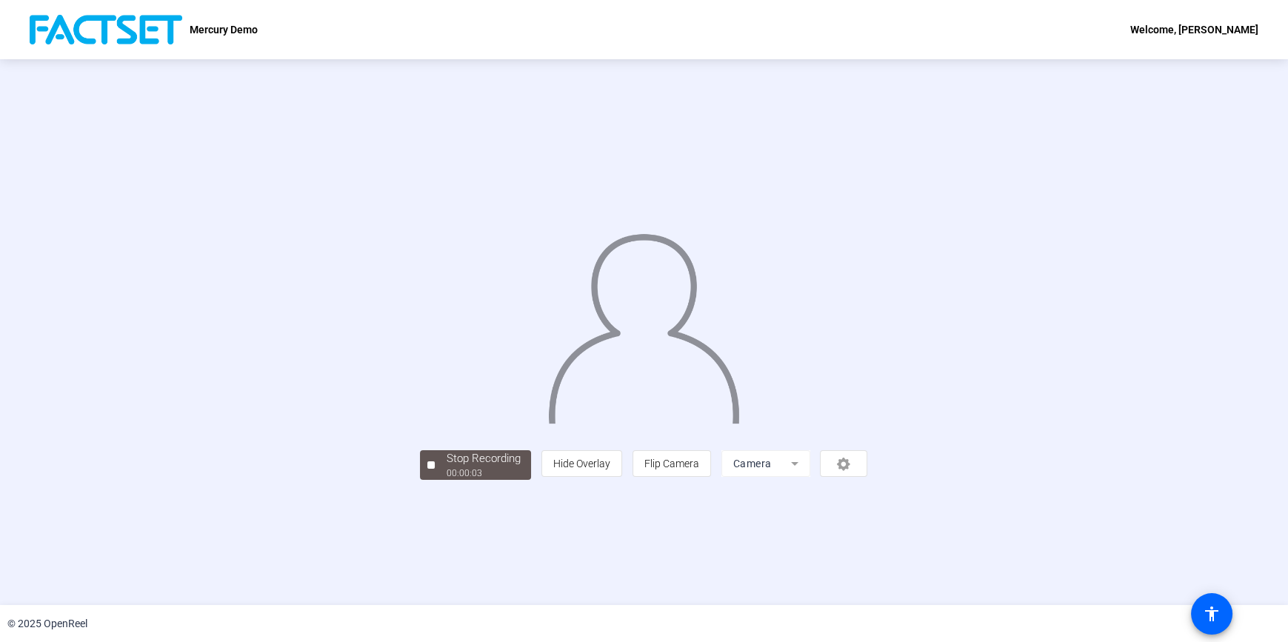
click at [420, 480] on div "Stop Recording 00:00:03 person Hide Overlay flip Flip Camera Camera" at bounding box center [643, 463] width 447 height 33
click at [446, 480] on div "00:00:06" at bounding box center [483, 472] width 74 height 13
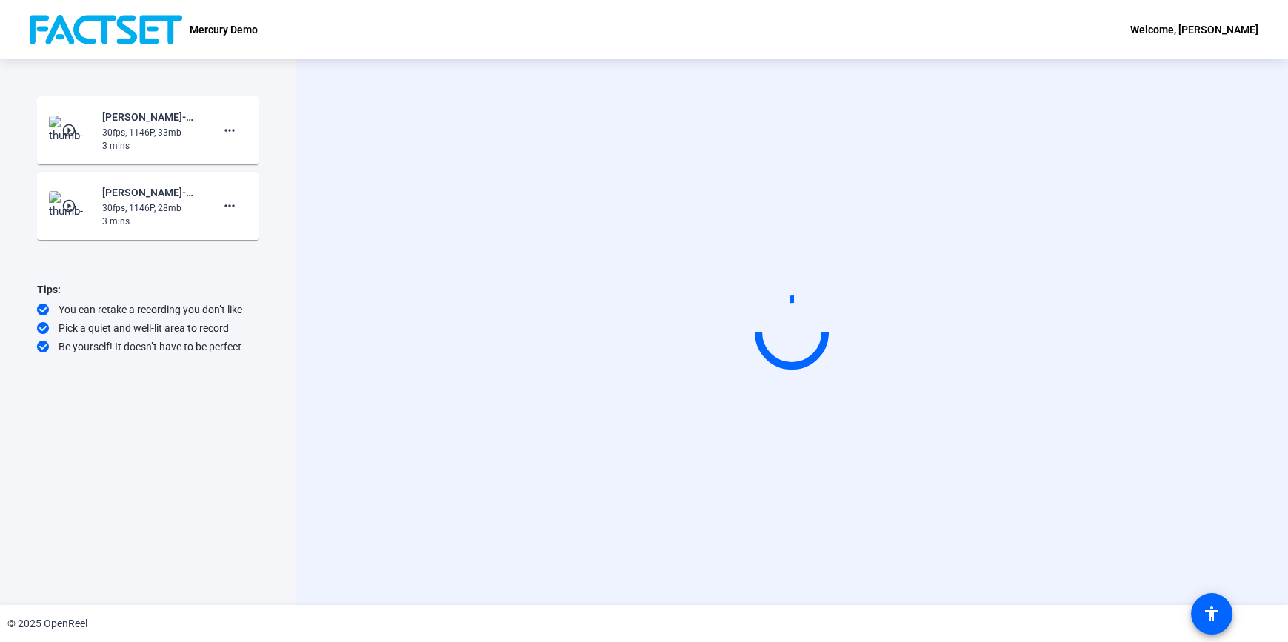
click at [1225, 30] on div "Welcome, [PERSON_NAME]" at bounding box center [1194, 30] width 128 height 18
drag, startPoint x: 1201, startPoint y: 49, endPoint x: 1193, endPoint y: 50, distance: 8.2
click at [1193, 50] on span "Logout" at bounding box center [1196, 51] width 59 height 18
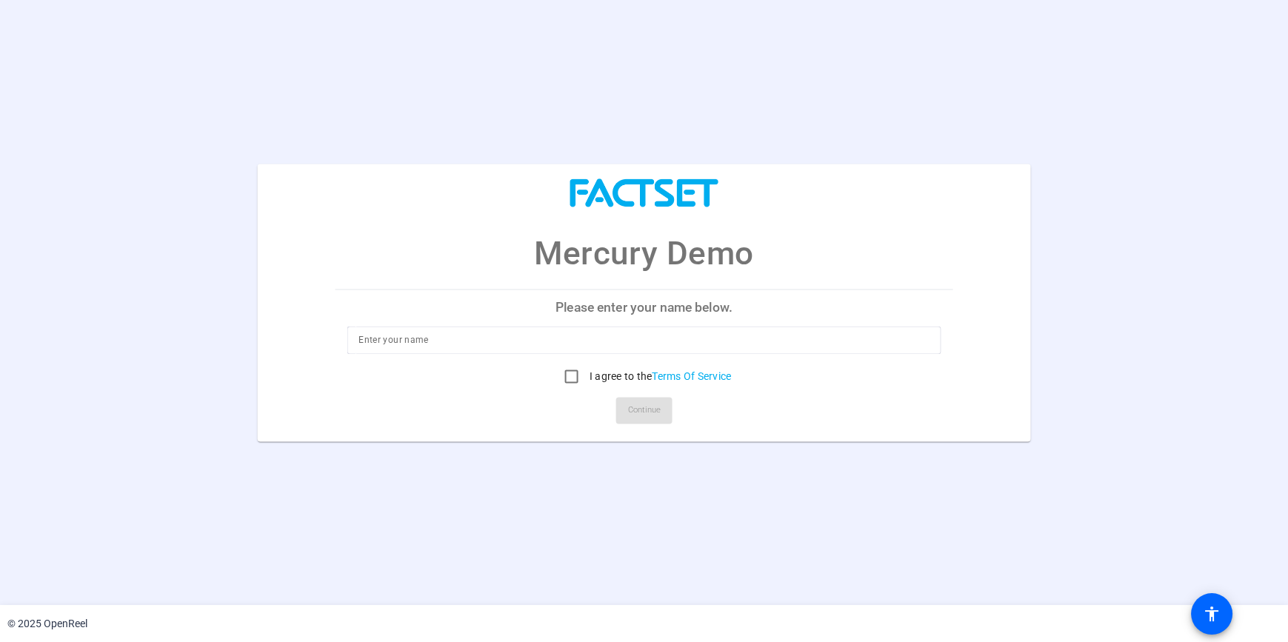
click at [509, 337] on input at bounding box center [643, 340] width 571 height 18
type input "[PERSON_NAME]"
click at [557, 361] on input "I agree to the Terms Of Service" at bounding box center [572, 376] width 30 height 30
checkbox input "true"
click at [652, 370] on link "Terms Of Service" at bounding box center [691, 376] width 79 height 12
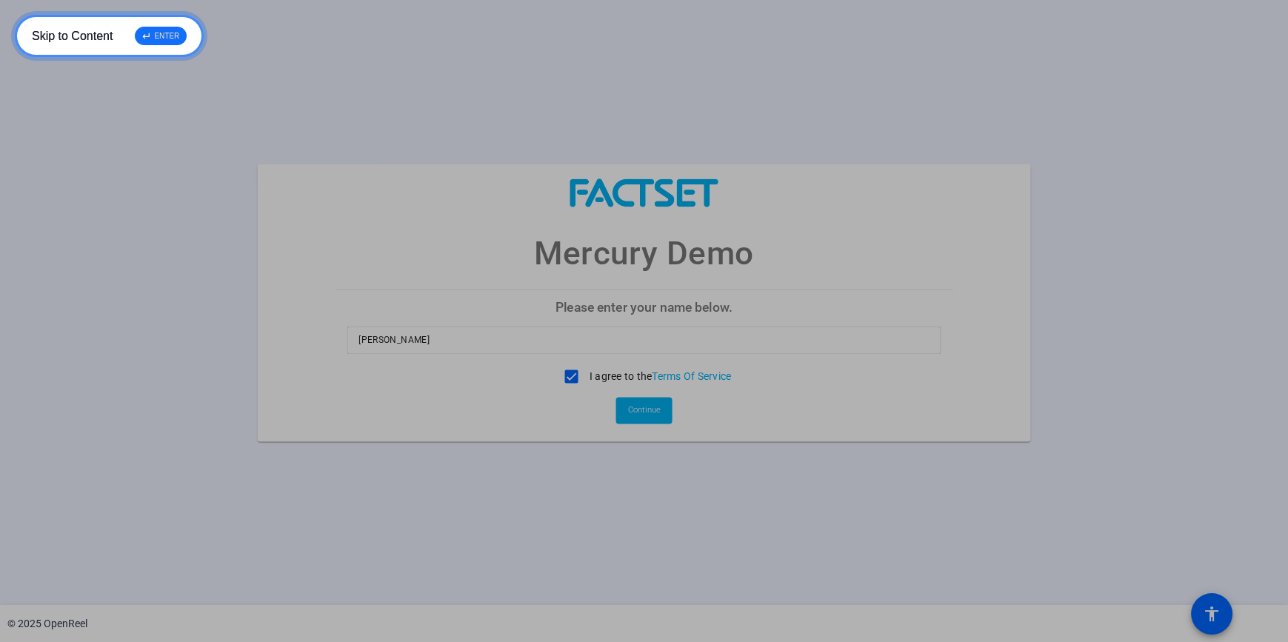
click at [15, 15] on link "Skip to Content ↵ ENTER" at bounding box center [109, 36] width 189 height 42
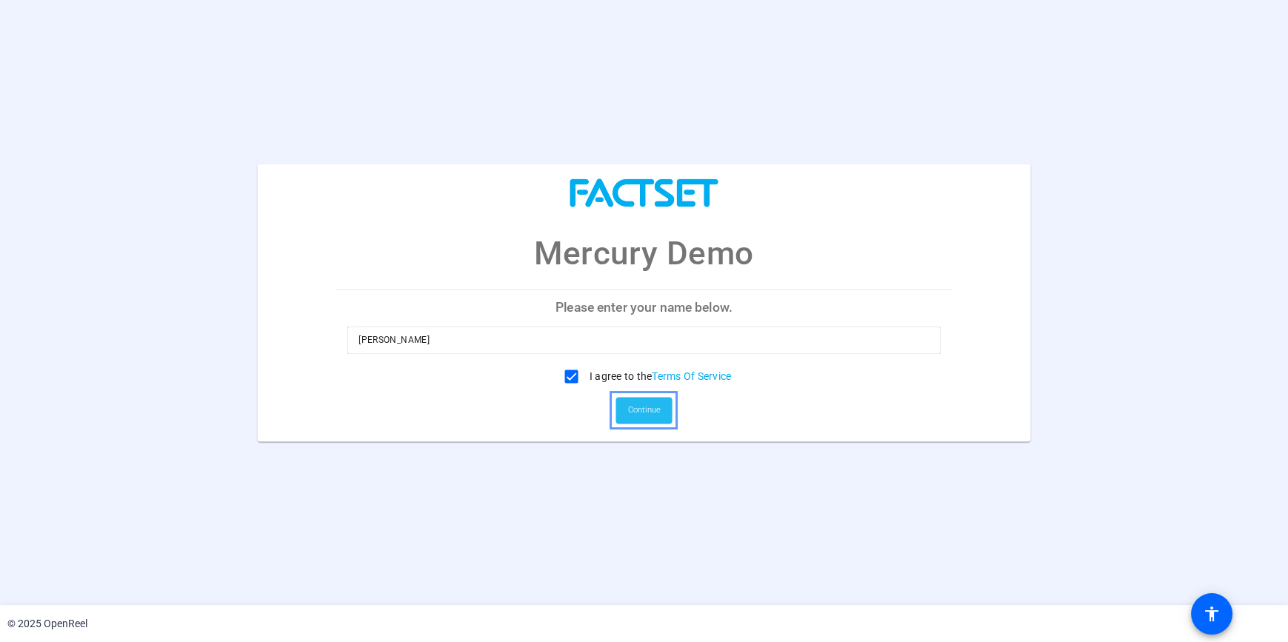
click at [630, 410] on span "Continue" at bounding box center [644, 410] width 33 height 22
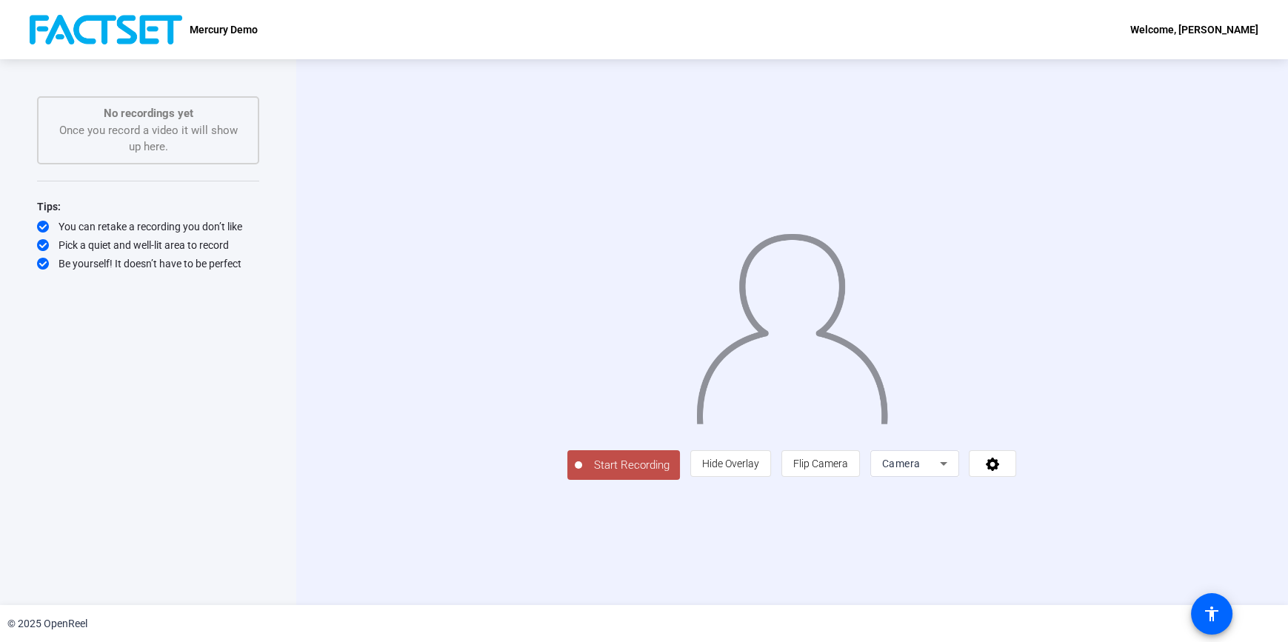
click at [141, 142] on div "No recordings yet Once you record a video it will show up here." at bounding box center [148, 130] width 190 height 50
click at [154, 130] on div "No recordings yet Once you record a video it will show up here." at bounding box center [148, 130] width 190 height 50
click at [152, 113] on p "No recordings yet" at bounding box center [148, 113] width 190 height 17
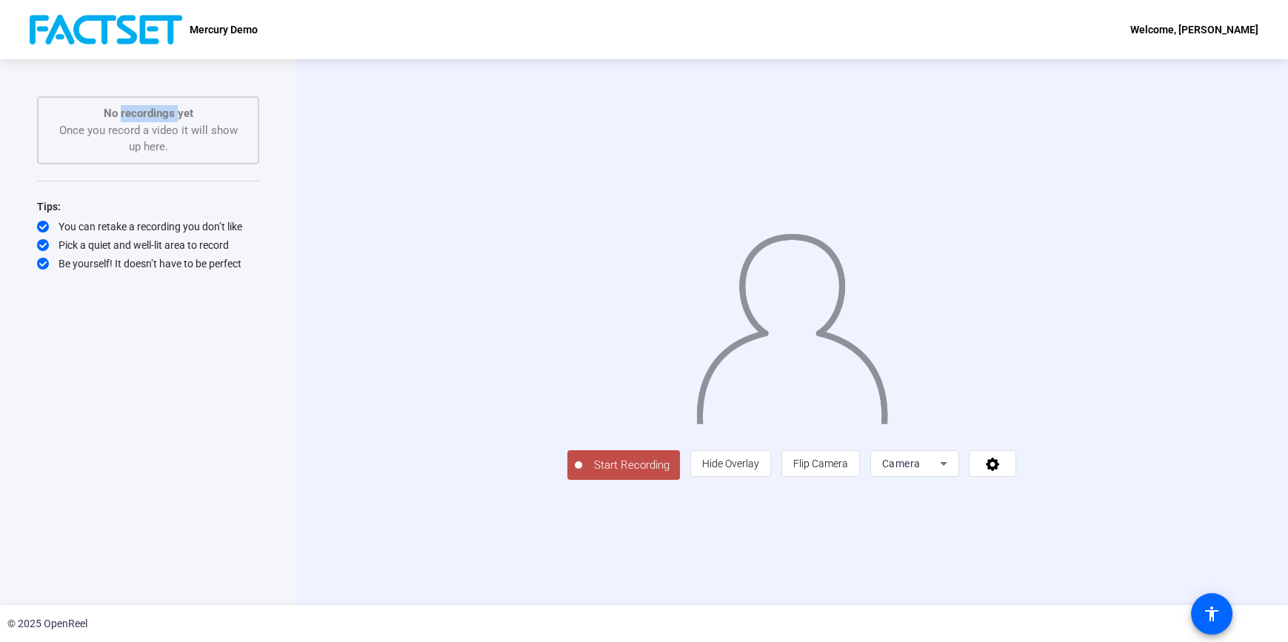
click at [152, 113] on p "No recordings yet" at bounding box center [148, 113] width 190 height 17
click at [241, 390] on div "Start Recording No recordings yet Once you record a video it will show up here.…" at bounding box center [148, 316] width 222 height 441
click at [582, 474] on span "Start Recording" at bounding box center [631, 465] width 98 height 17
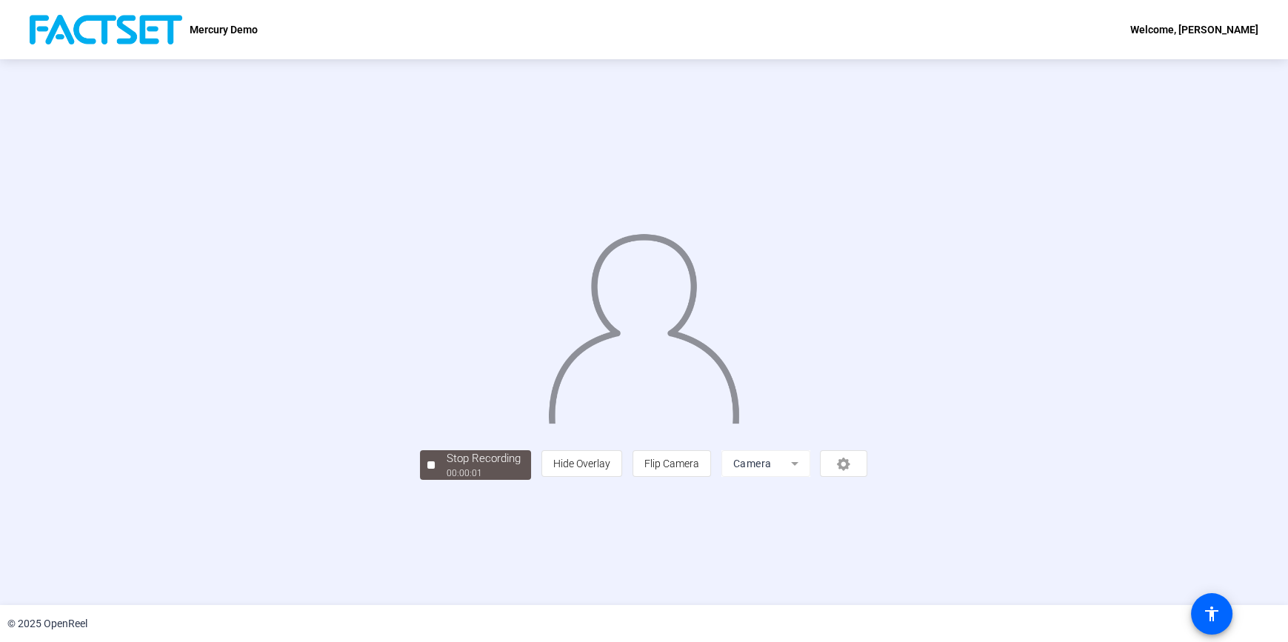
click at [810, 477] on mat-form-field "Camera" at bounding box center [765, 463] width 89 height 27
click at [446, 480] on div "00:00:15" at bounding box center [483, 472] width 74 height 13
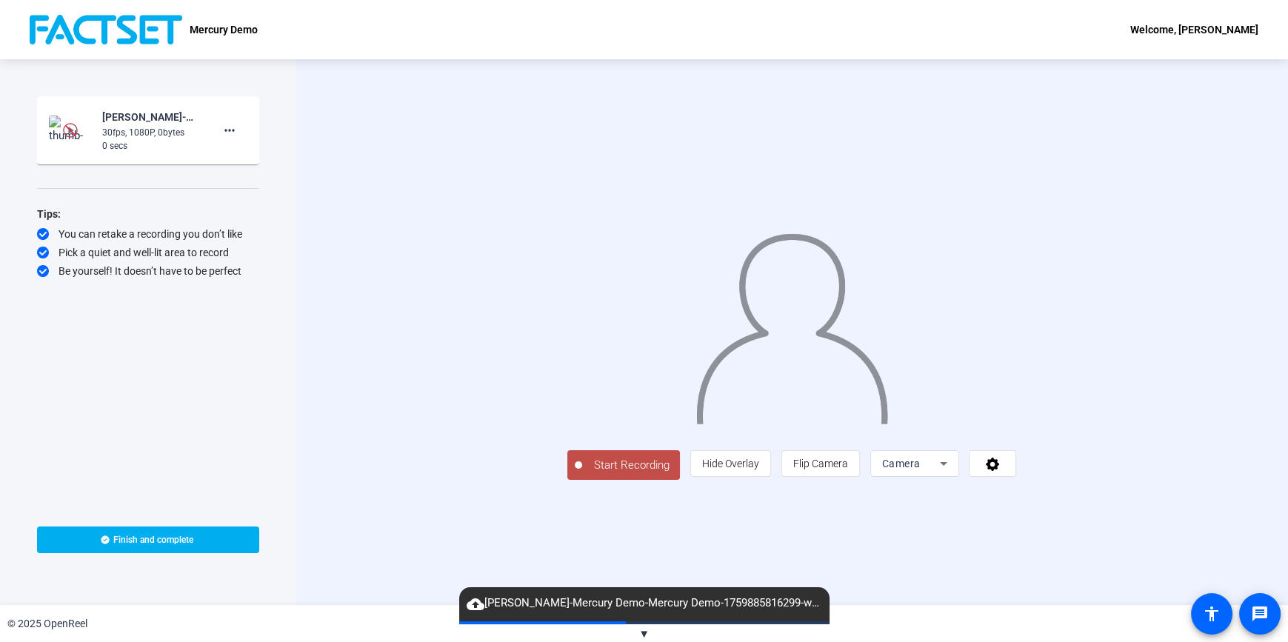
click at [920, 469] on span "Camera" at bounding box center [901, 464] width 39 height 12
click at [1078, 493] on span "Screen" at bounding box center [1077, 493] width 28 height 18
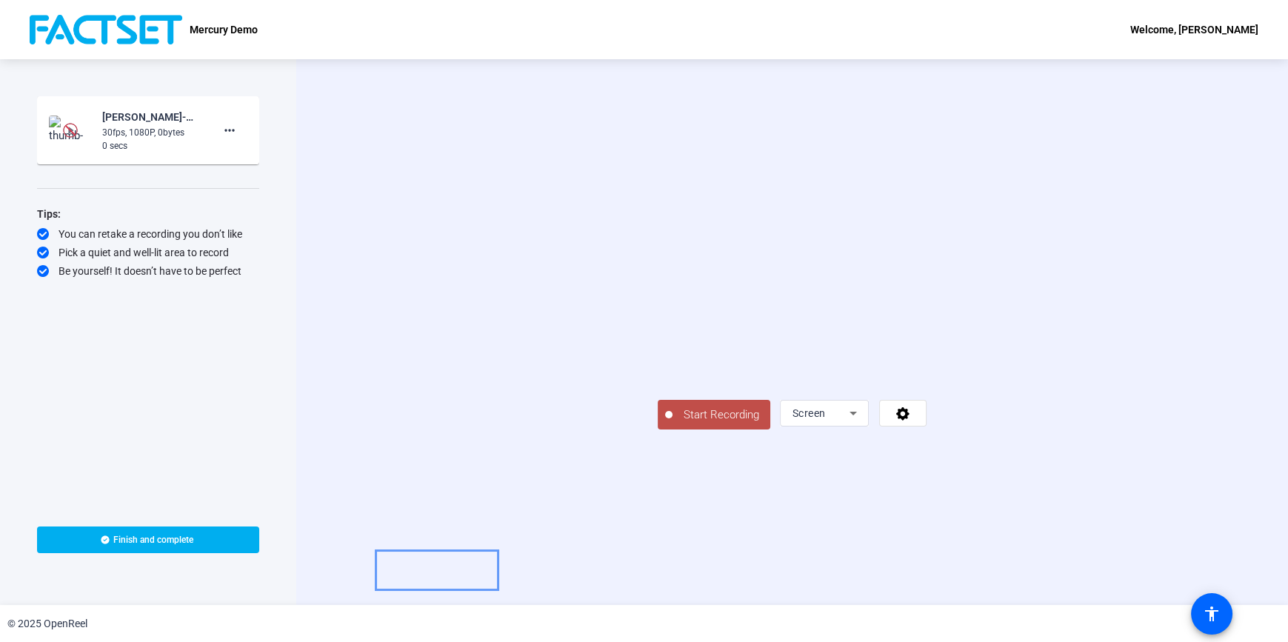
click at [672, 424] on span "Start Recording" at bounding box center [721, 415] width 98 height 17
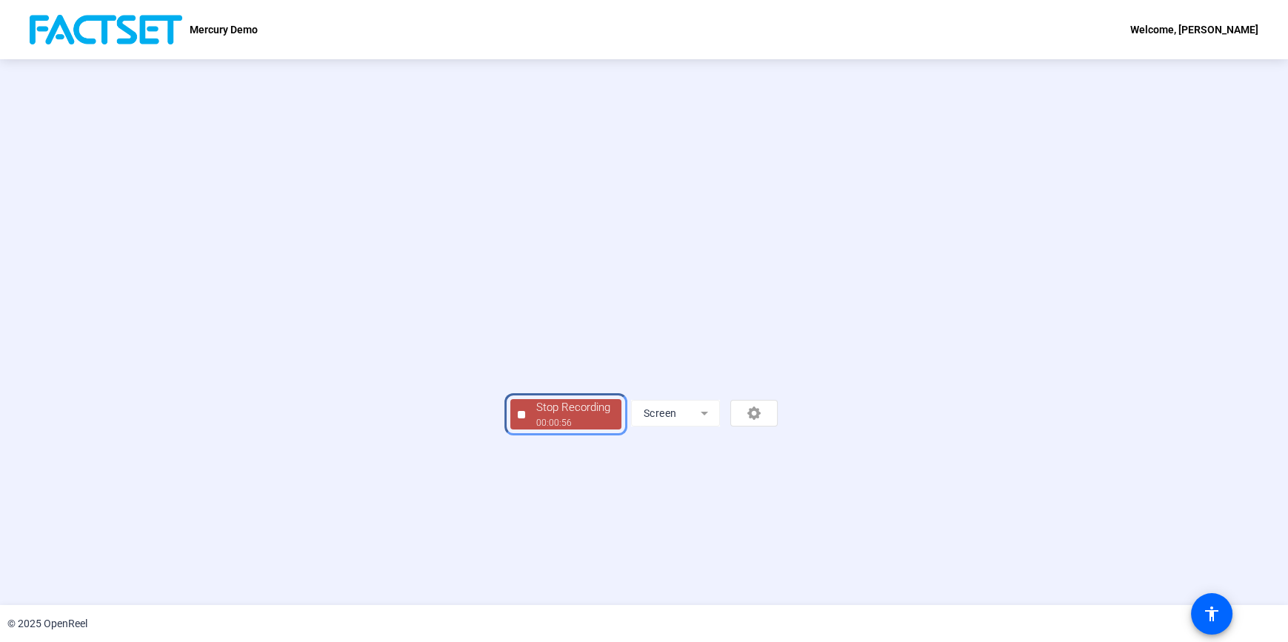
click at [536, 416] on div "Stop Recording" at bounding box center [573, 407] width 74 height 17
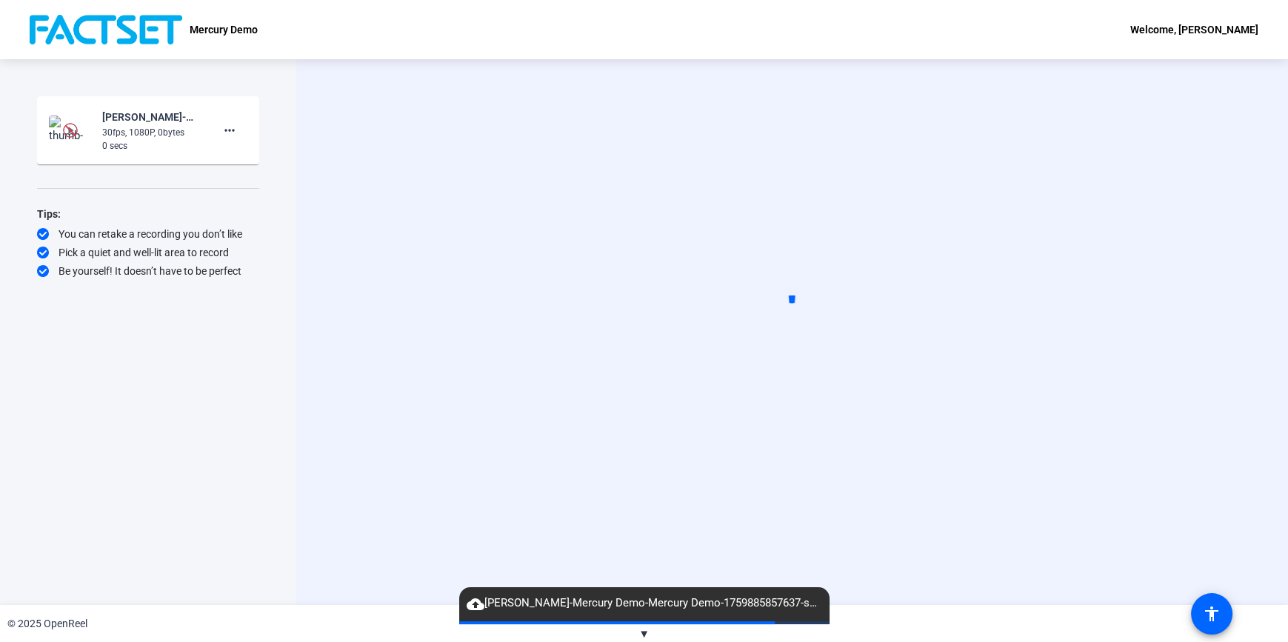
click at [344, 378] on div "Start Recording" at bounding box center [791, 332] width 991 height 546
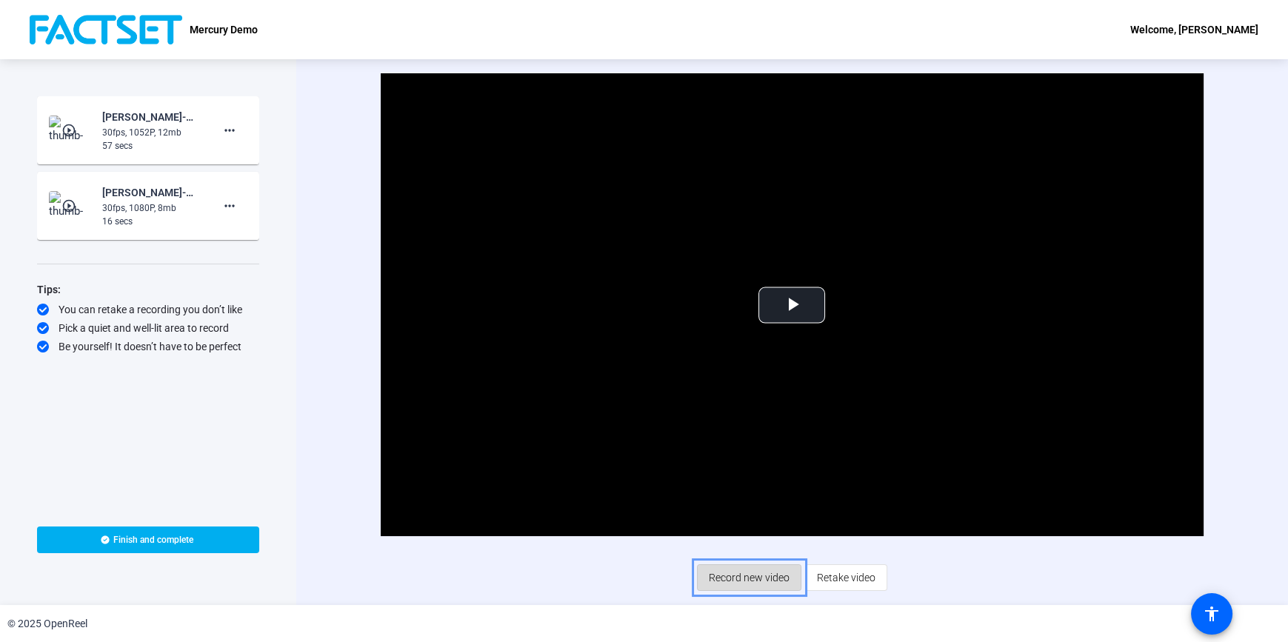
click at [749, 578] on span "Record new video" at bounding box center [749, 577] width 81 height 28
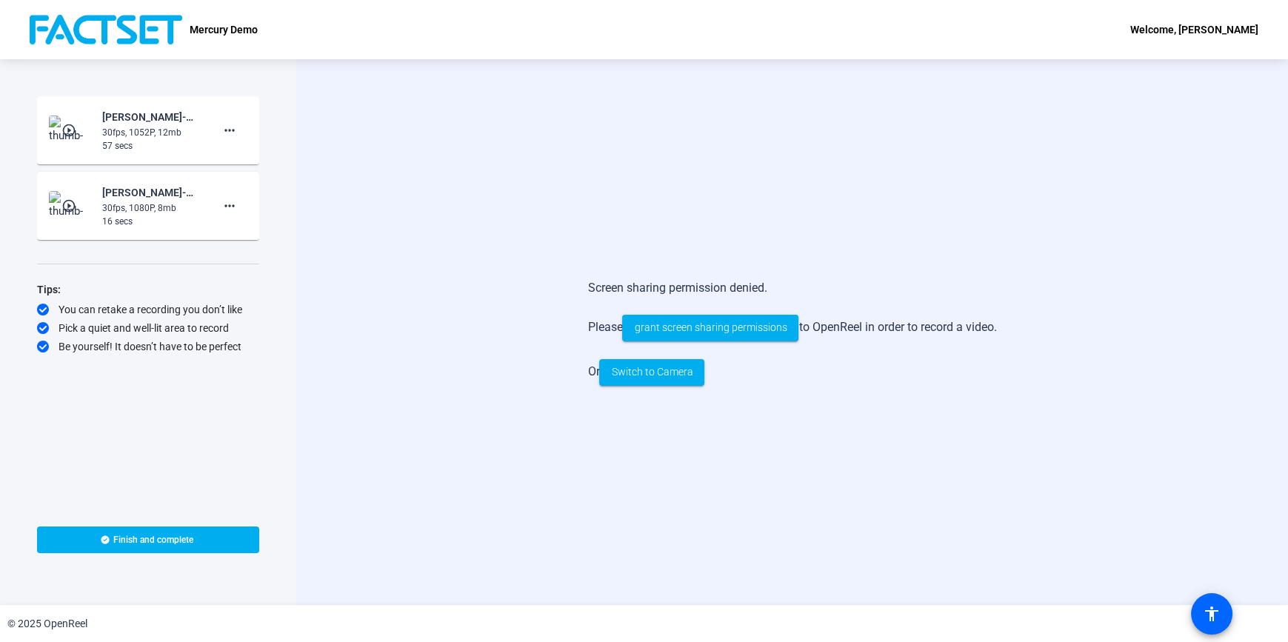
click at [502, 326] on div "Screen sharing permission denied. Please grant screen sharing permissions to Op…" at bounding box center [791, 332] width 843 height 136
click at [681, 330] on span "grant screen sharing permissions" at bounding box center [710, 328] width 153 height 16
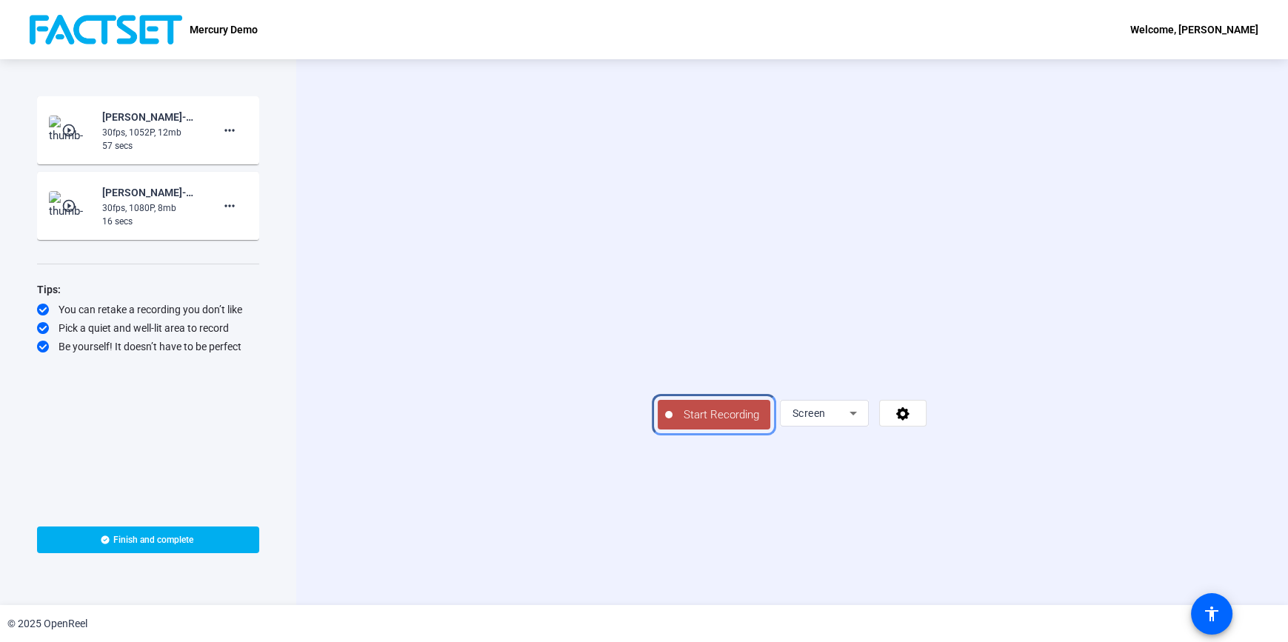
click at [672, 424] on span "Start Recording" at bounding box center [721, 415] width 98 height 17
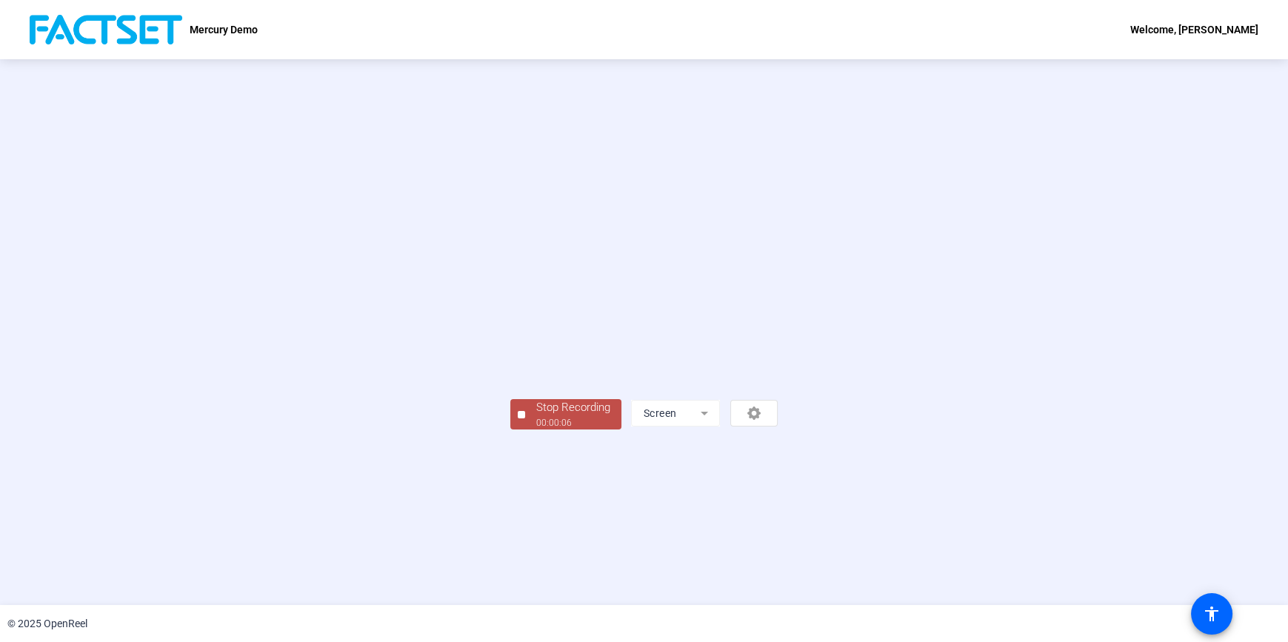
click at [777, 426] on div "Screen" at bounding box center [704, 413] width 147 height 27
click at [536, 429] on div "00:00:07" at bounding box center [573, 422] width 74 height 13
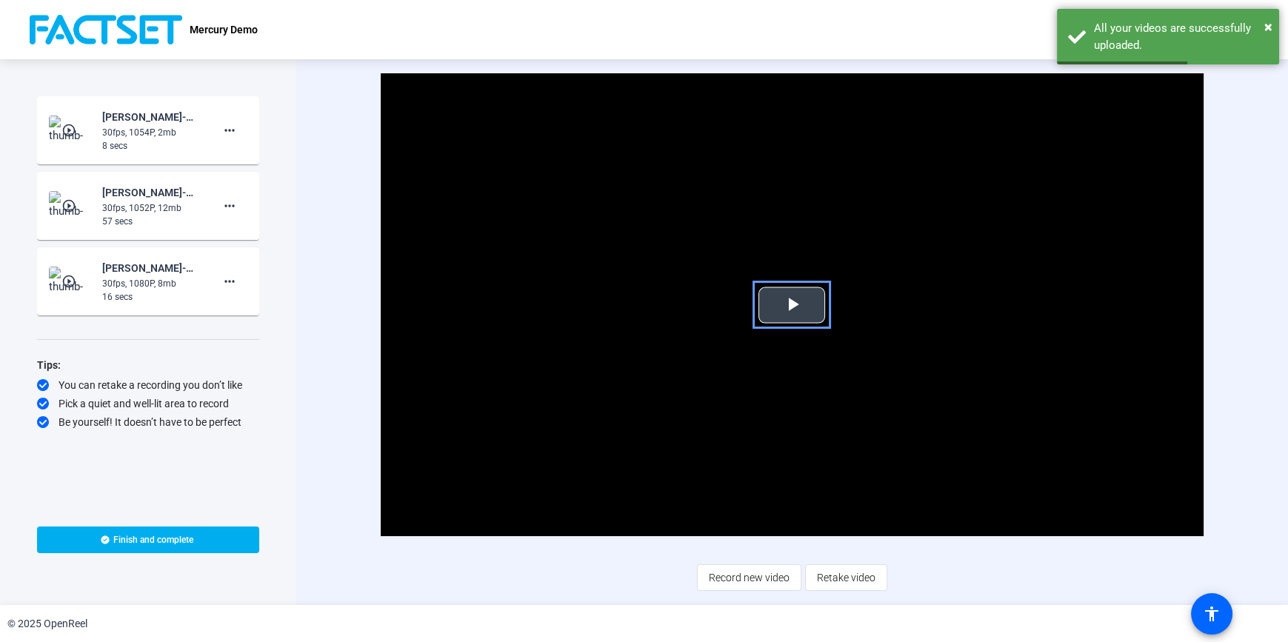
click at [792, 305] on span "Video Player" at bounding box center [792, 305] width 0 height 0
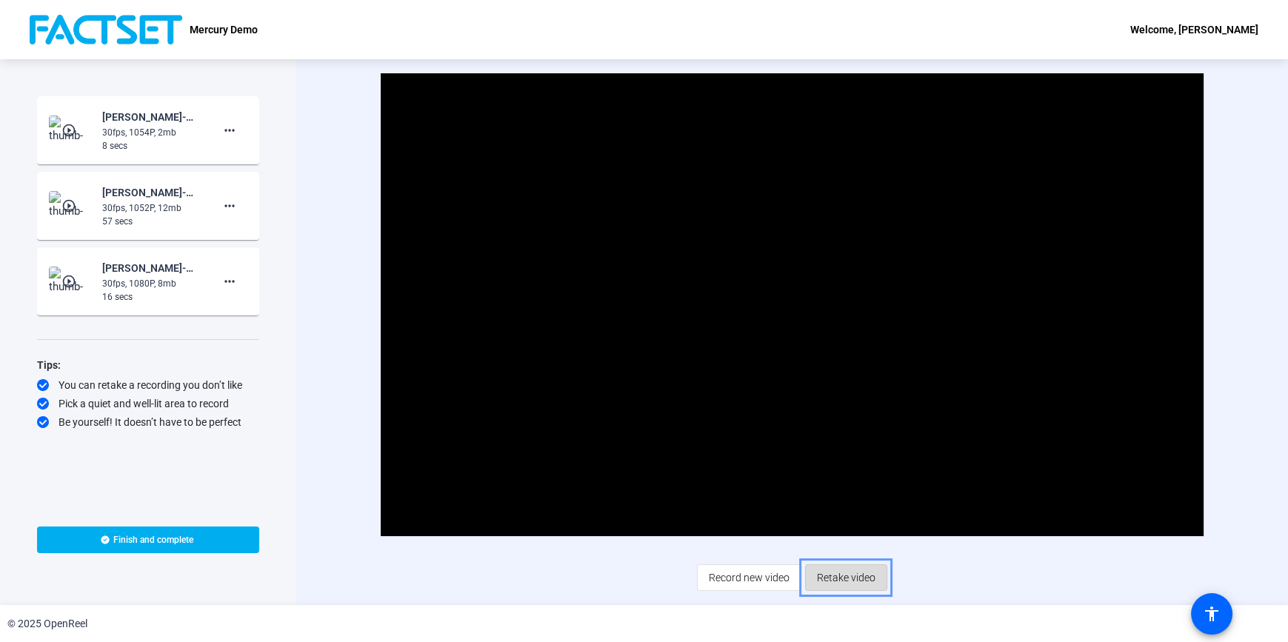
click at [830, 576] on span "Retake video" at bounding box center [846, 577] width 58 height 28
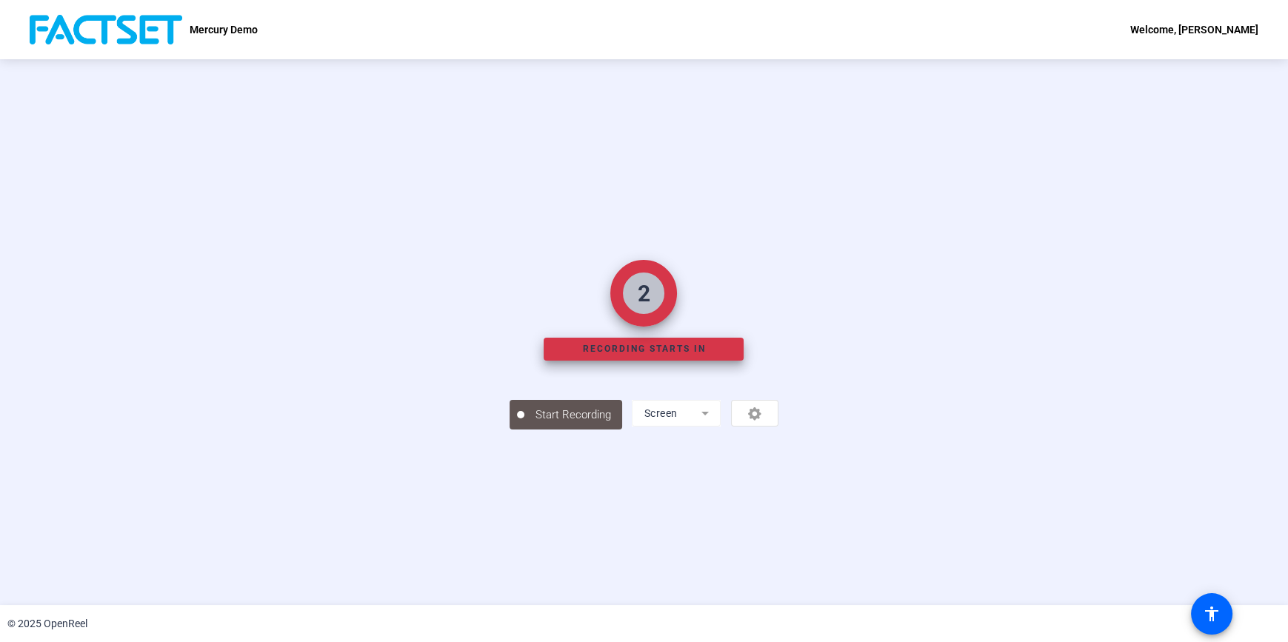
click at [778, 426] on div "Screen" at bounding box center [705, 413] width 147 height 27
click at [720, 426] on mat-form-field "Screen" at bounding box center [676, 413] width 89 height 27
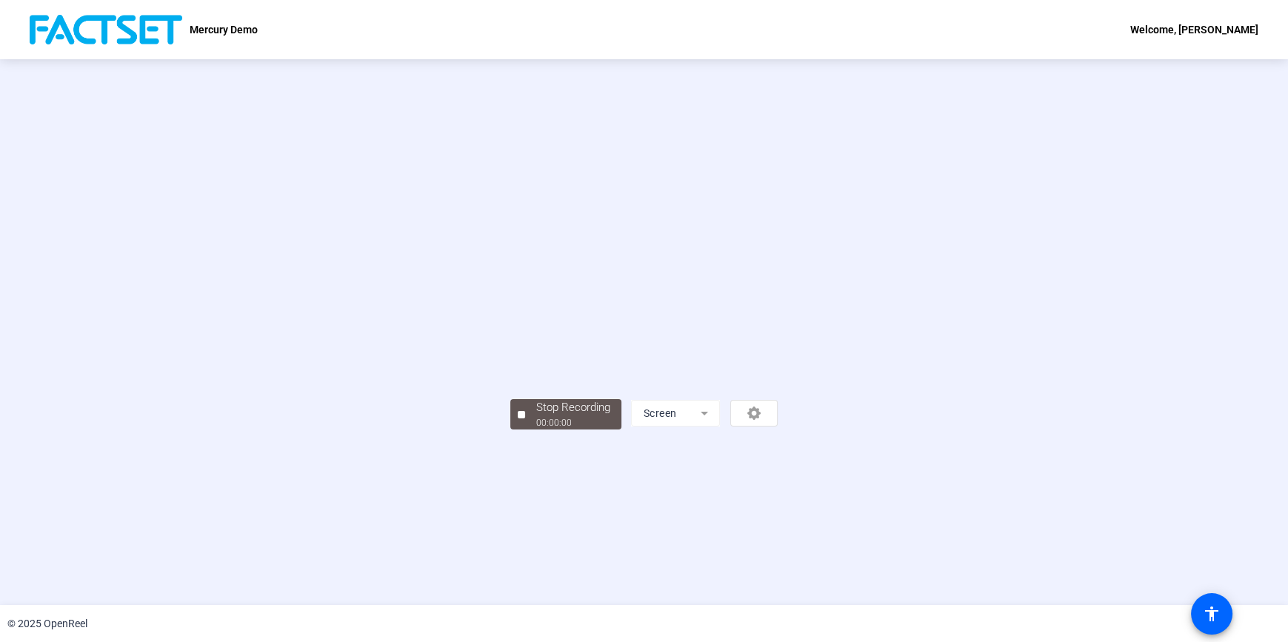
click at [777, 426] on div "Screen" at bounding box center [704, 413] width 147 height 27
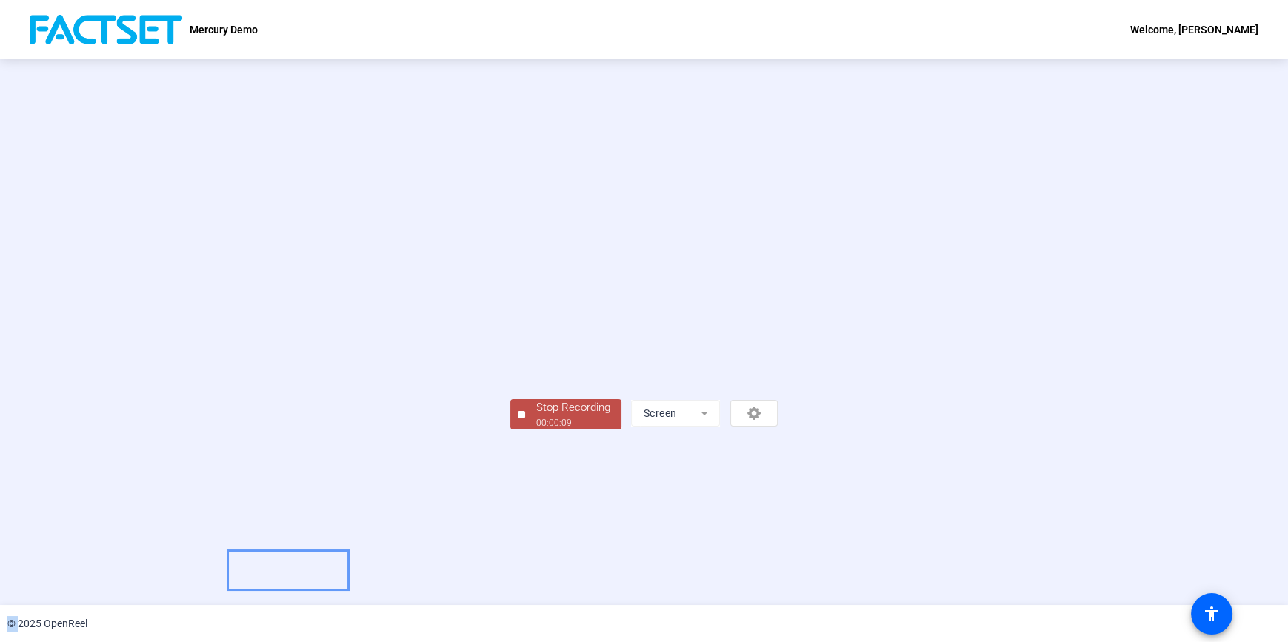
click at [536, 429] on div "00:00:09" at bounding box center [573, 422] width 74 height 13
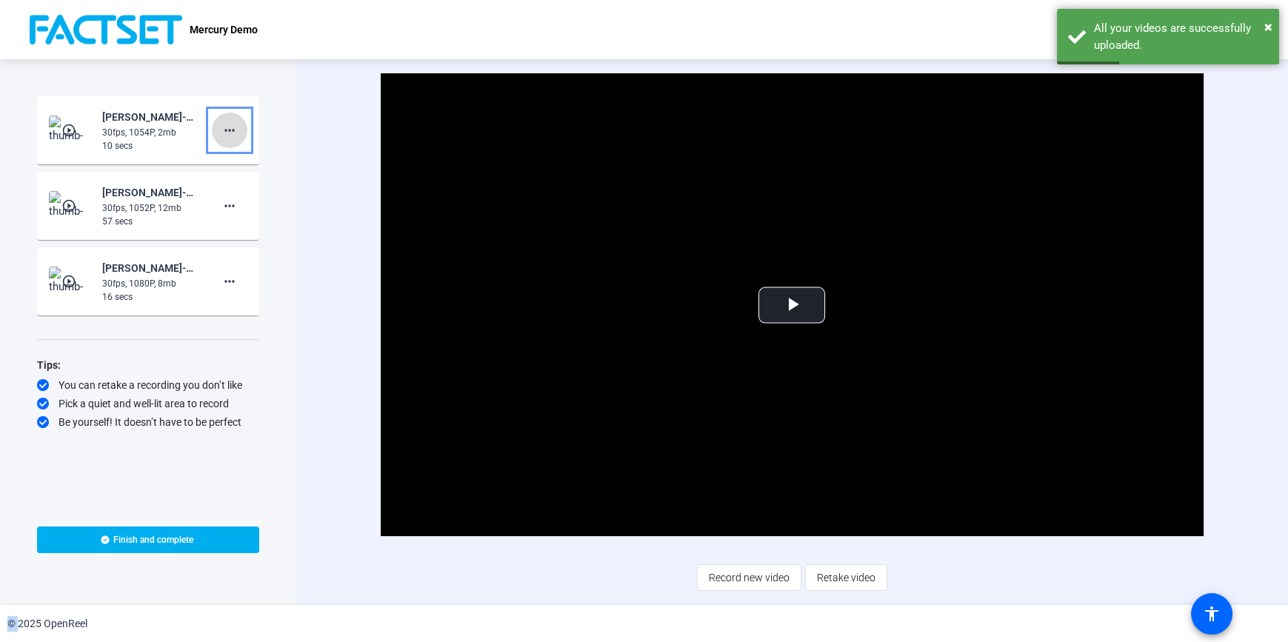
click at [227, 132] on mat-icon "more_horiz" at bounding box center [230, 130] width 18 height 18
click at [249, 160] on span "Delete clip" at bounding box center [253, 161] width 59 height 18
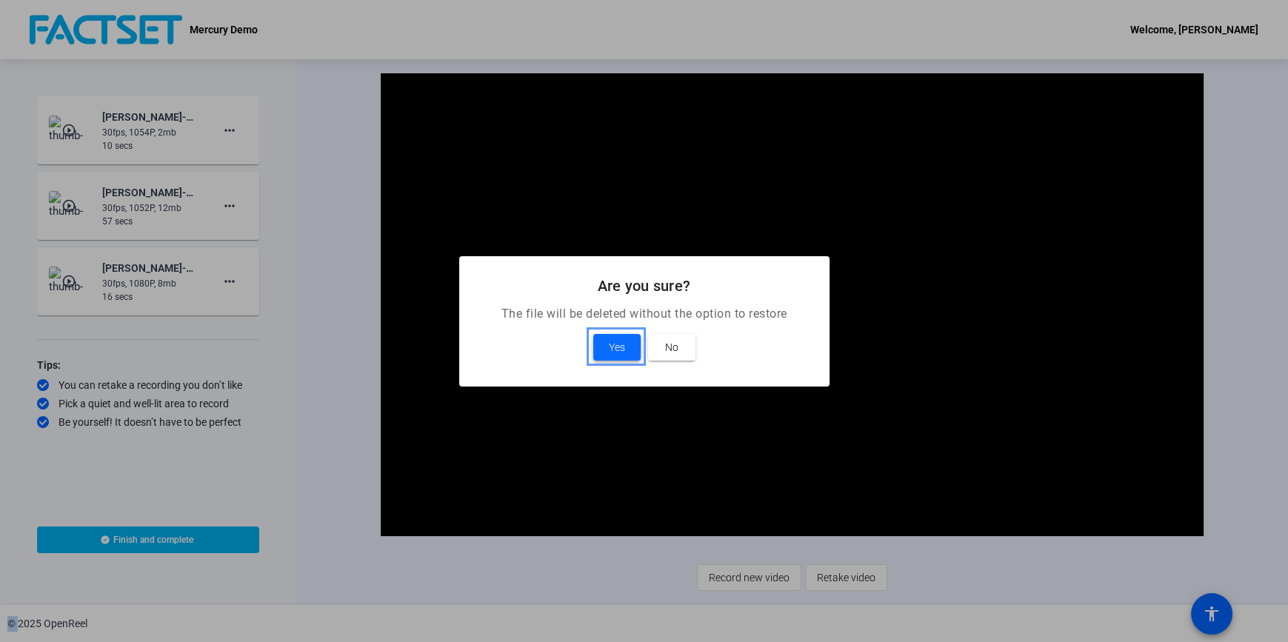
click at [615, 345] on span "Yes" at bounding box center [617, 347] width 16 height 18
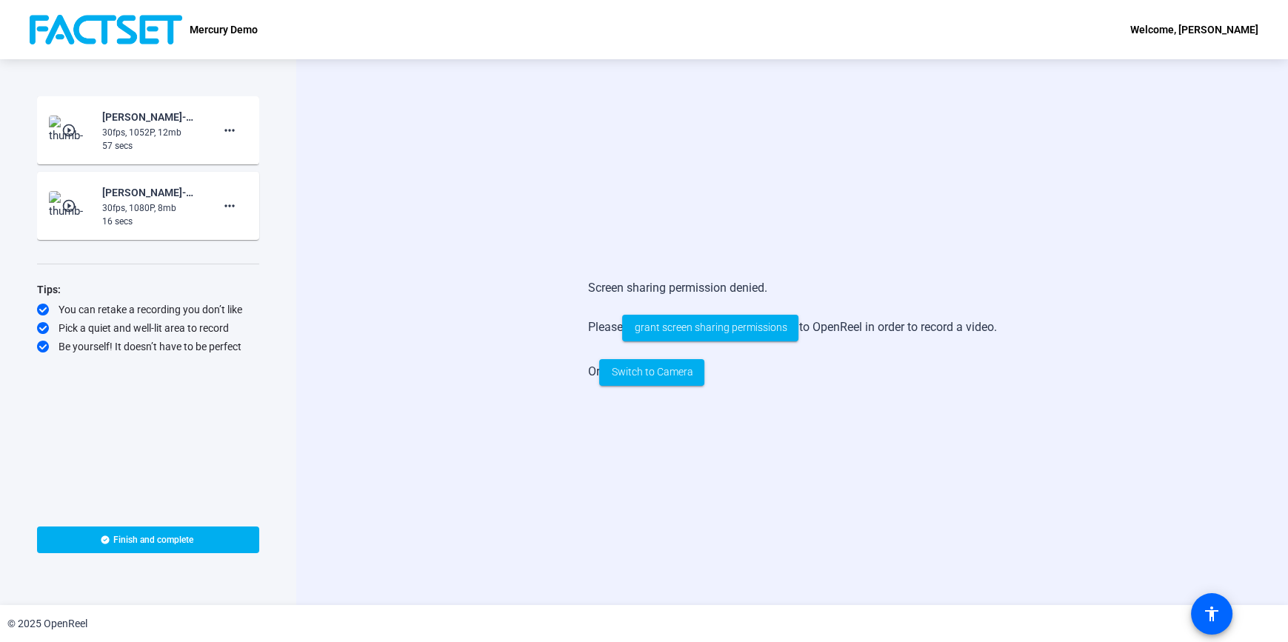
click at [179, 262] on div "Start Recording play_circle_outline Daniel Pena-Mercury Demo-Mercury Demo-17598…" at bounding box center [148, 297] width 222 height 403
click at [729, 324] on span "grant screen sharing permissions" at bounding box center [710, 328] width 153 height 16
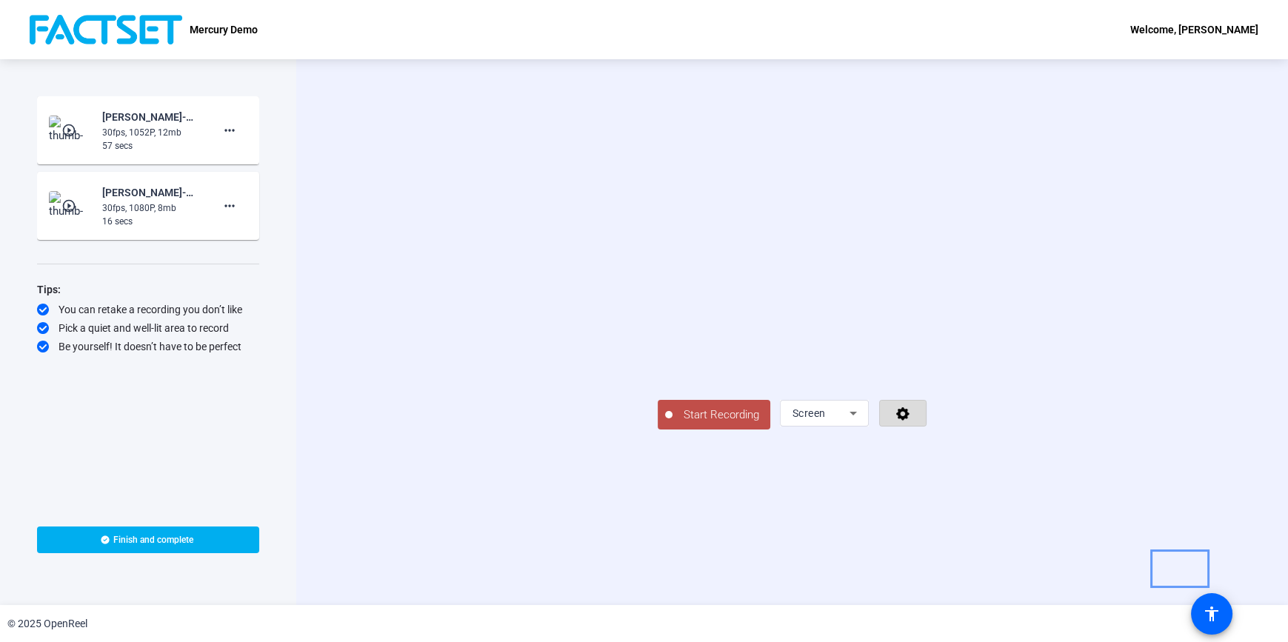
click at [911, 421] on icon "Menu" at bounding box center [902, 413] width 17 height 15
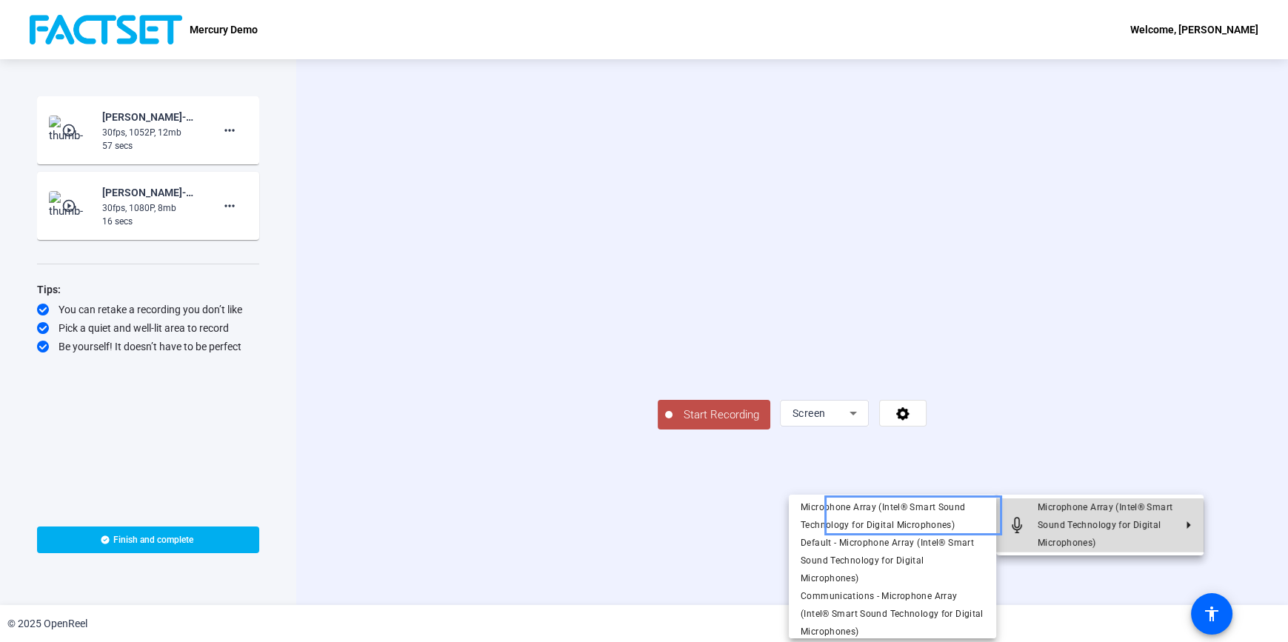
click at [1065, 535] on span "Microphone Array (Intel® Smart Sound Technology for Digital Microphones)" at bounding box center [1105, 524] width 136 height 53
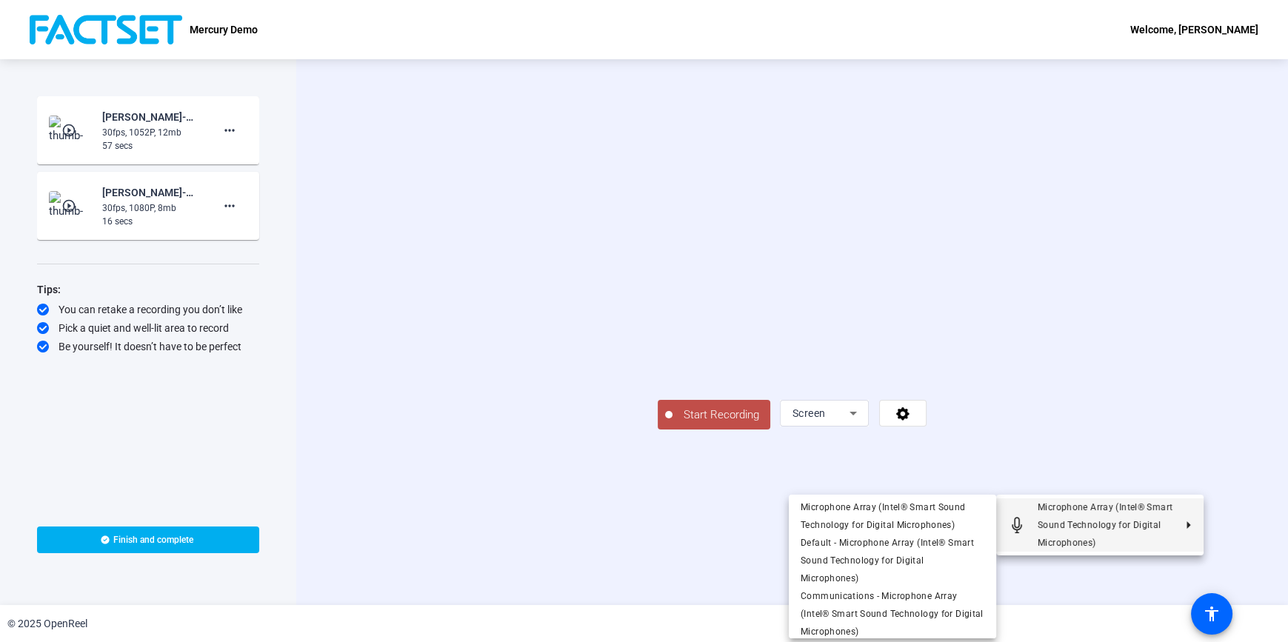
drag, startPoint x: 1251, startPoint y: 264, endPoint x: 1148, endPoint y: 535, distance: 289.9
click at [1251, 264] on div at bounding box center [644, 321] width 1288 height 642
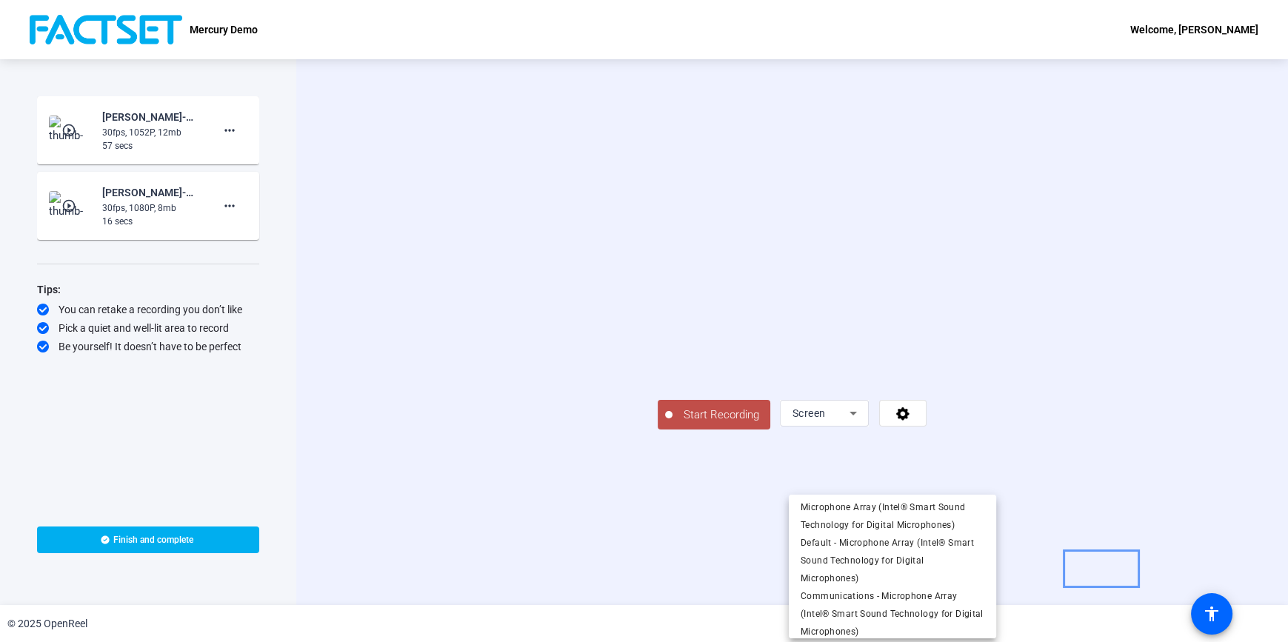
click at [862, 422] on icon at bounding box center [853, 413] width 18 height 18
click at [1237, 551] on div at bounding box center [644, 321] width 1288 height 642
click at [926, 431] on span "Menu" at bounding box center [903, 413] width 46 height 36
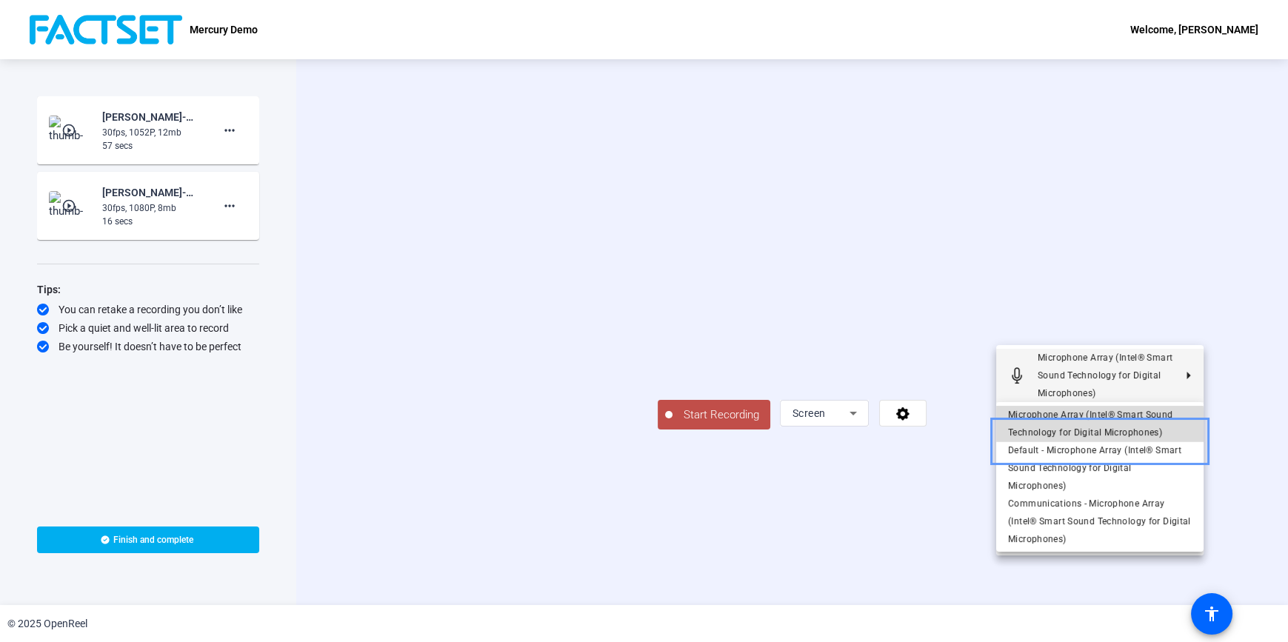
click at [1067, 438] on span "Microphone Array (Intel® Smart Sound Technology for Digital Microphones)" at bounding box center [1090, 423] width 165 height 28
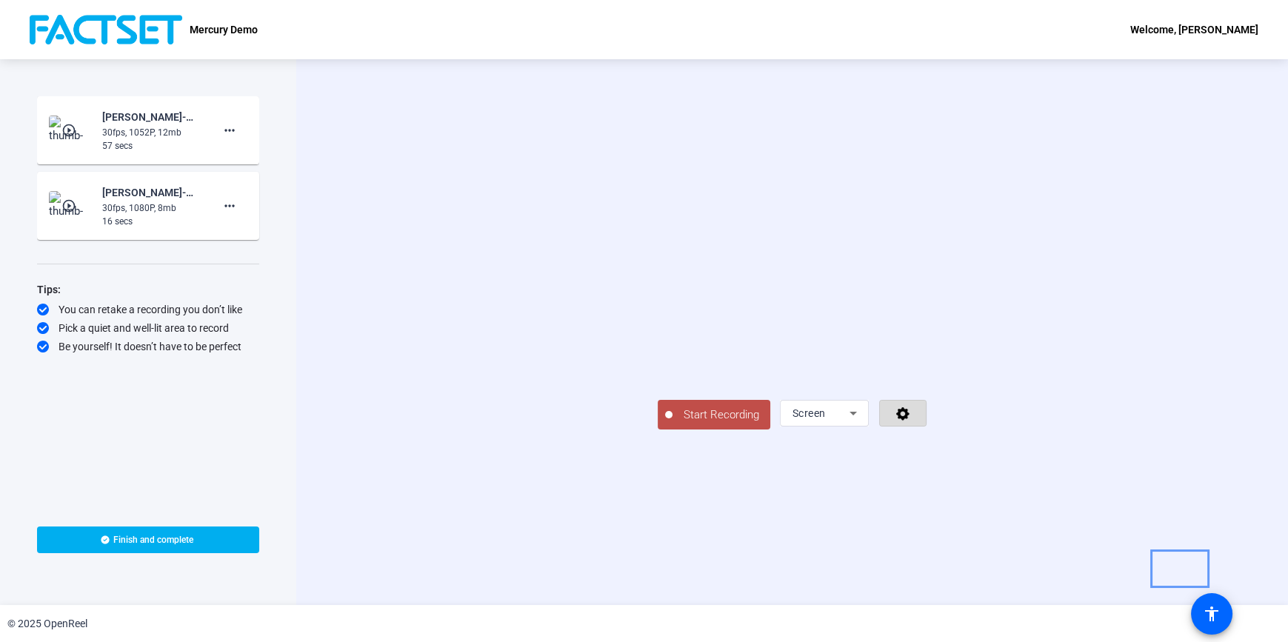
click at [909, 421] on icon "Menu" at bounding box center [902, 413] width 13 height 13
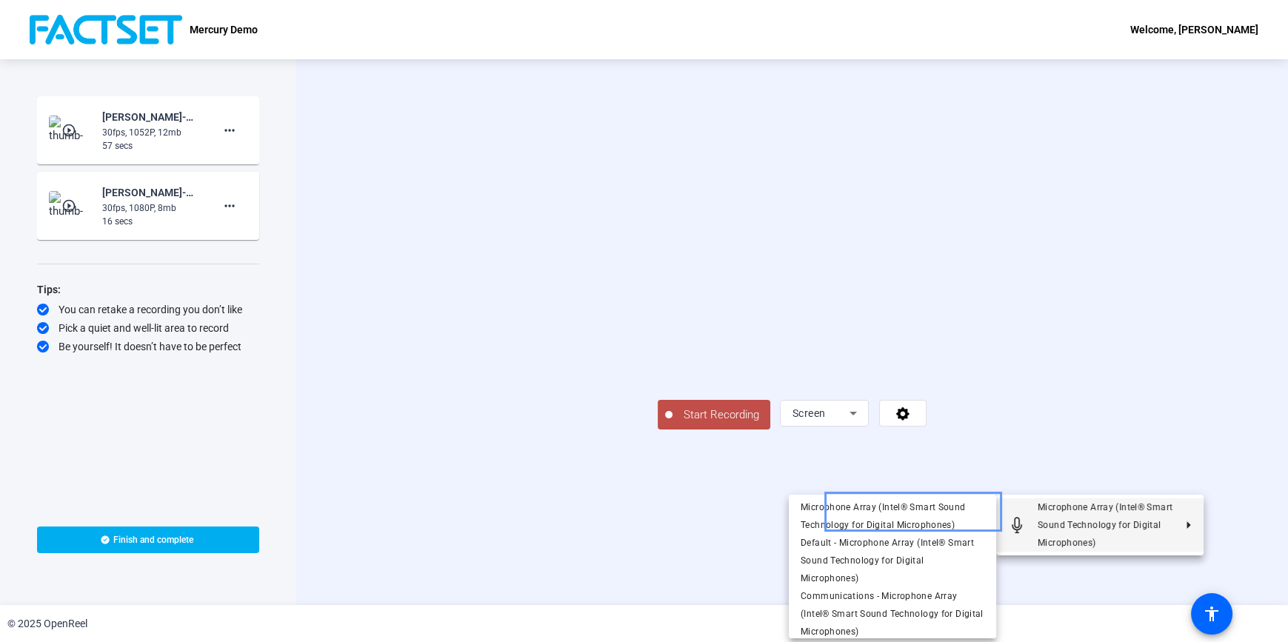
click at [1117, 530] on span "Microphone Array (Intel® Smart Sound Technology for Digital Microphones)" at bounding box center [1104, 525] width 135 height 46
drag, startPoint x: 1262, startPoint y: 505, endPoint x: 1211, endPoint y: 529, distance: 56.3
click at [1252, 508] on div at bounding box center [644, 321] width 1288 height 642
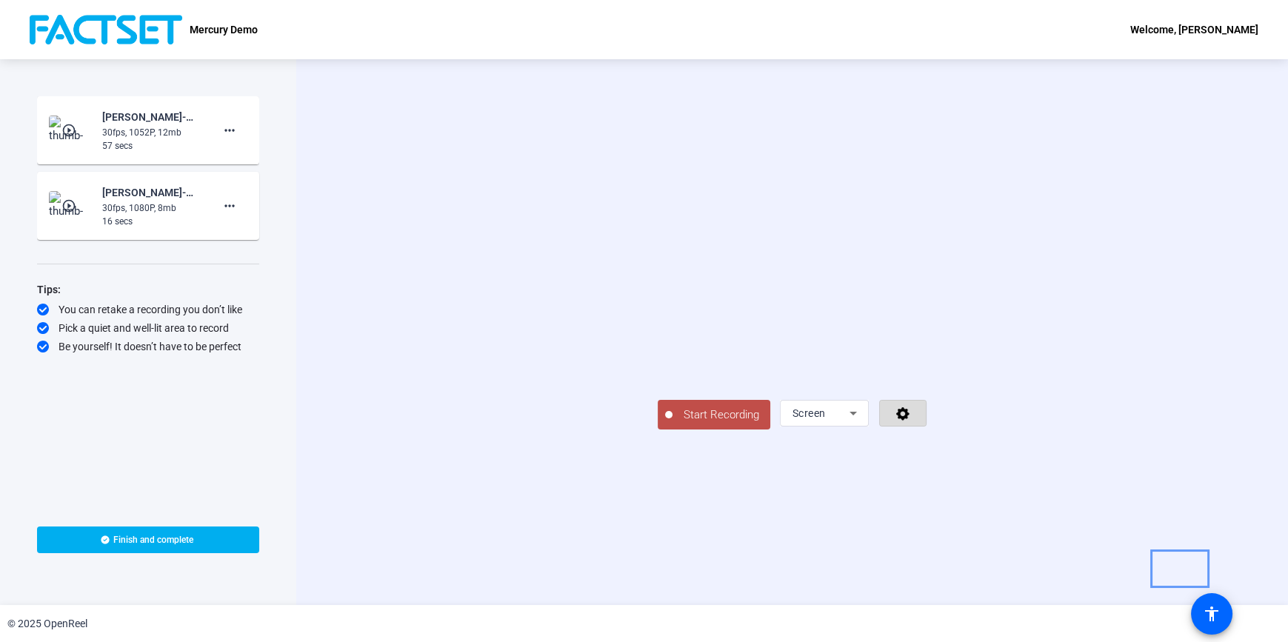
click at [909, 421] on icon "Menu" at bounding box center [902, 413] width 13 height 13
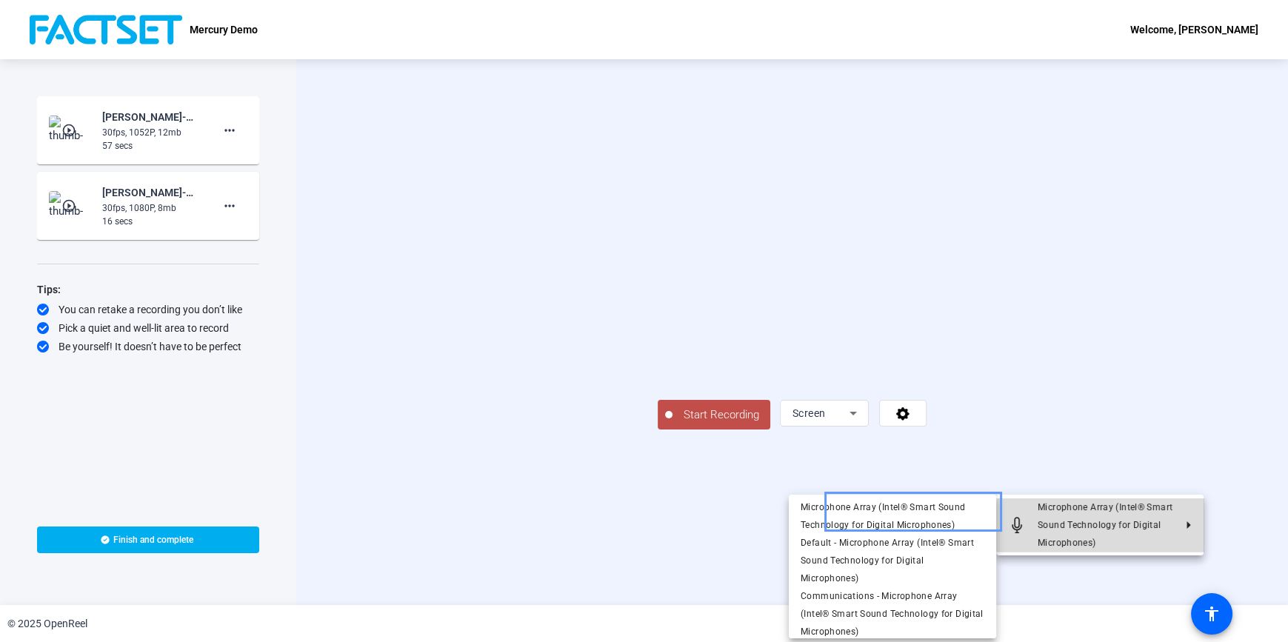
click at [1145, 523] on span "Microphone Array (Intel® Smart Sound Technology for Digital Microphones)" at bounding box center [1104, 525] width 135 height 46
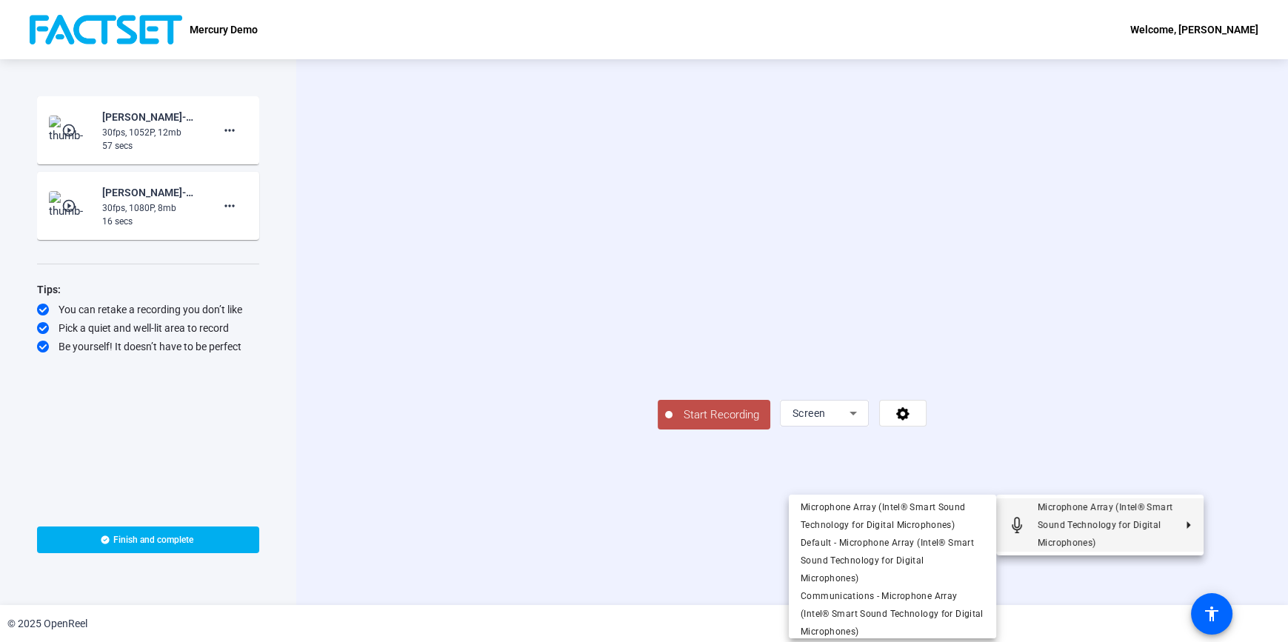
click at [596, 549] on div at bounding box center [644, 321] width 1288 height 642
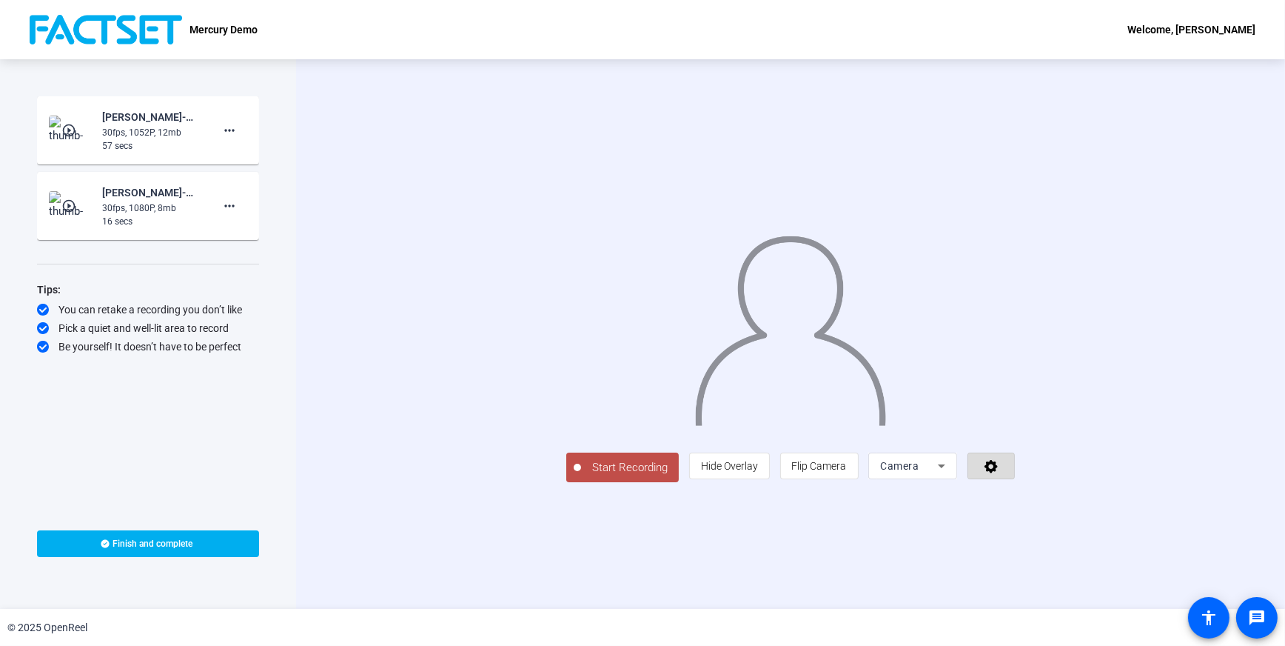
click at [1014, 484] on span at bounding box center [991, 466] width 46 height 36
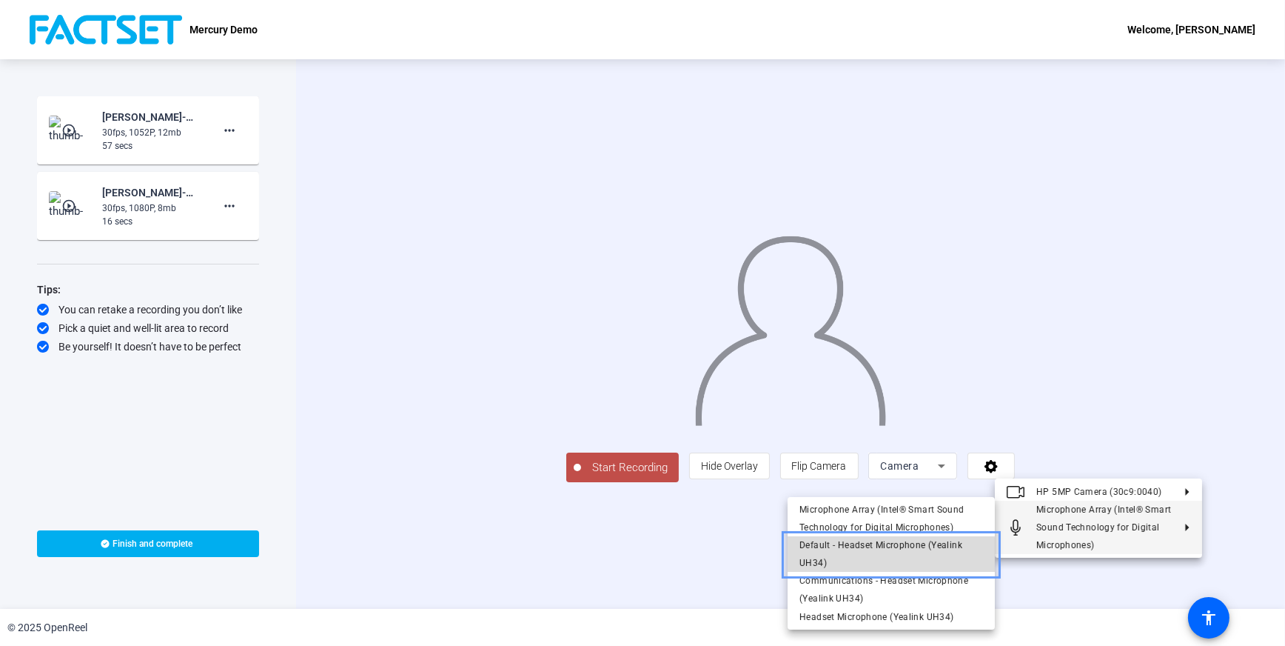
click at [871, 561] on span "Default - Headset Microphone (Yealink UH34)" at bounding box center [892, 554] width 184 height 36
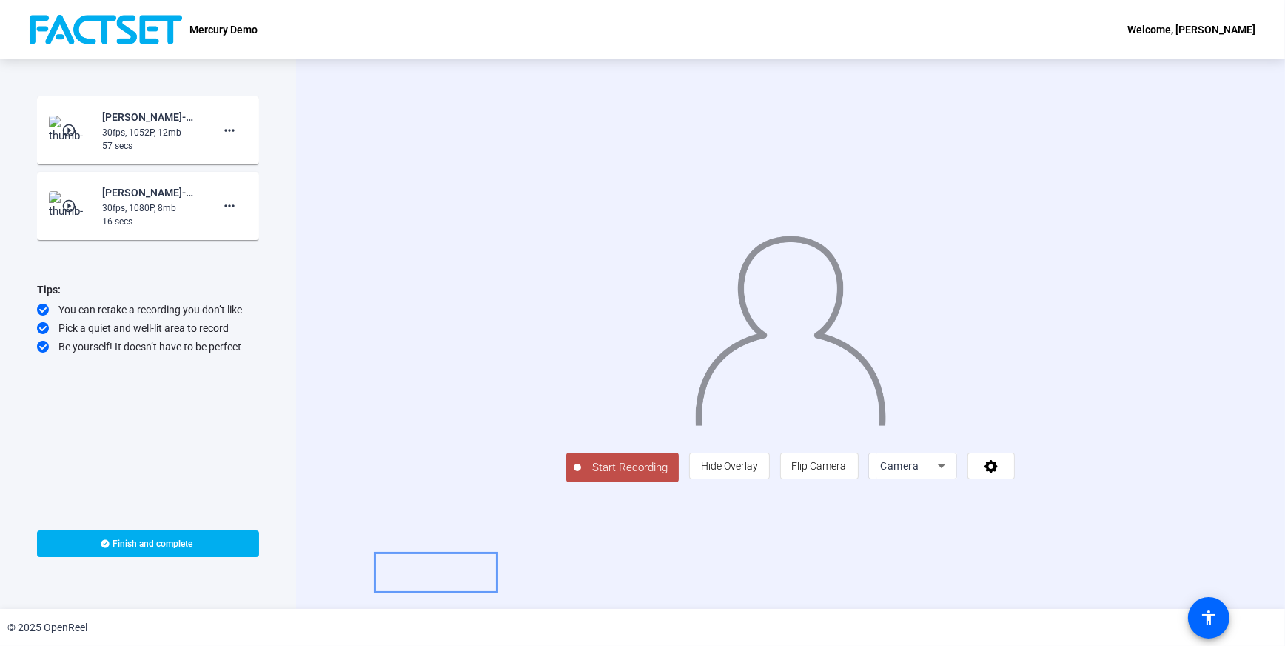
click at [581, 476] on span "Start Recording" at bounding box center [630, 467] width 98 height 17
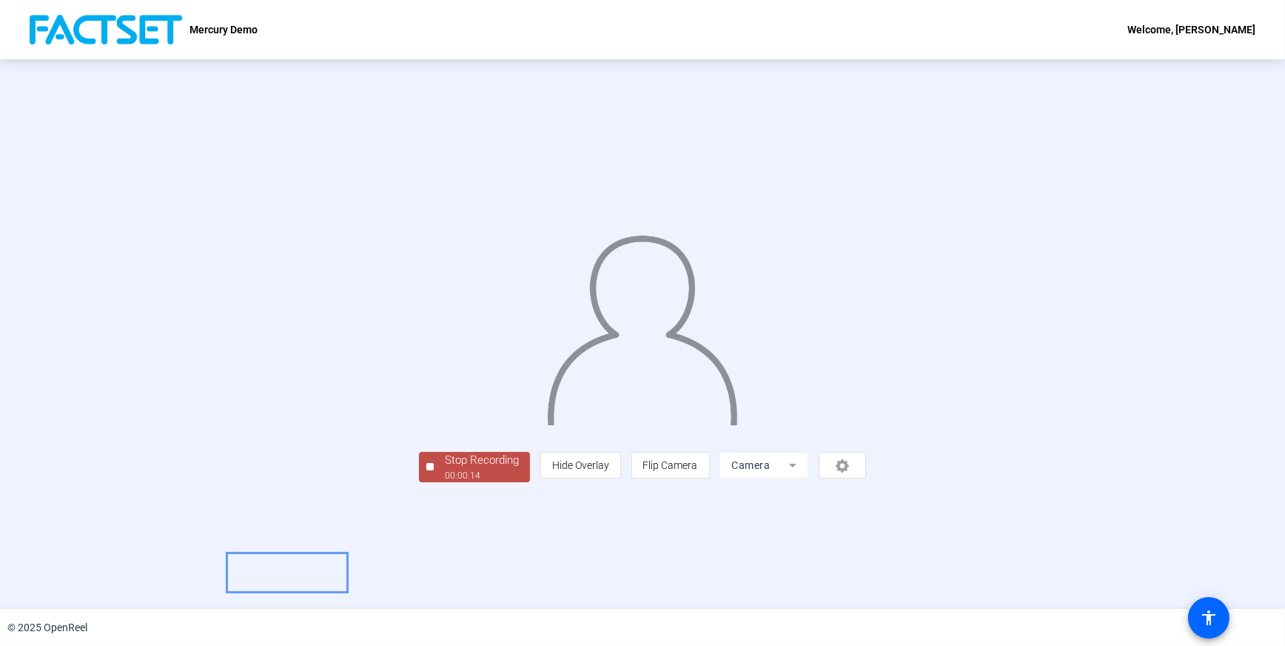
click at [445, 469] on div "Stop Recording" at bounding box center [482, 460] width 74 height 17
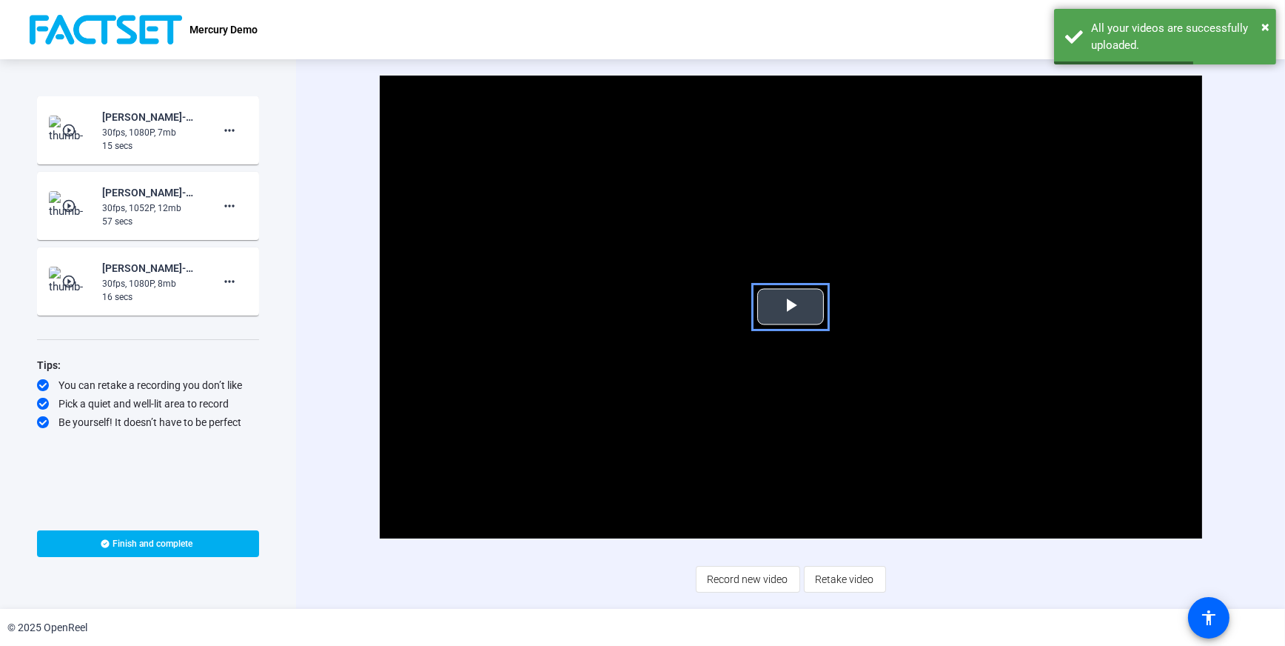
click at [791, 307] on span "Video Player" at bounding box center [791, 307] width 0 height 0
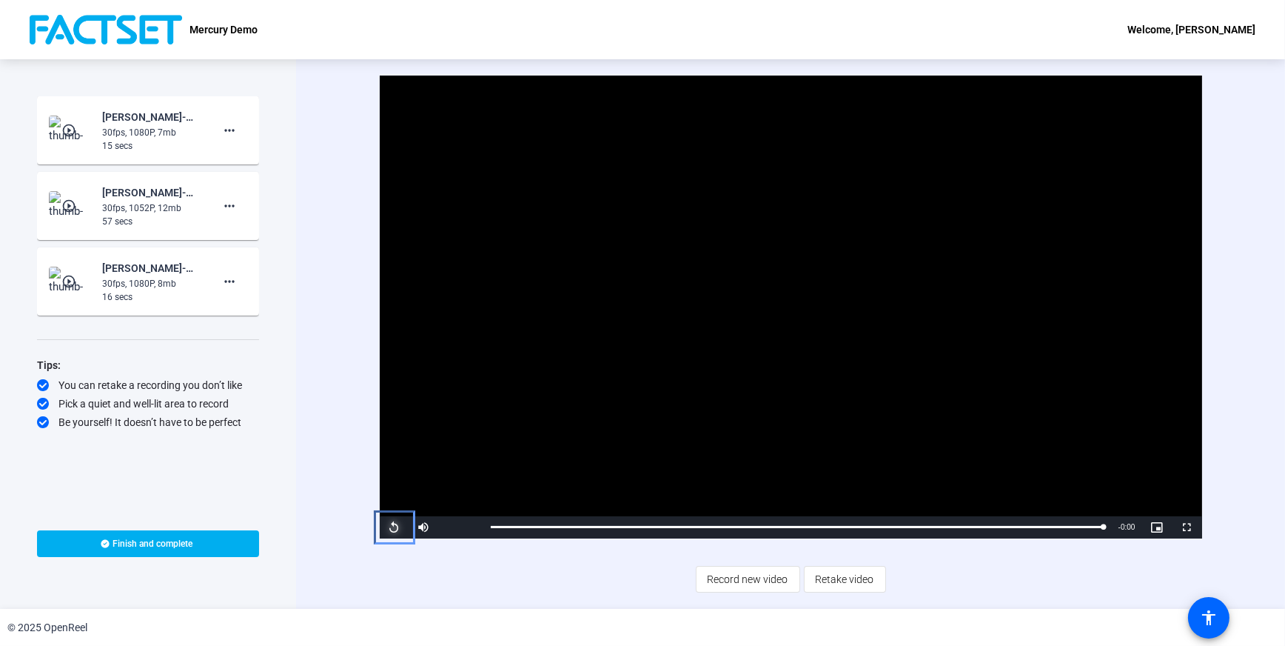
click at [398, 527] on span "Video Player" at bounding box center [395, 527] width 30 height 0
click at [242, 489] on div "Start Recording play_circle_outline [PERSON_NAME]-Mercury Demo-Mercury Demo-175…" at bounding box center [148, 299] width 222 height 407
click at [756, 581] on span "Record new video" at bounding box center [748, 579] width 81 height 28
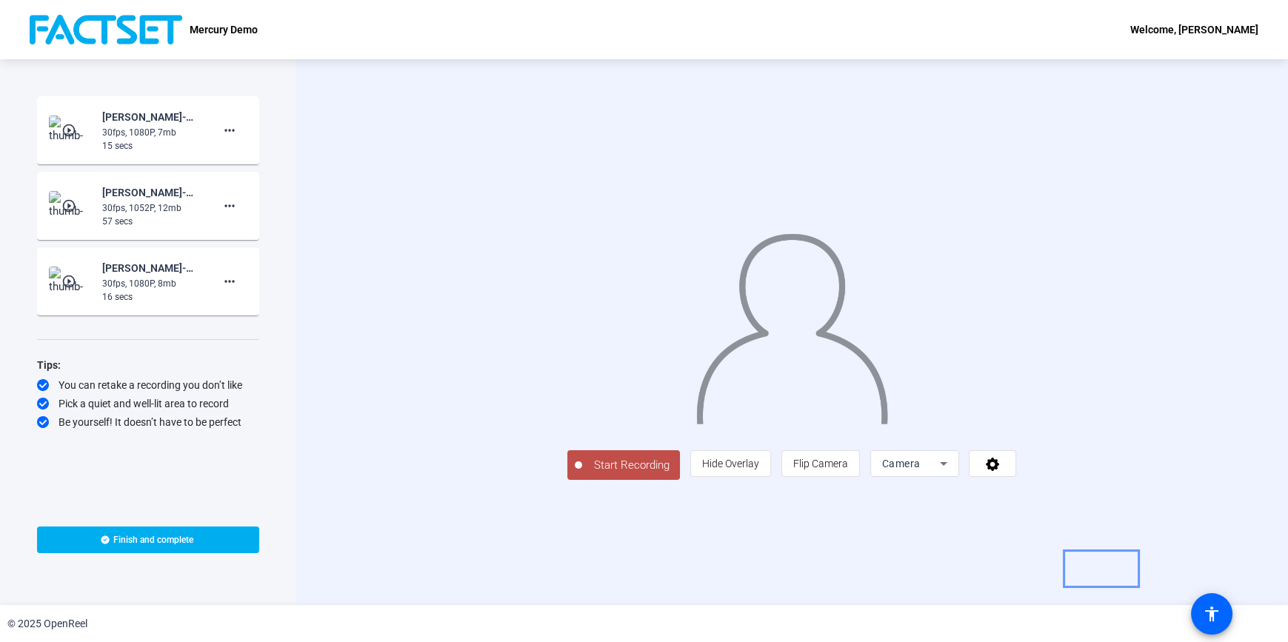
click at [940, 472] on span "Camera" at bounding box center [911, 464] width 58 height 18
click at [1088, 498] on span "Screen" at bounding box center [1077, 493] width 28 height 18
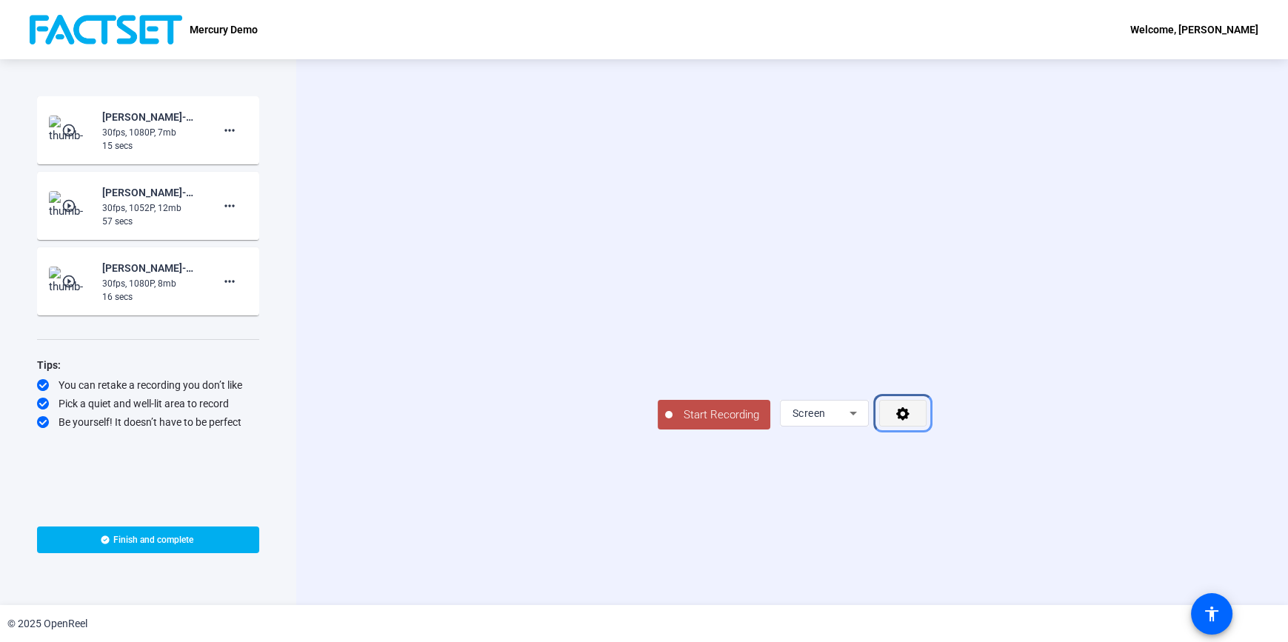
click at [911, 421] on icon "Menu" at bounding box center [902, 413] width 17 height 15
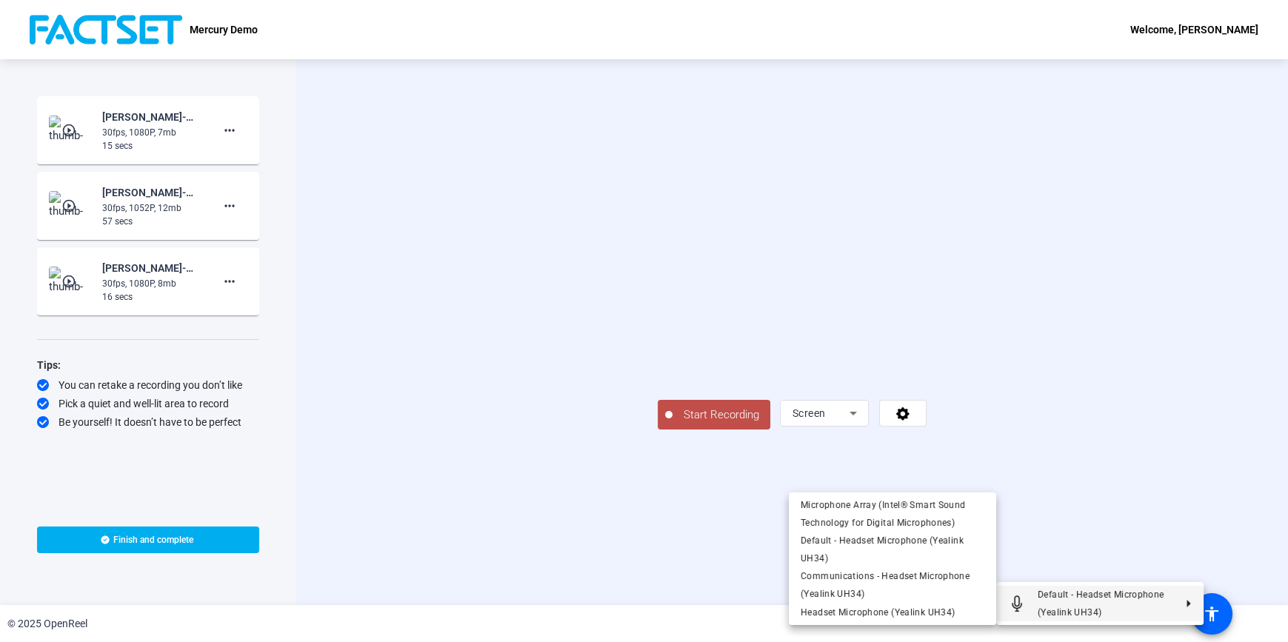
click at [1243, 549] on div at bounding box center [644, 321] width 1288 height 642
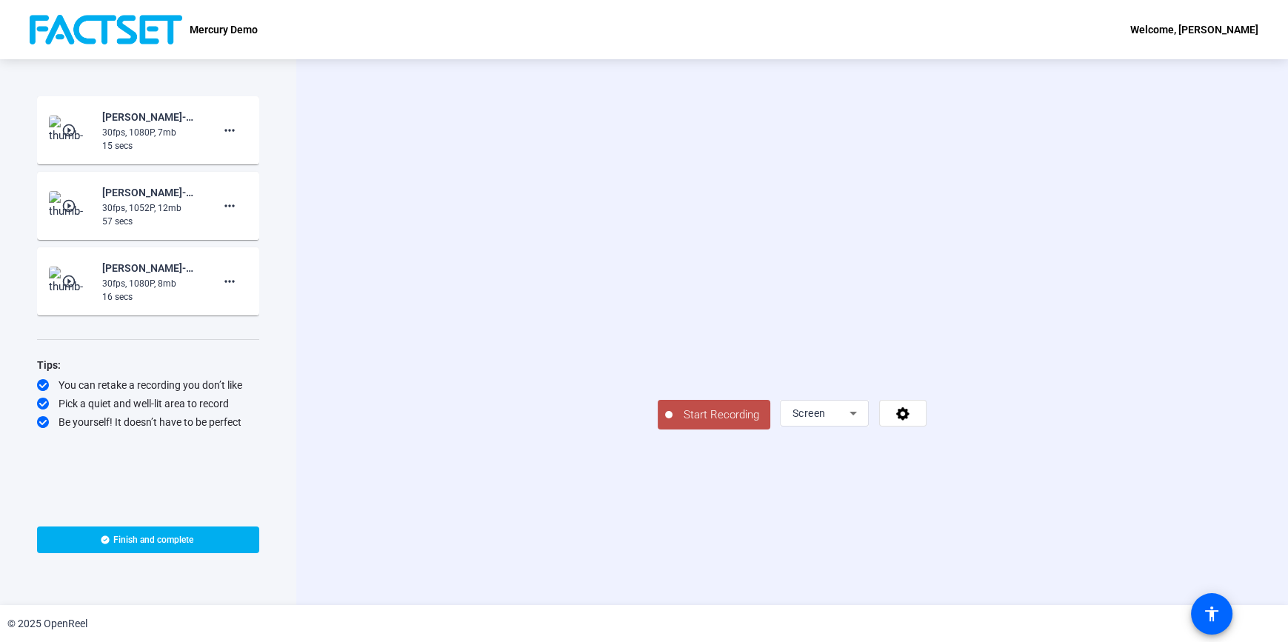
click at [334, 550] on div "Start Recording Screen" at bounding box center [791, 332] width 991 height 546
click at [672, 424] on span "Start Recording" at bounding box center [721, 415] width 98 height 17
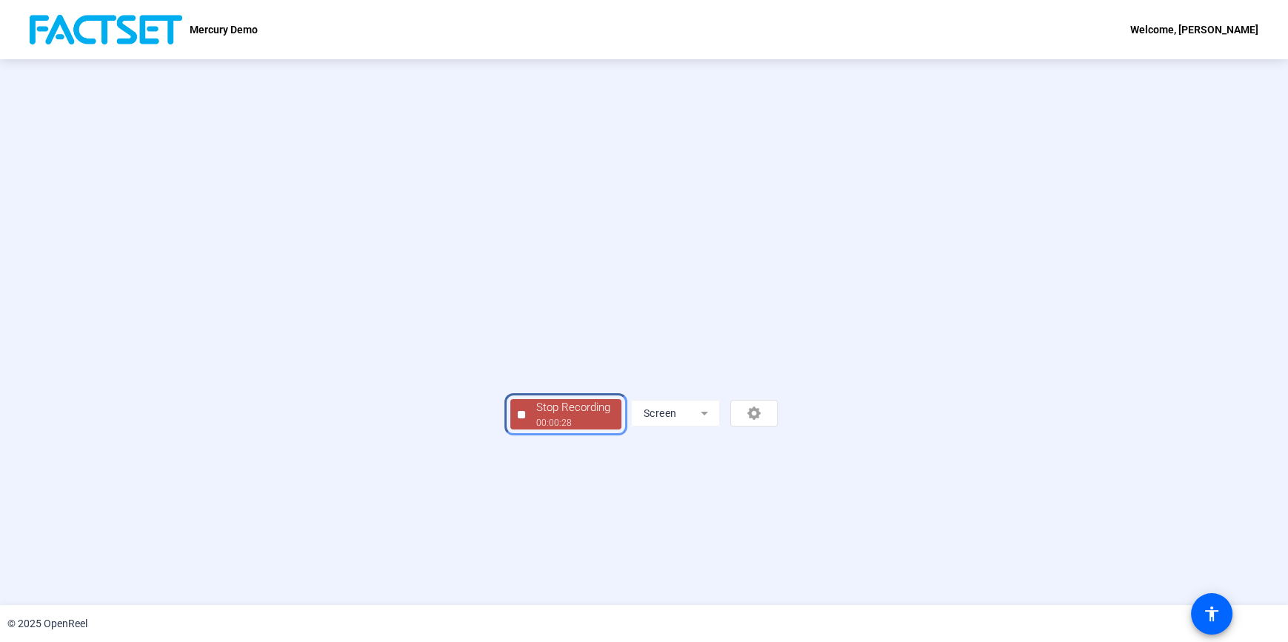
click at [536, 429] on div "00:00:28" at bounding box center [573, 422] width 74 height 13
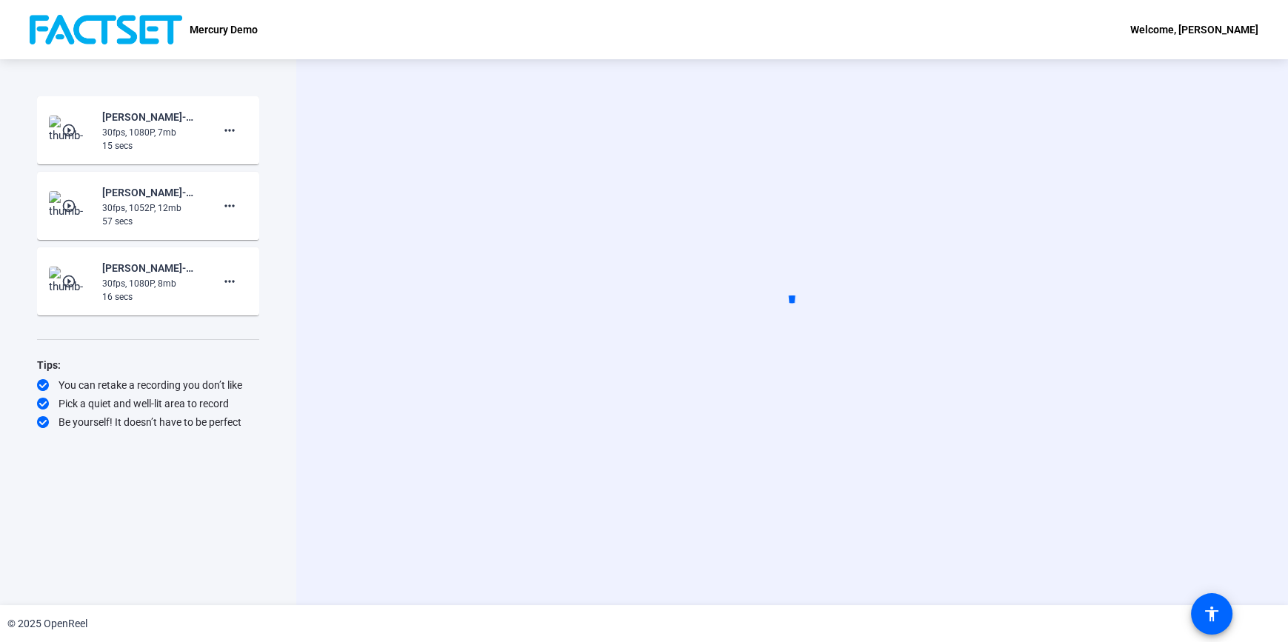
click at [312, 281] on div "Start Recording Screen" at bounding box center [791, 332] width 991 height 546
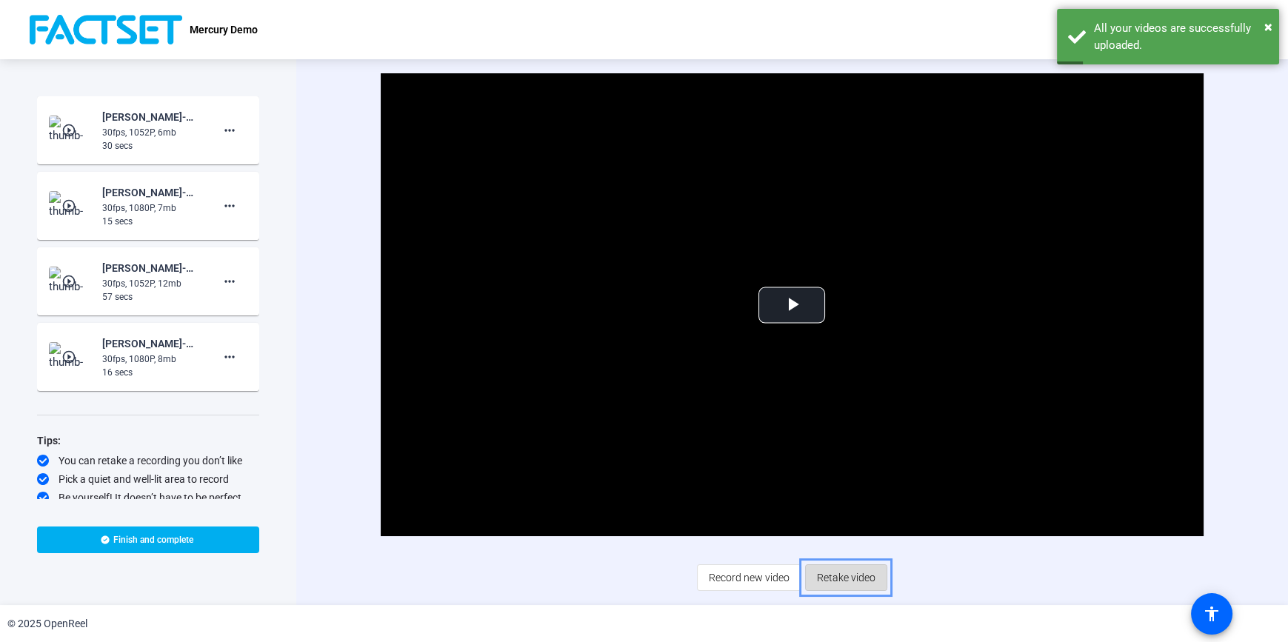
click at [853, 576] on span "Retake video" at bounding box center [846, 577] width 58 height 28
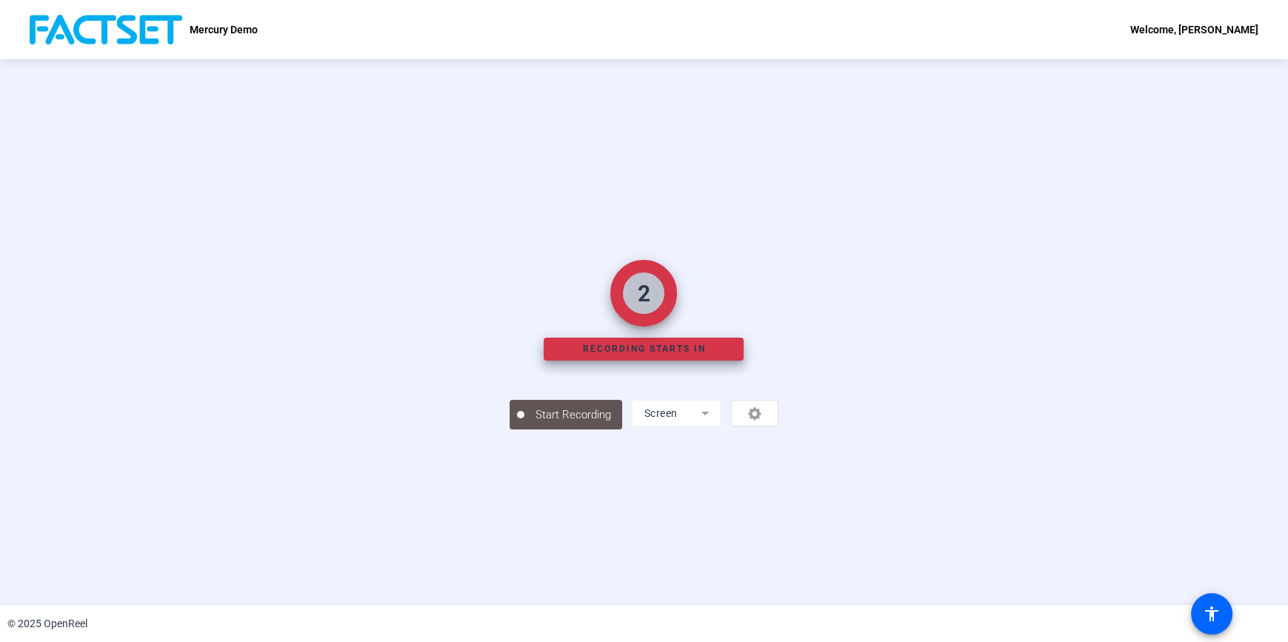
click at [88, 144] on div "2 Recording starts in Start Recording Screen" at bounding box center [644, 332] width 1288 height 546
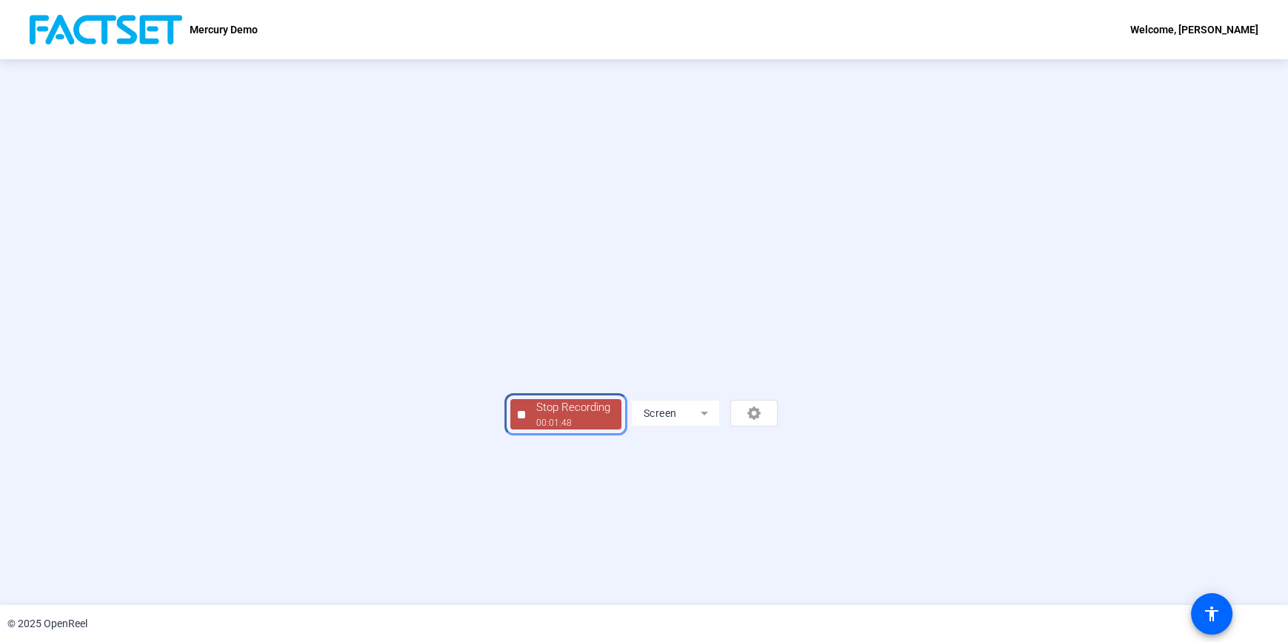
click at [536, 416] on div "Stop Recording" at bounding box center [573, 407] width 74 height 17
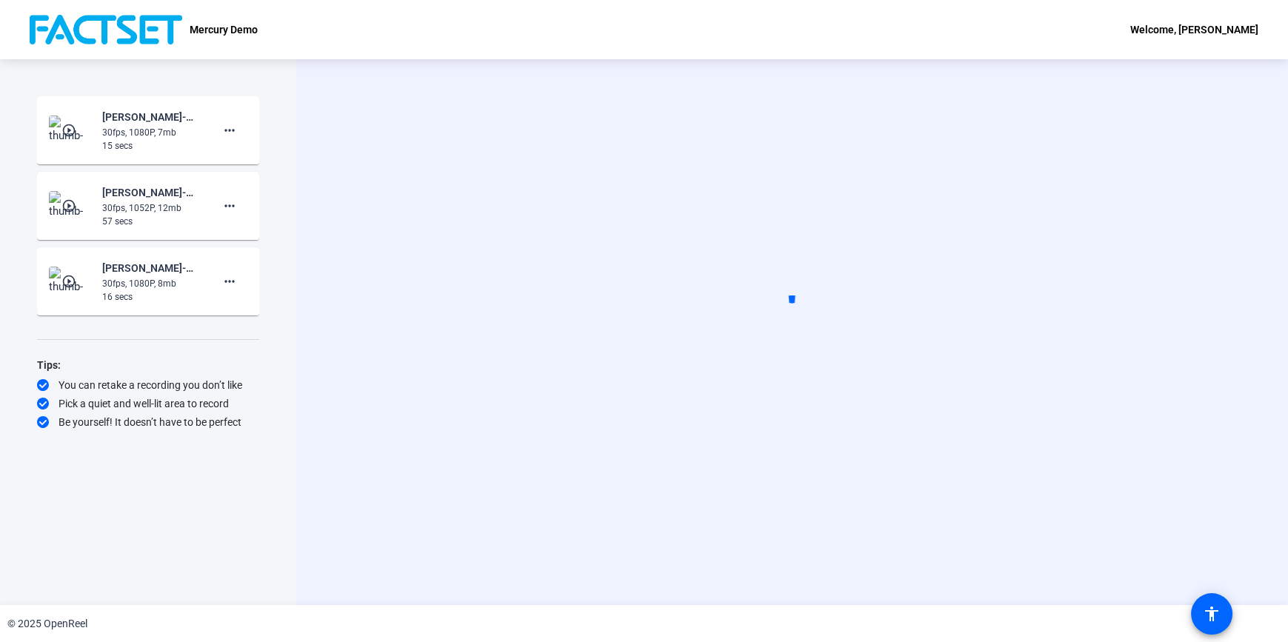
click at [351, 389] on div "Start Recording Screen" at bounding box center [791, 332] width 991 height 546
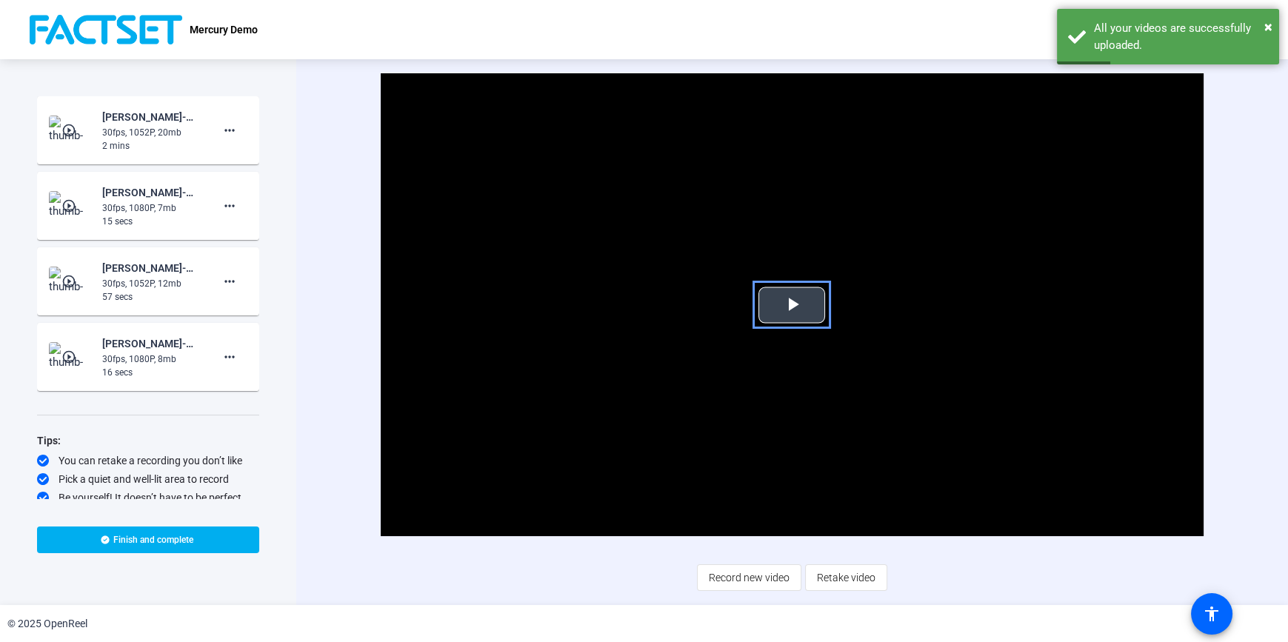
click at [792, 305] on span "Video Player" at bounding box center [792, 305] width 0 height 0
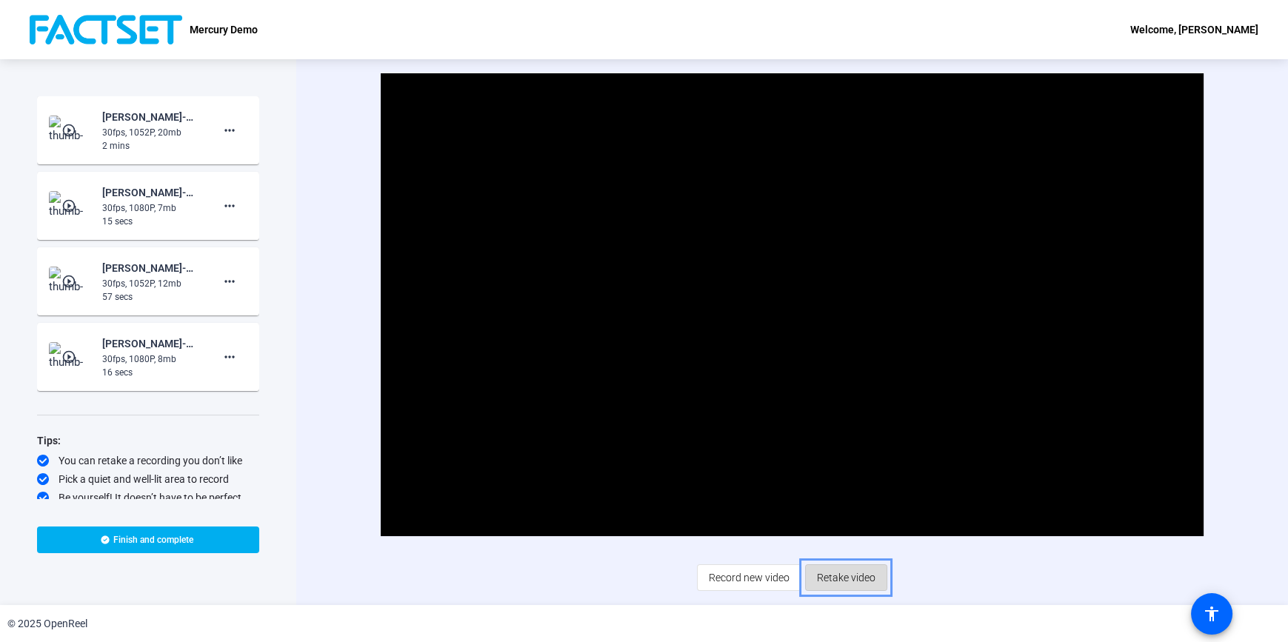
click at [854, 579] on span "Retake video" at bounding box center [846, 577] width 58 height 28
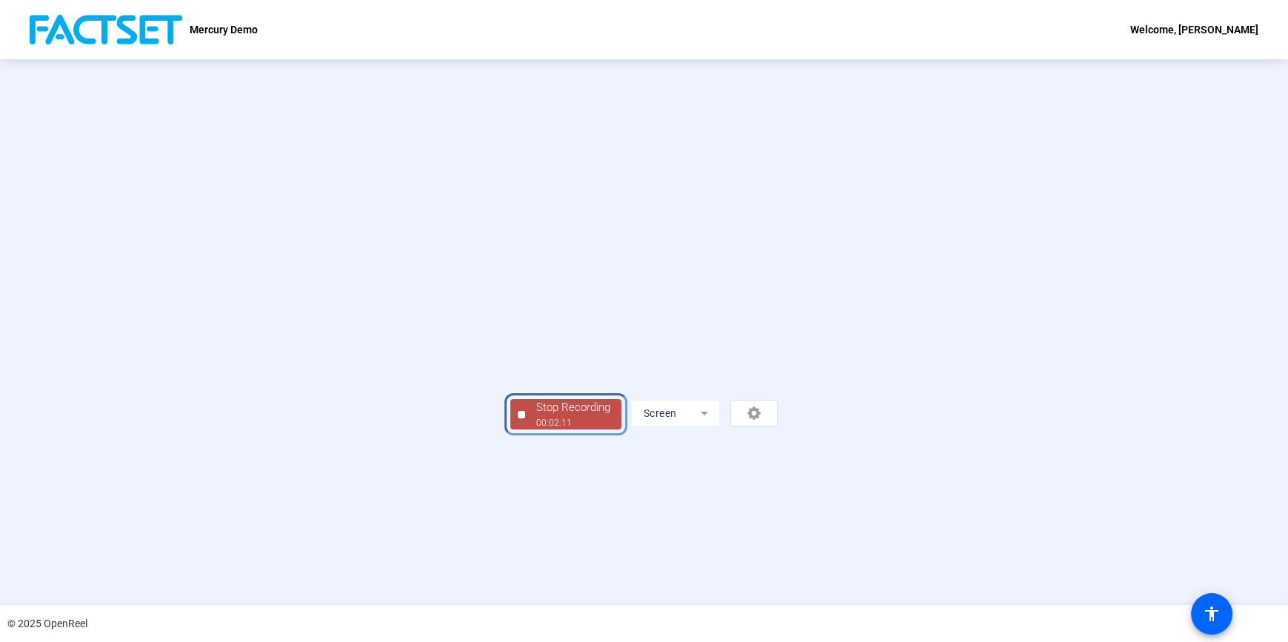
click at [536, 416] on div "Stop Recording" at bounding box center [573, 407] width 74 height 17
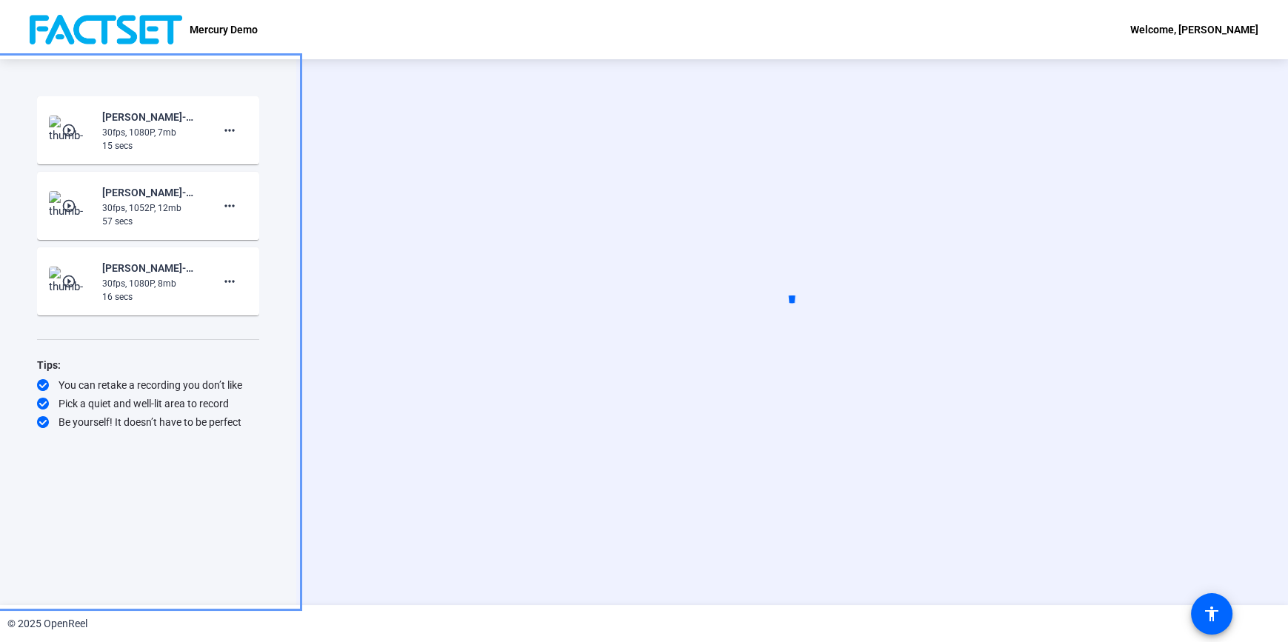
click at [369, 369] on div "Start Recording Screen" at bounding box center [791, 332] width 991 height 546
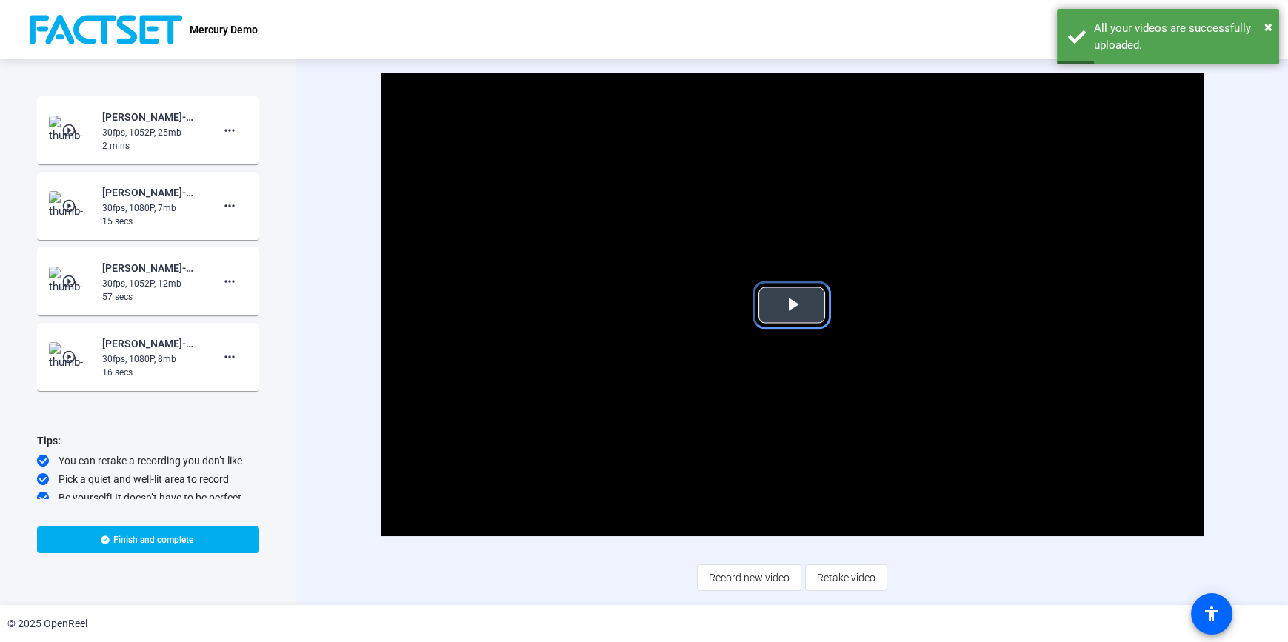
click at [792, 305] on span "Video Player" at bounding box center [792, 305] width 0 height 0
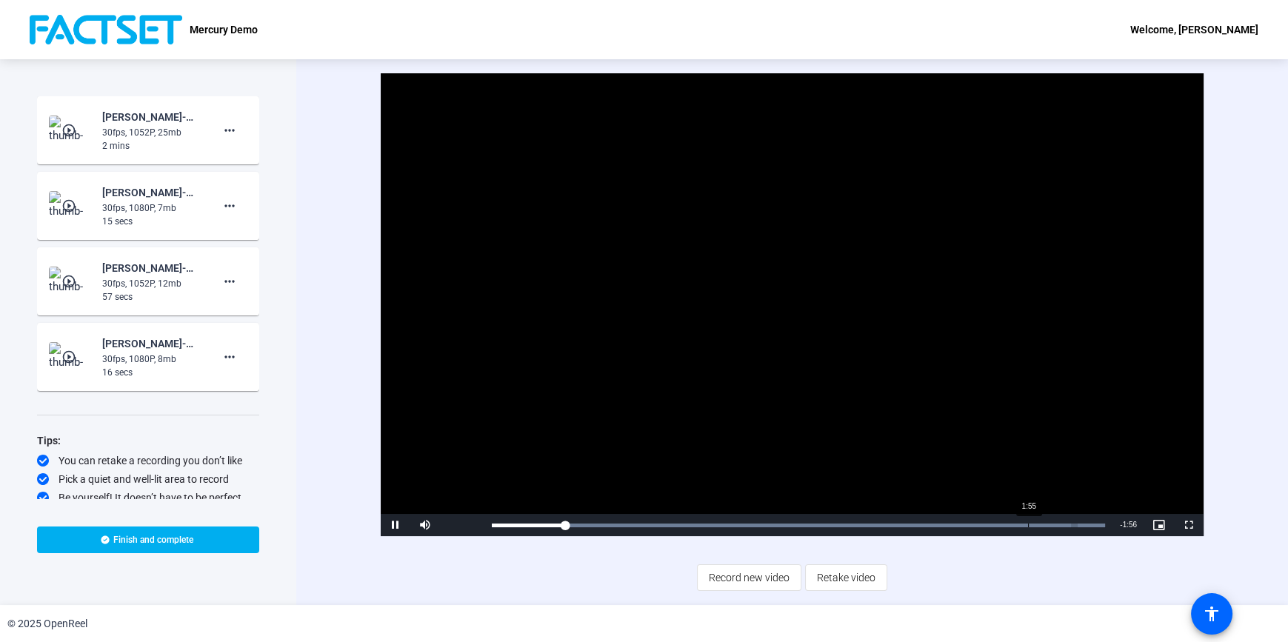
click at [1027, 526] on div "Loaded : 100.00% 1:55 0:15" at bounding box center [798, 525] width 613 height 4
click at [824, 571] on span "Retake video" at bounding box center [846, 577] width 58 height 28
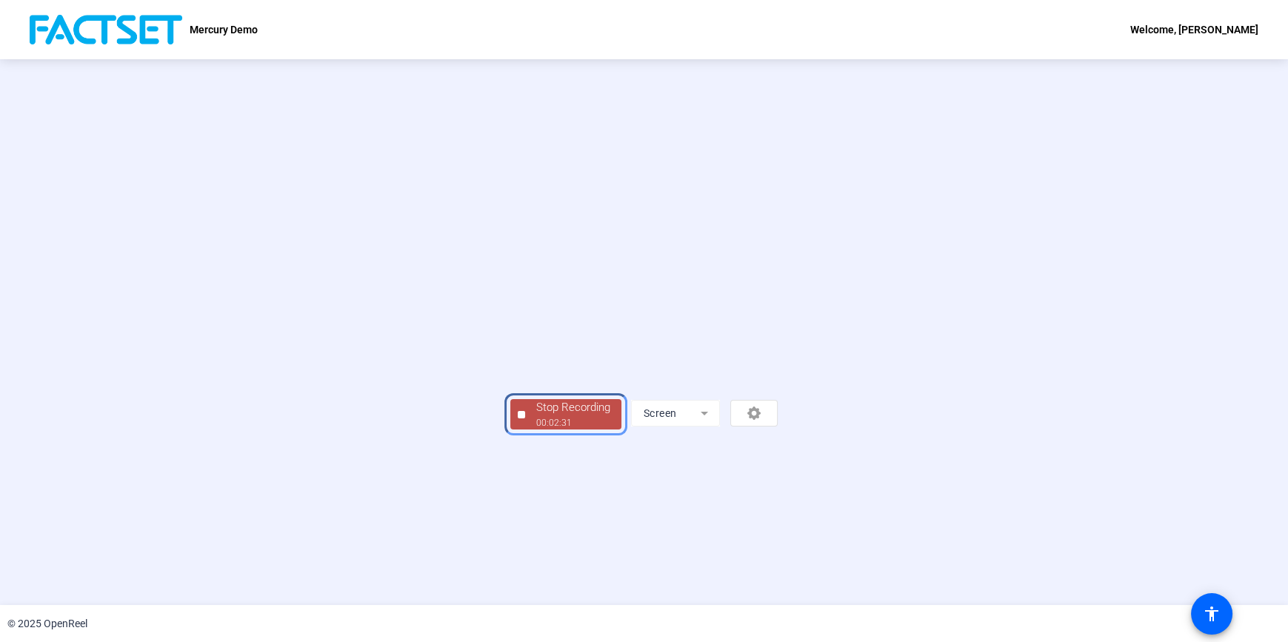
click at [536, 416] on div "Stop Recording" at bounding box center [573, 407] width 74 height 17
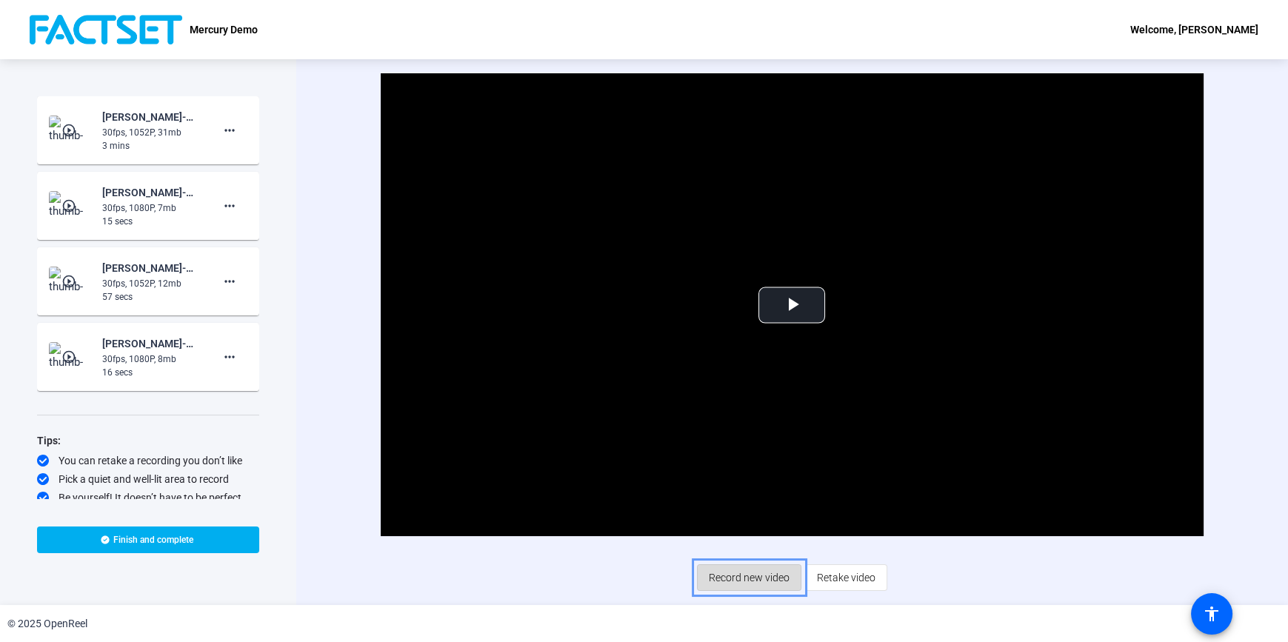
click at [767, 578] on span "Record new video" at bounding box center [749, 577] width 81 height 28
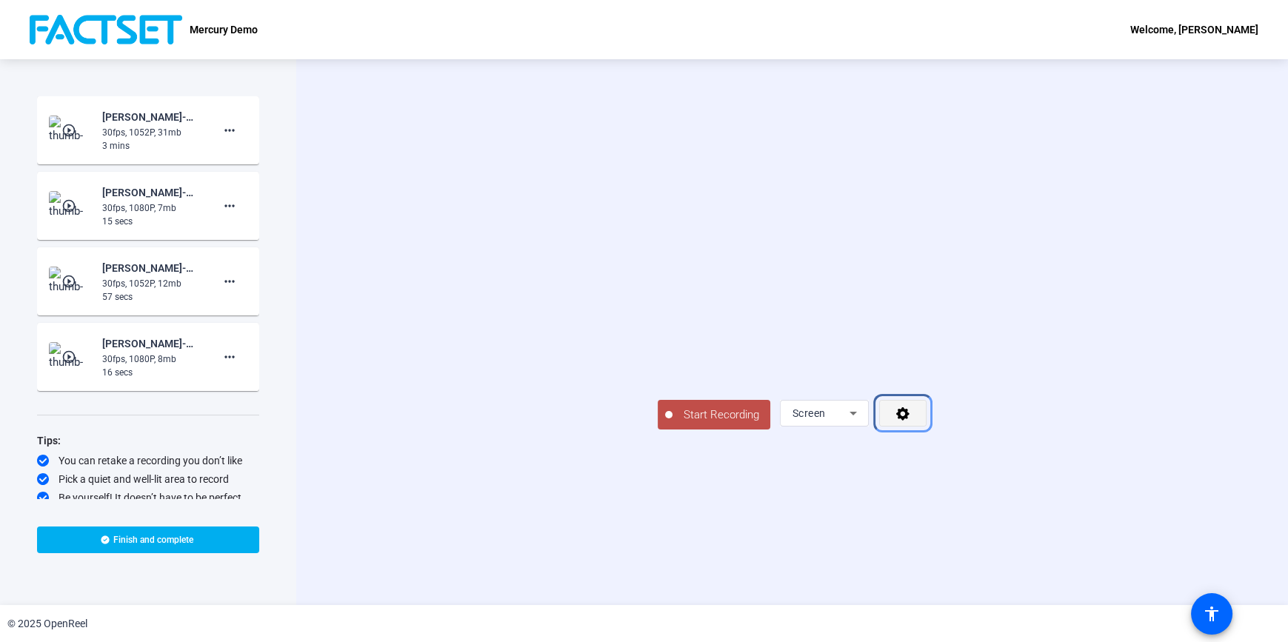
click at [926, 431] on span "Menu" at bounding box center [903, 413] width 46 height 36
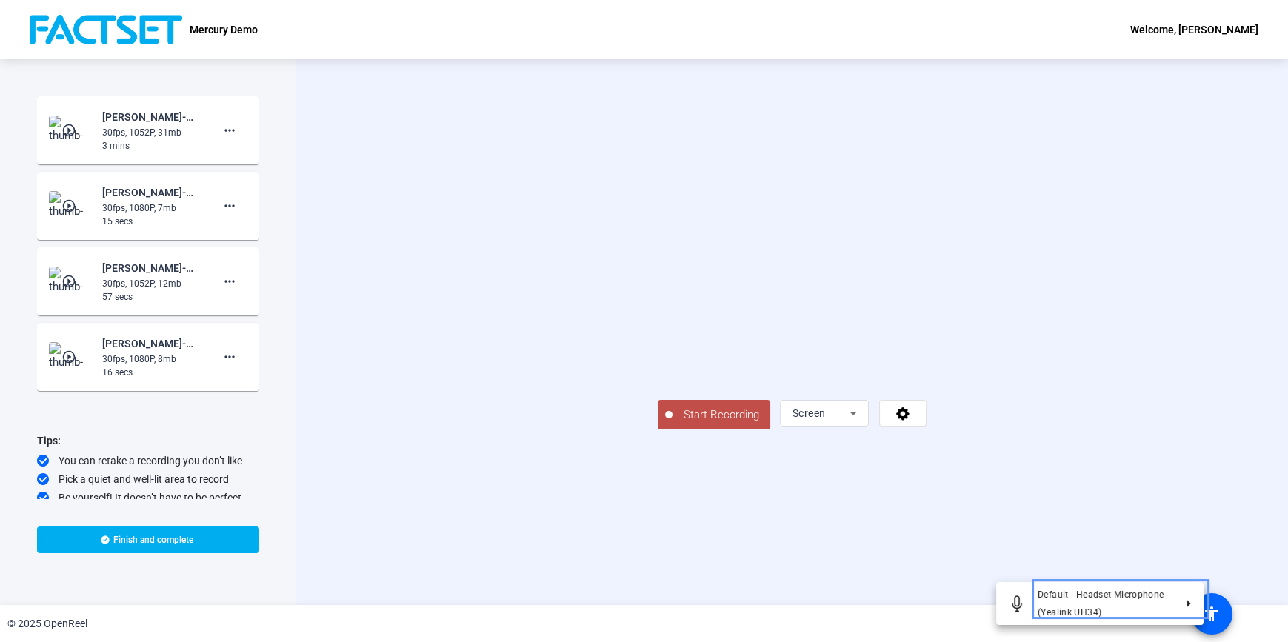
click at [1028, 556] on div at bounding box center [644, 321] width 1288 height 642
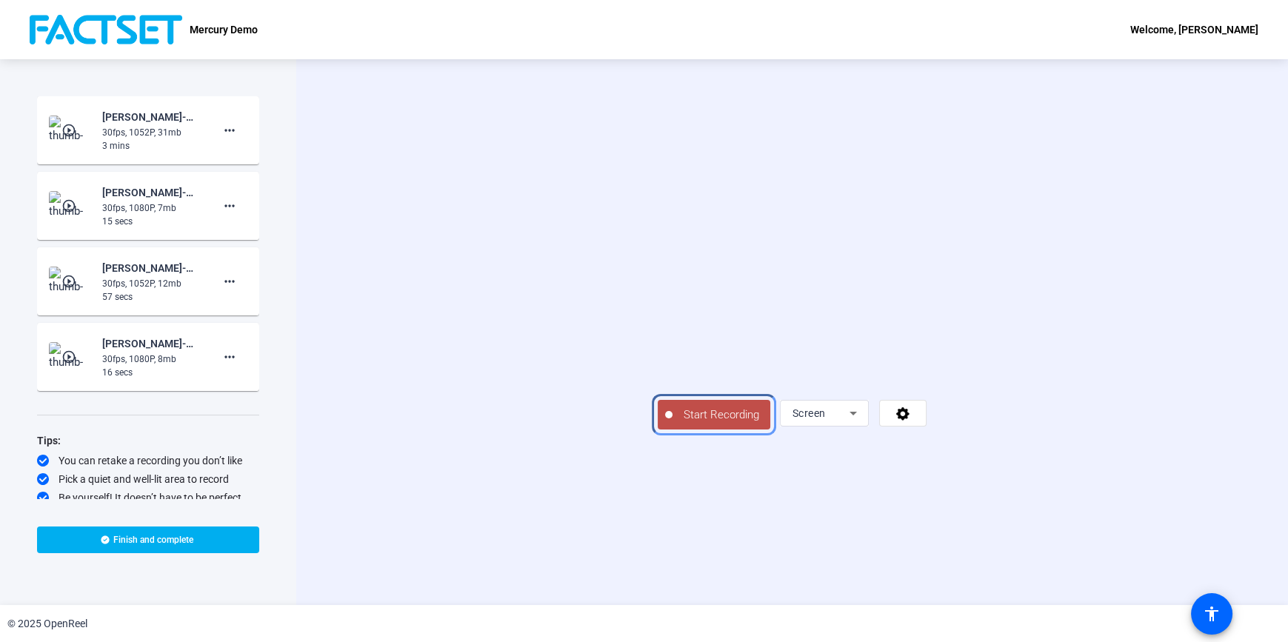
click at [672, 424] on span "Start Recording" at bounding box center [721, 415] width 98 height 17
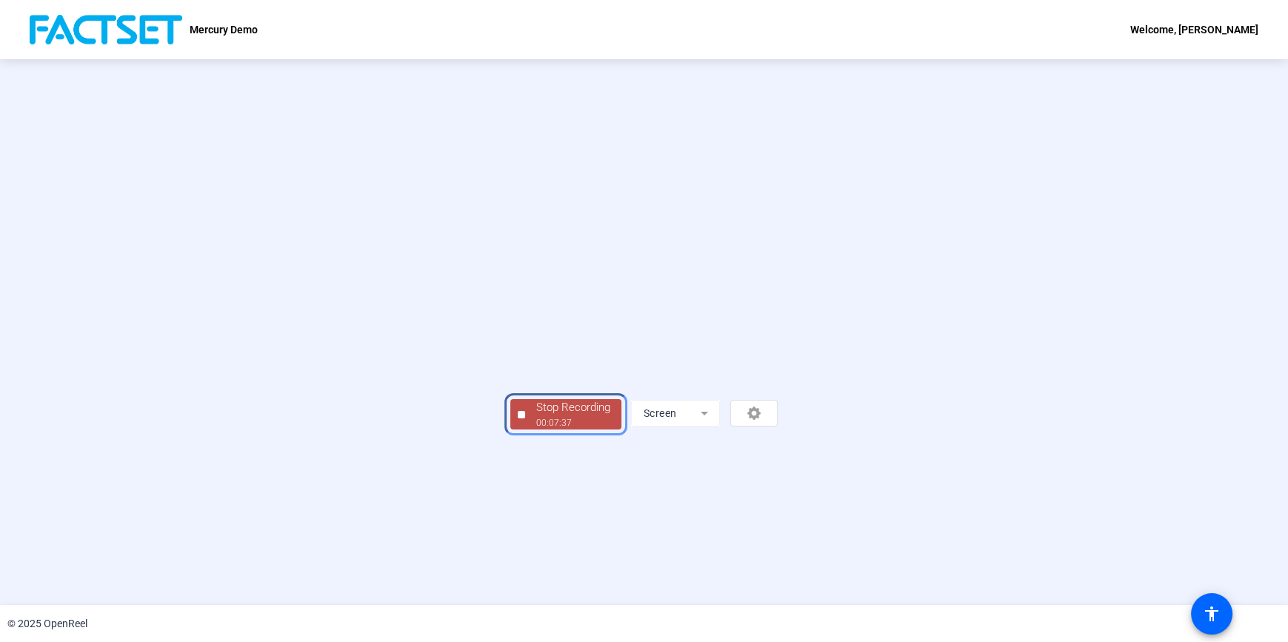
click at [536, 416] on div "Stop Recording" at bounding box center [573, 407] width 74 height 17
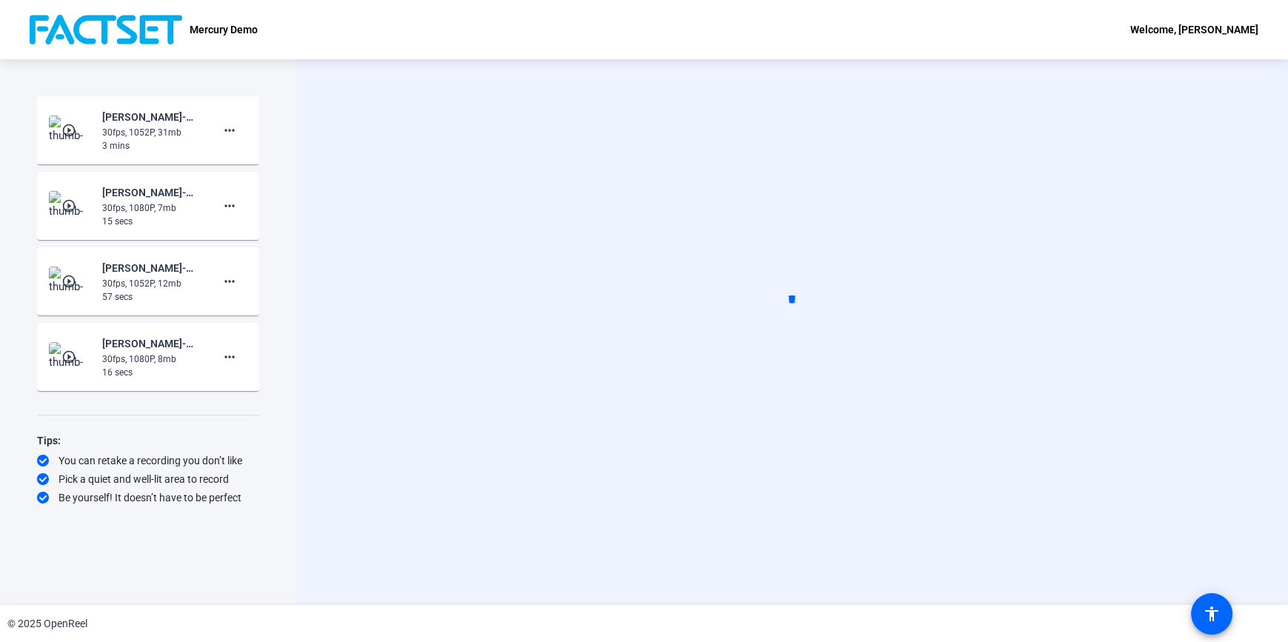
click at [338, 338] on div "Start Recording Screen" at bounding box center [791, 332] width 991 height 546
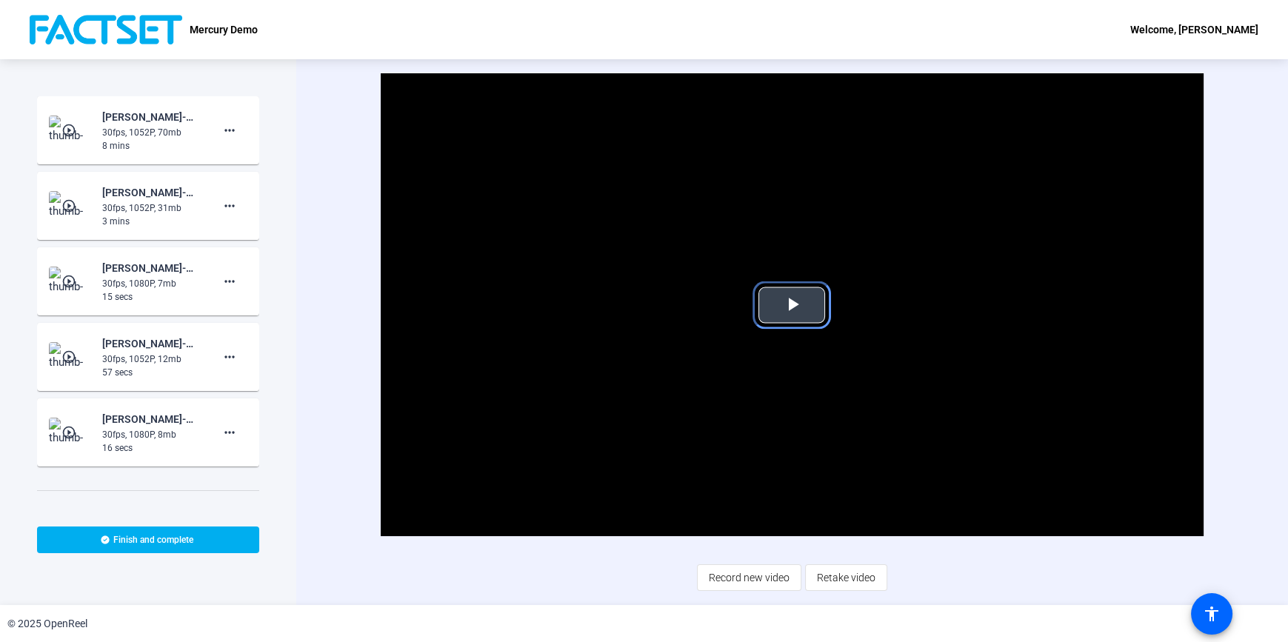
click at [792, 305] on span "Video Player" at bounding box center [792, 305] width 0 height 0
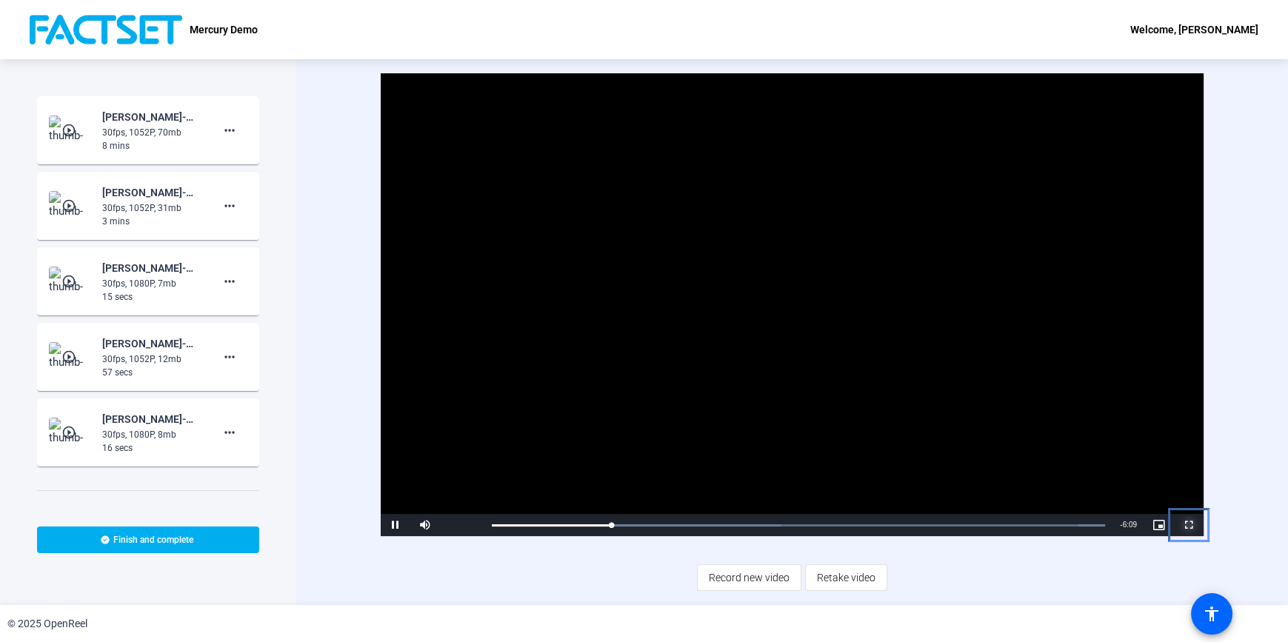
drag, startPoint x: 1186, startPoint y: 526, endPoint x: 2475, endPoint y: 1298, distance: 1501.7
click at [1187, 525] on span "Video Player" at bounding box center [1189, 525] width 30 height 0
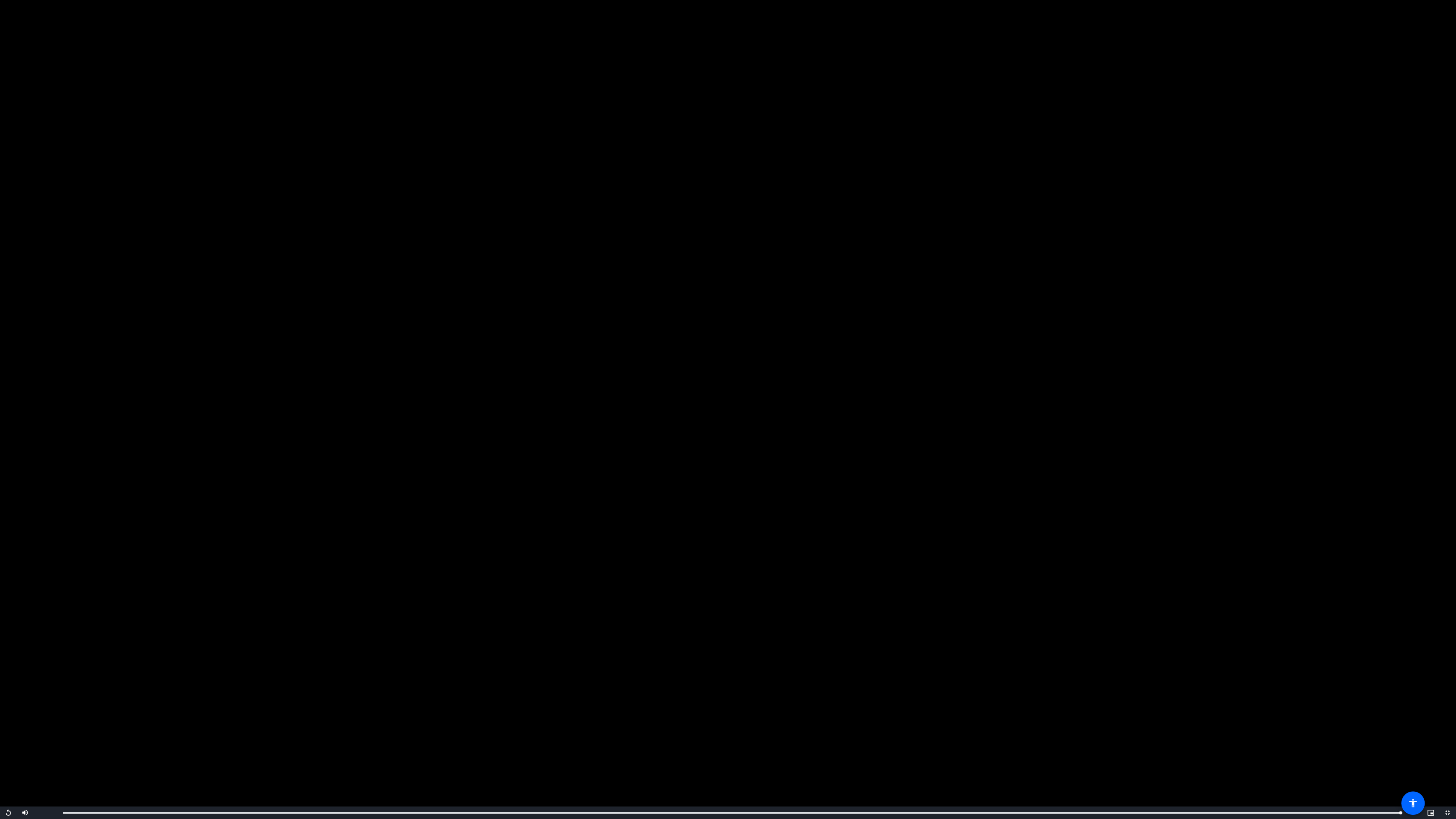
click at [579, 365] on video "Video Player" at bounding box center [728, 409] width 1456 height 819
click at [726, 365] on span "Video Player" at bounding box center [1448, 813] width 17 height 0
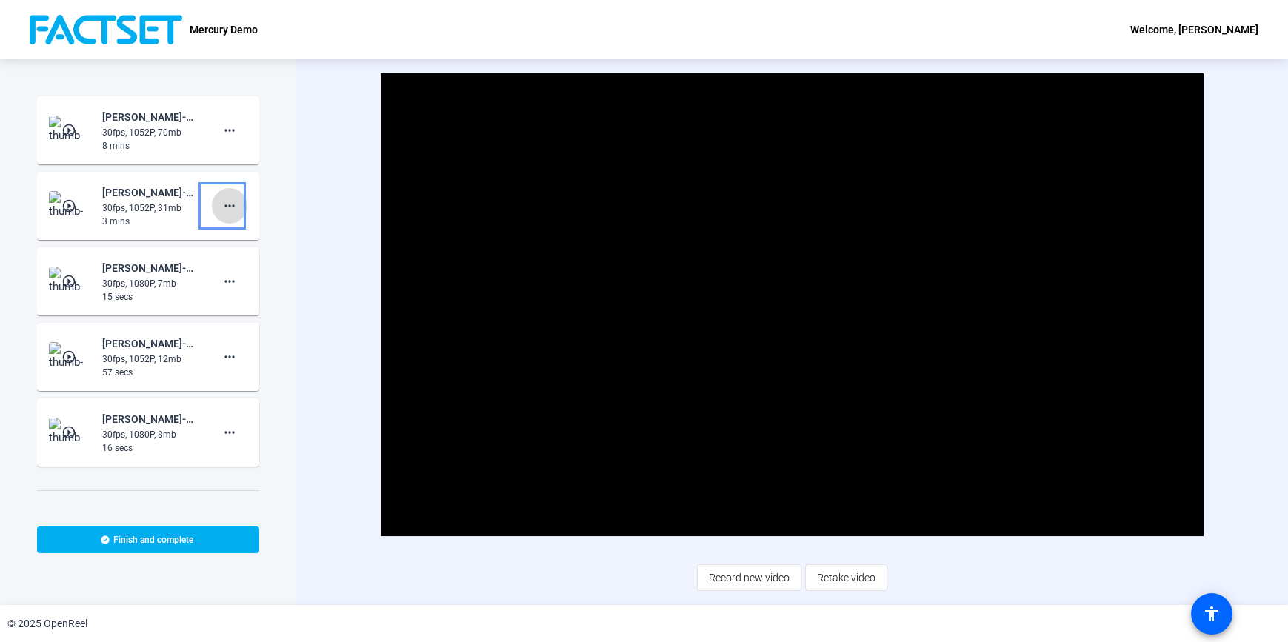
click at [223, 210] on mat-icon "more_horiz" at bounding box center [230, 206] width 18 height 18
click at [284, 220] on div at bounding box center [644, 321] width 1288 height 642
click at [235, 429] on span at bounding box center [230, 433] width 36 height 36
click at [233, 461] on span "Delete clip" at bounding box center [245, 463] width 59 height 18
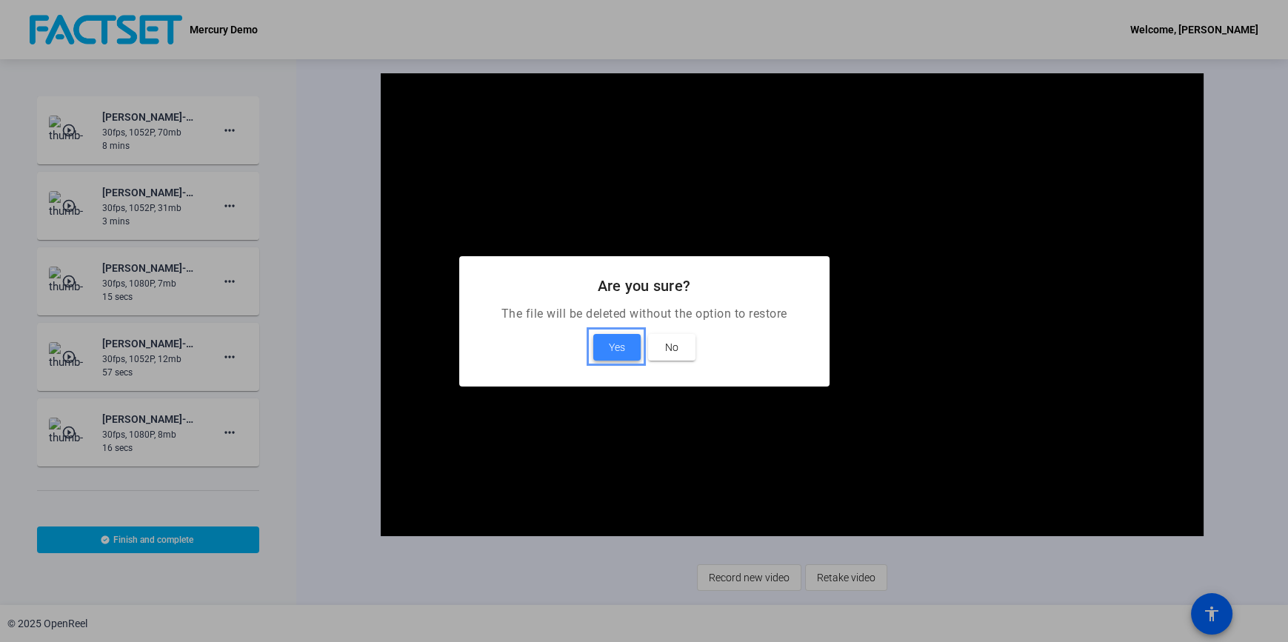
click at [624, 349] on span "Yes" at bounding box center [617, 347] width 16 height 18
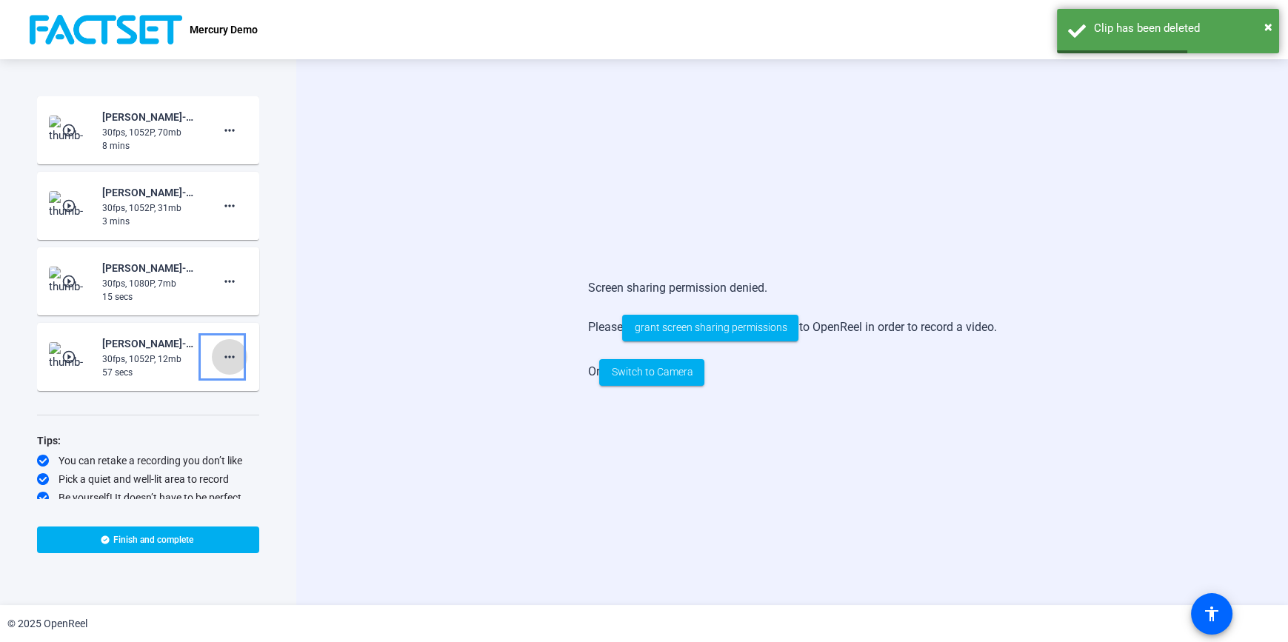
click at [221, 363] on mat-icon "more_horiz" at bounding box center [230, 357] width 18 height 18
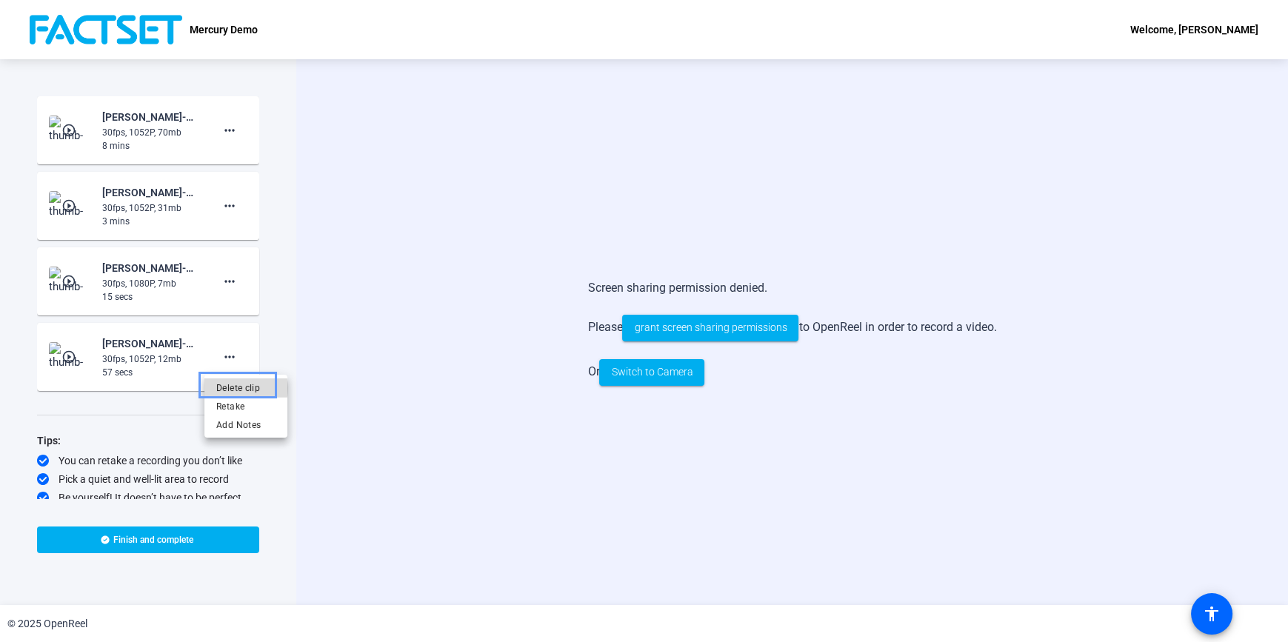
click at [241, 388] on span "Delete clip" at bounding box center [245, 387] width 59 height 18
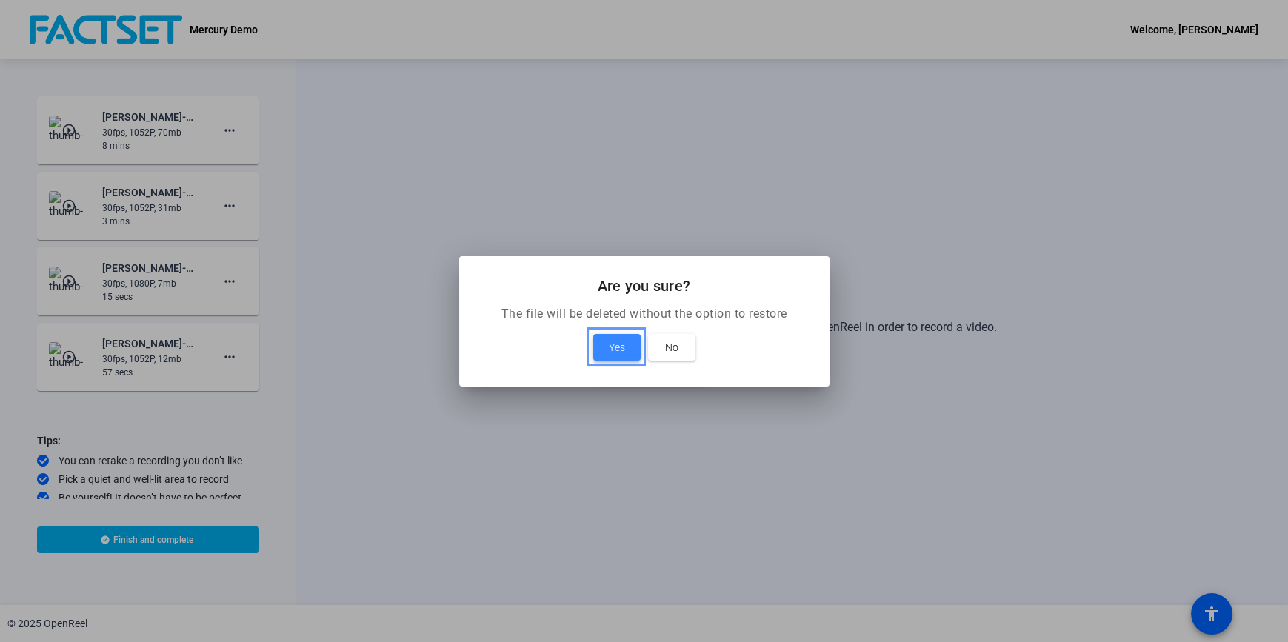
click at [623, 352] on span "Yes" at bounding box center [617, 347] width 16 height 18
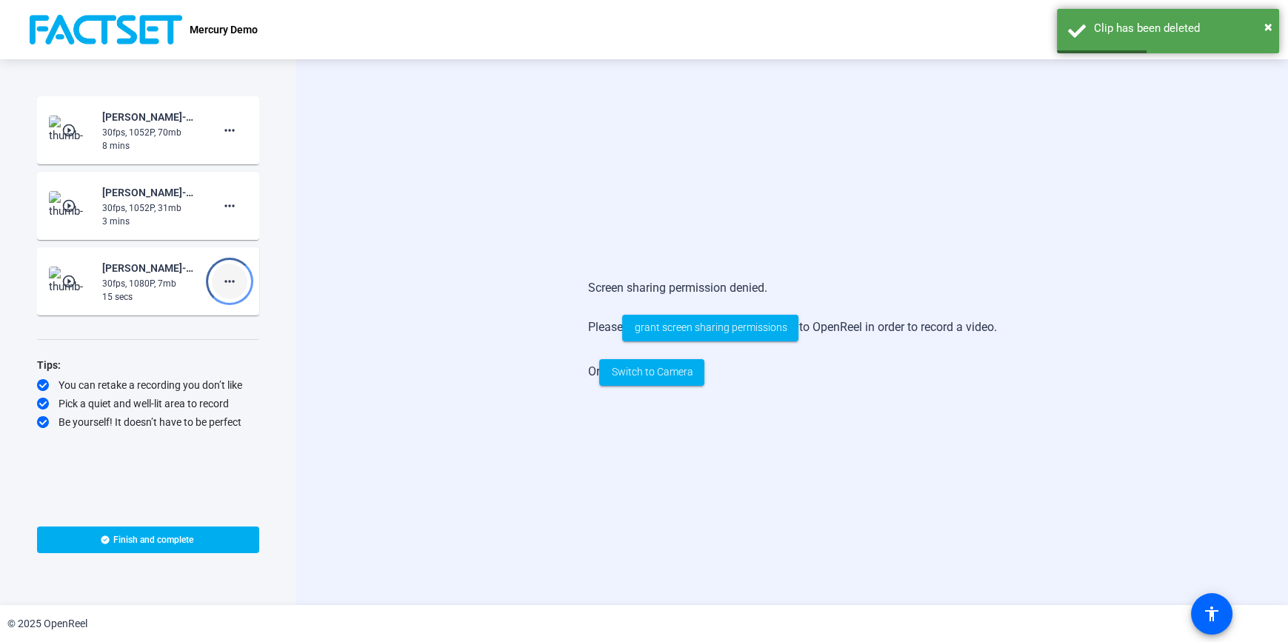
click at [237, 287] on mat-icon "more_horiz" at bounding box center [230, 281] width 18 height 18
click at [255, 314] on span "Delete clip" at bounding box center [253, 312] width 59 height 18
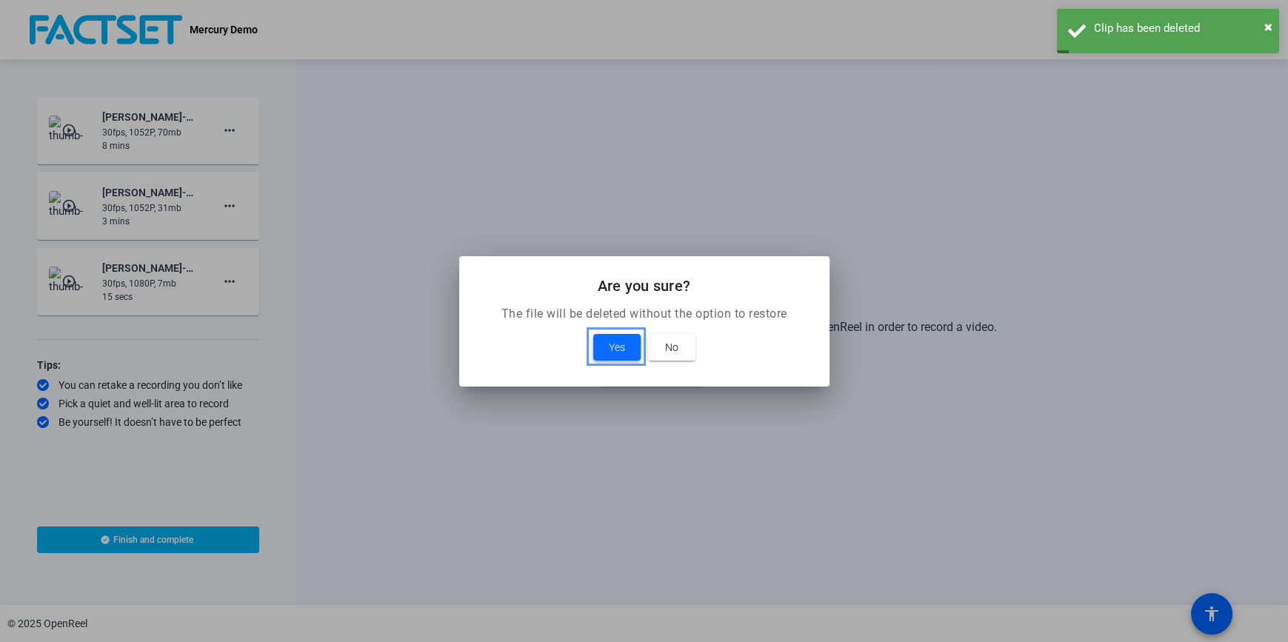
click at [610, 351] on span "Yes" at bounding box center [617, 347] width 16 height 18
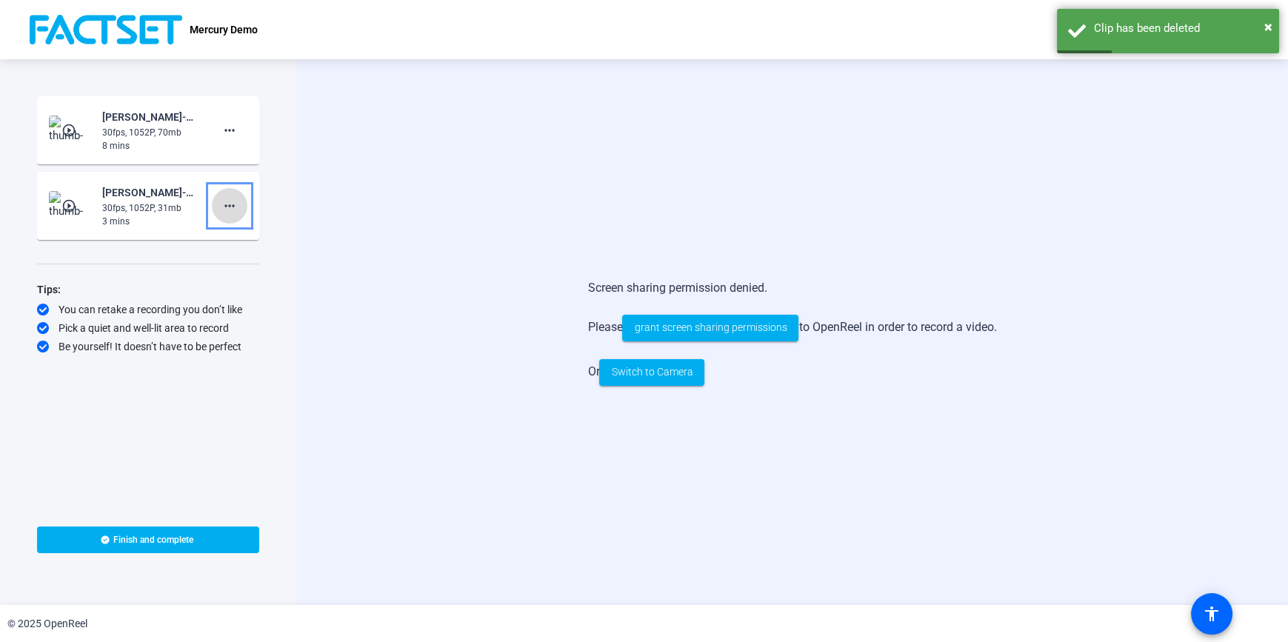
click at [237, 213] on mat-icon "more_horiz" at bounding box center [230, 206] width 18 height 18
click at [236, 238] on span "Delete clip" at bounding box center [253, 236] width 59 height 18
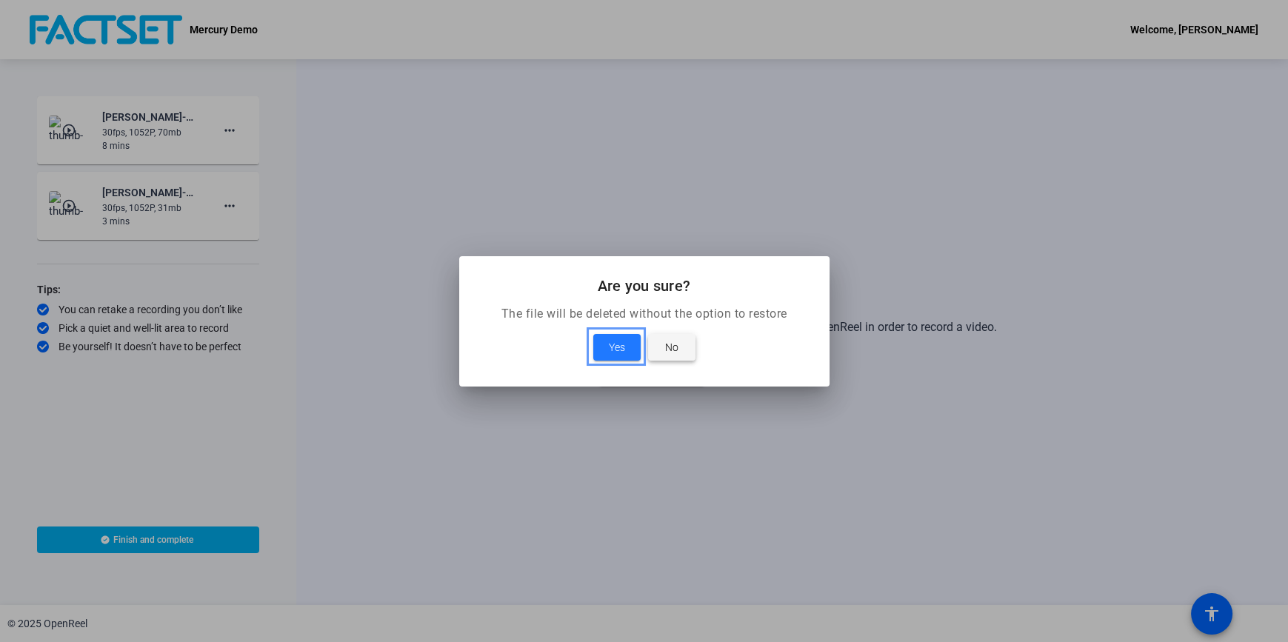
drag, startPoint x: 618, startPoint y: 347, endPoint x: 689, endPoint y: 350, distance: 71.9
click at [691, 352] on div "Yes No" at bounding box center [644, 347] width 335 height 27
click at [689, 350] on span at bounding box center [671, 347] width 47 height 36
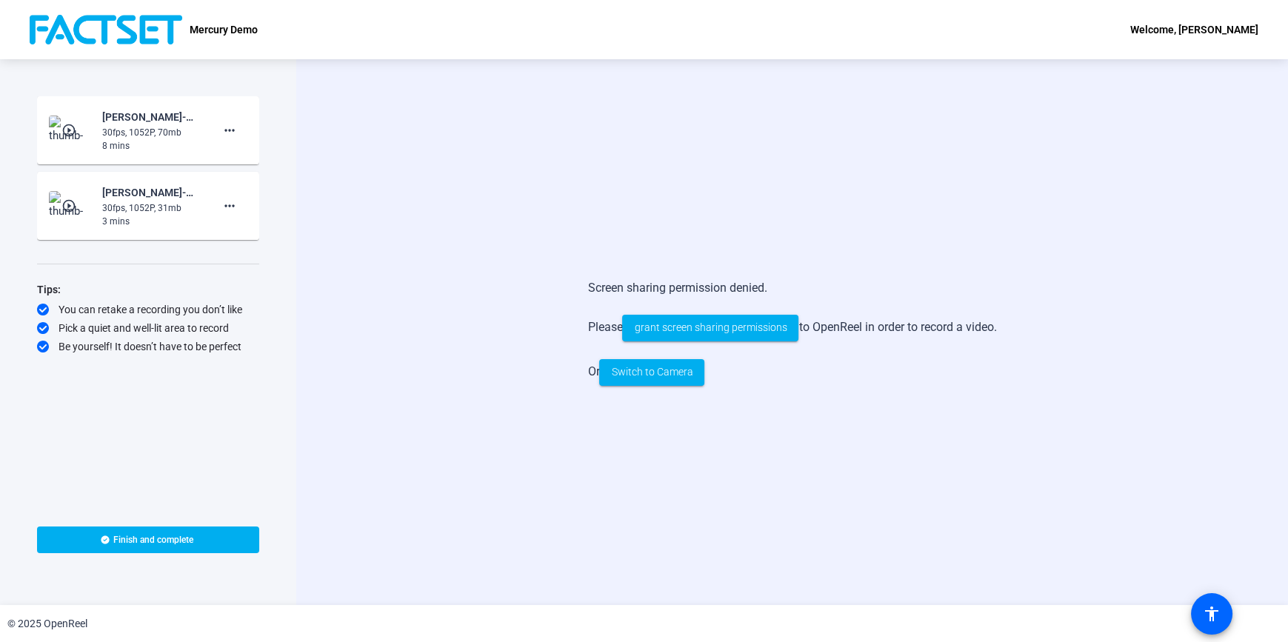
click at [238, 264] on div "Start Recording play_circle_outline [PERSON_NAME]-Mercury Demo-Mercury Demo-175…" at bounding box center [148, 297] width 222 height 403
click at [233, 212] on mat-icon "more_horiz" at bounding box center [230, 206] width 18 height 18
click at [248, 237] on span "Delete clip" at bounding box center [253, 236] width 59 height 18
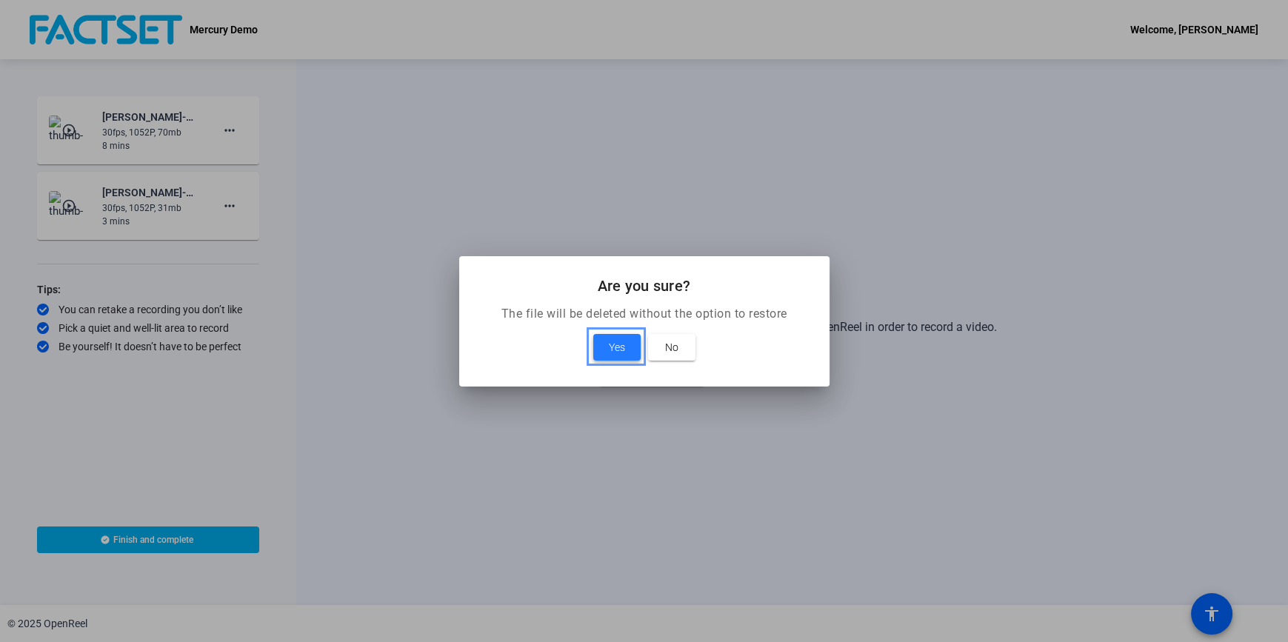
click at [617, 342] on span "Yes" at bounding box center [617, 347] width 16 height 18
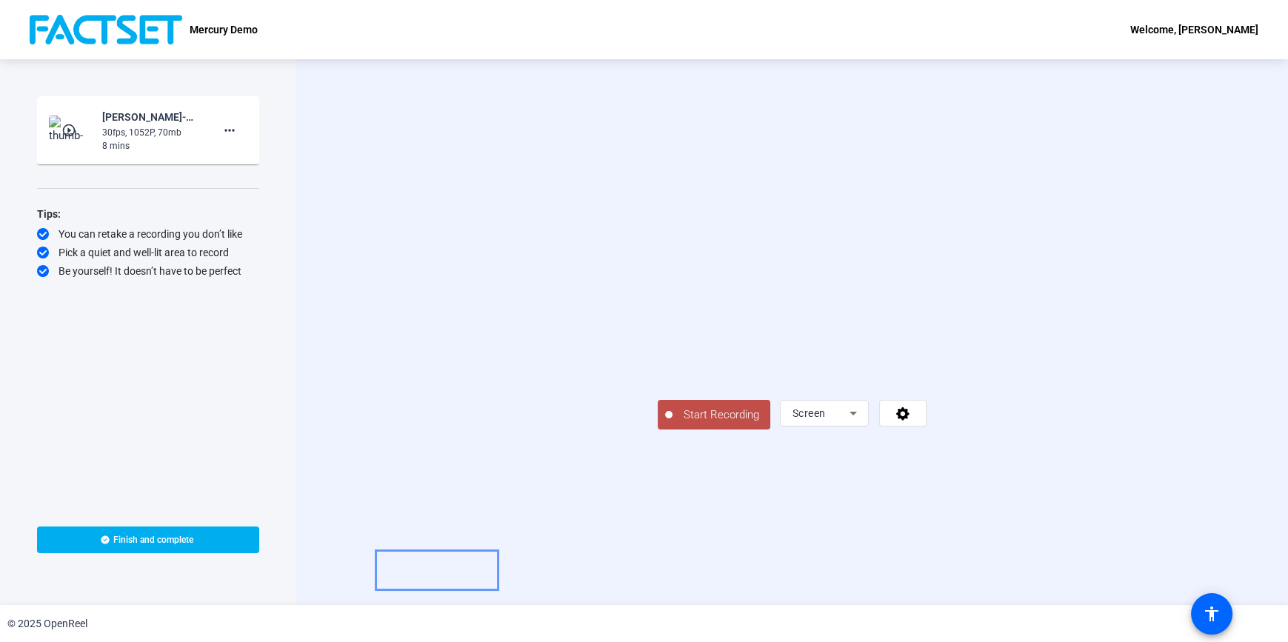
click at [672, 424] on span "Start Recording" at bounding box center [721, 415] width 98 height 17
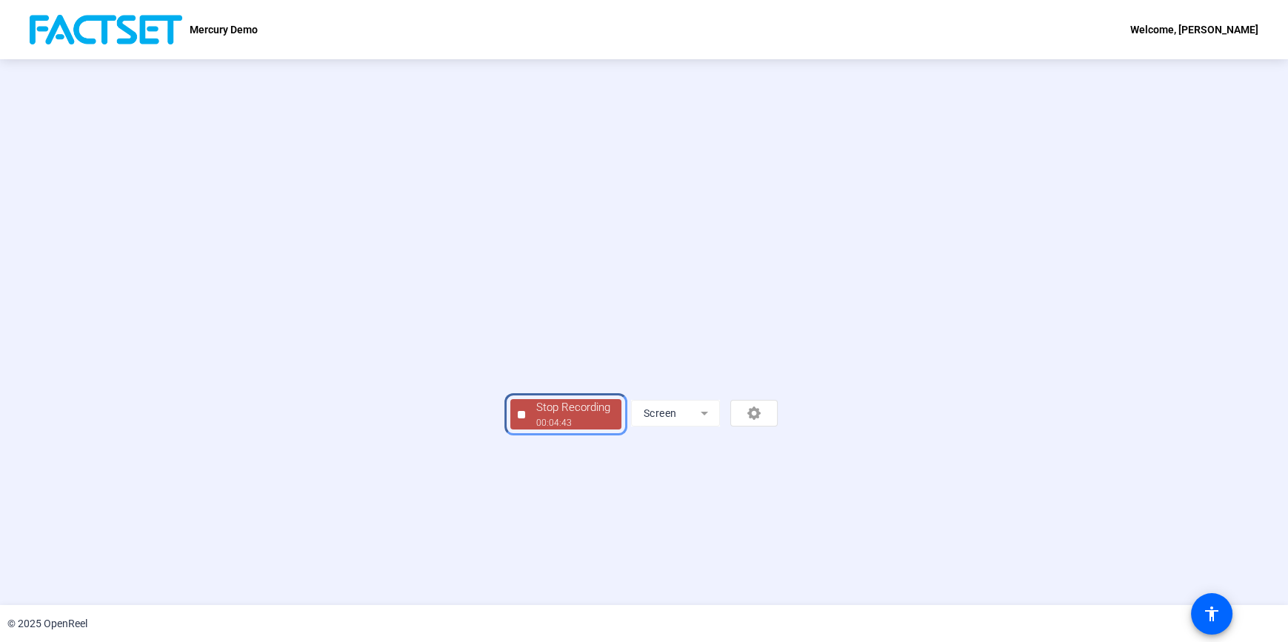
click at [536, 416] on div "Stop Recording" at bounding box center [573, 407] width 74 height 17
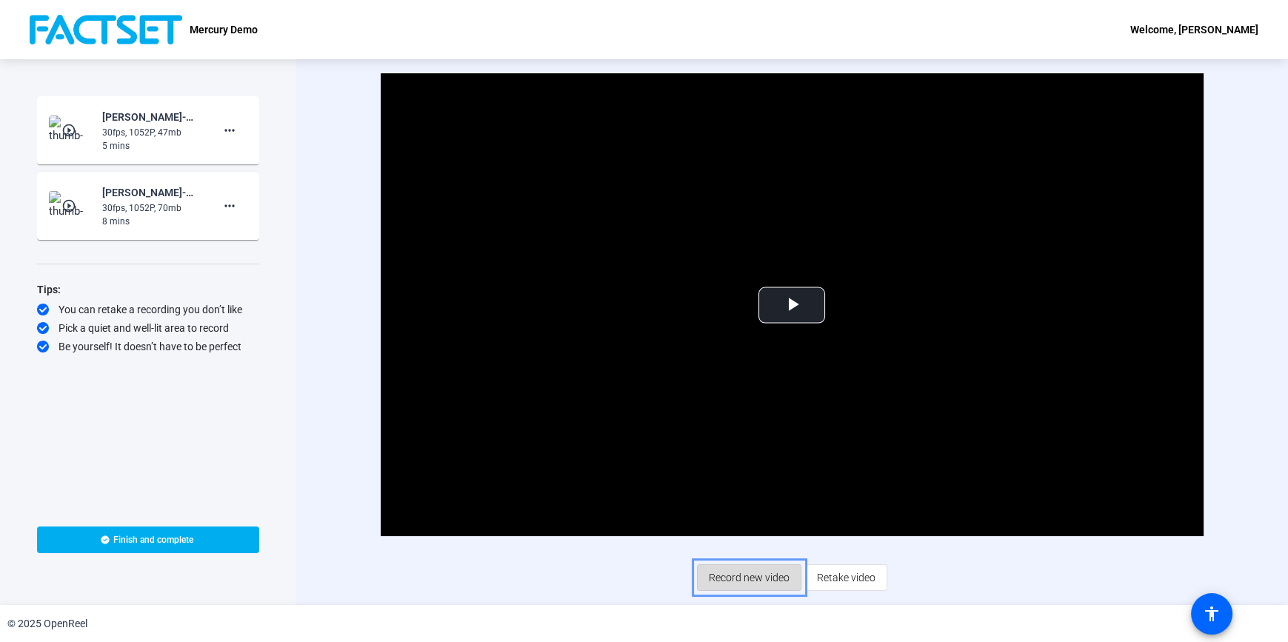
click at [739, 580] on span "Record new video" at bounding box center [749, 577] width 81 height 28
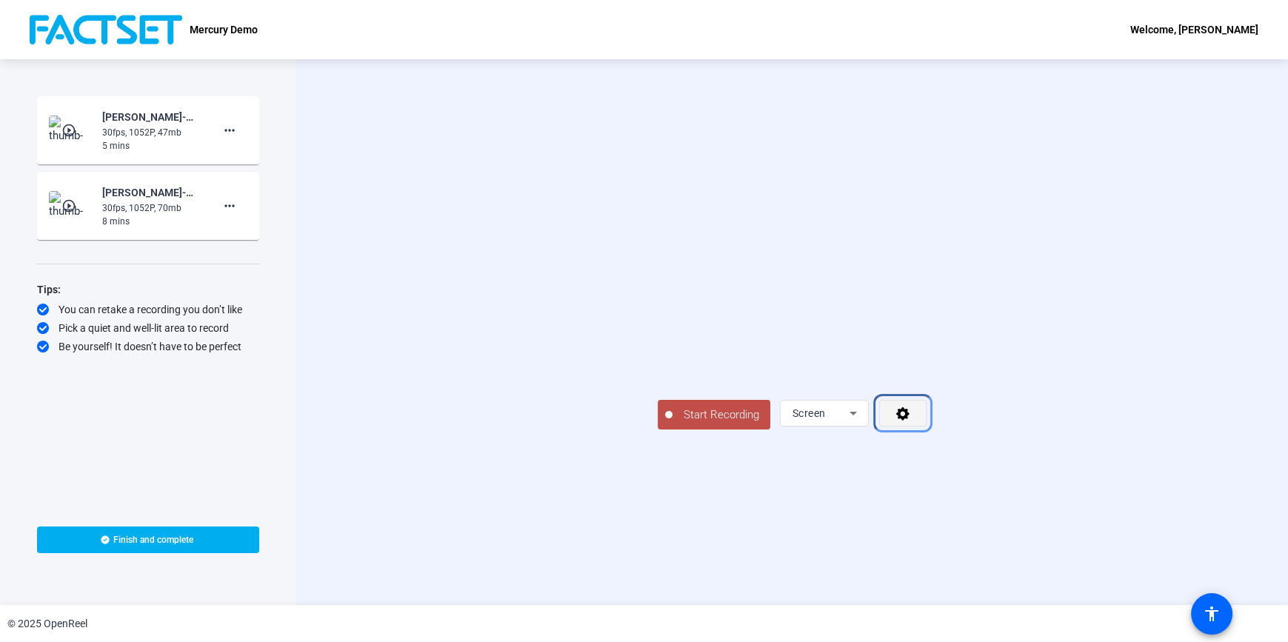
click at [911, 421] on icon "Menu" at bounding box center [902, 413] width 17 height 15
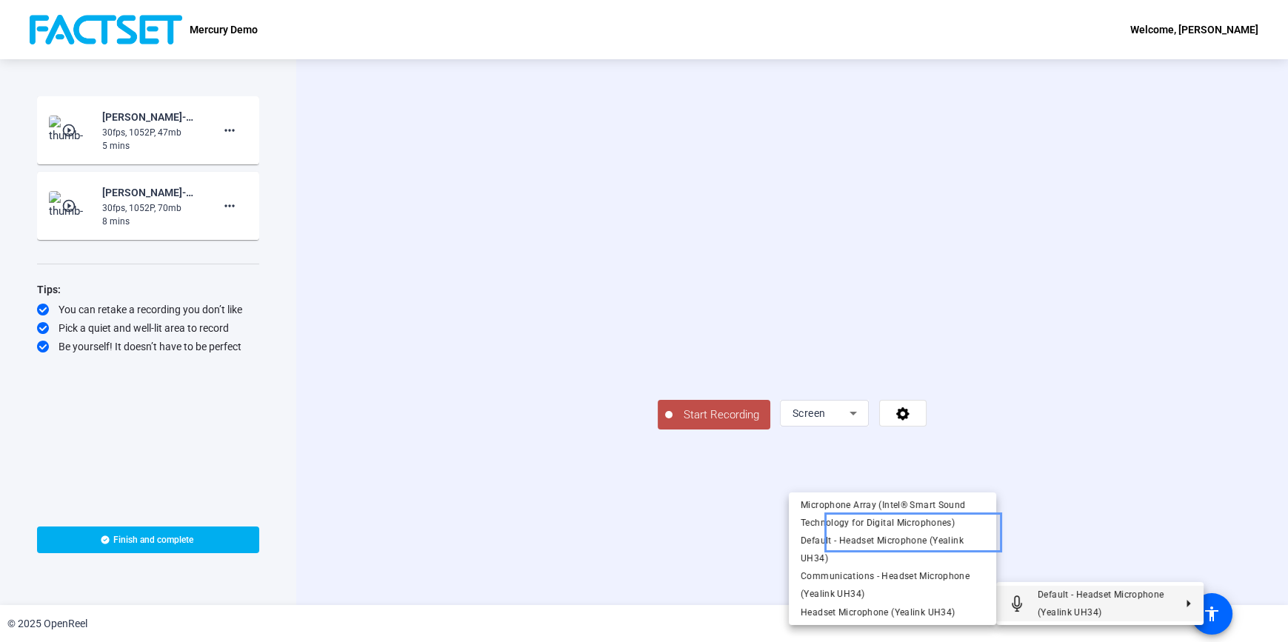
click at [717, 575] on div at bounding box center [644, 321] width 1288 height 642
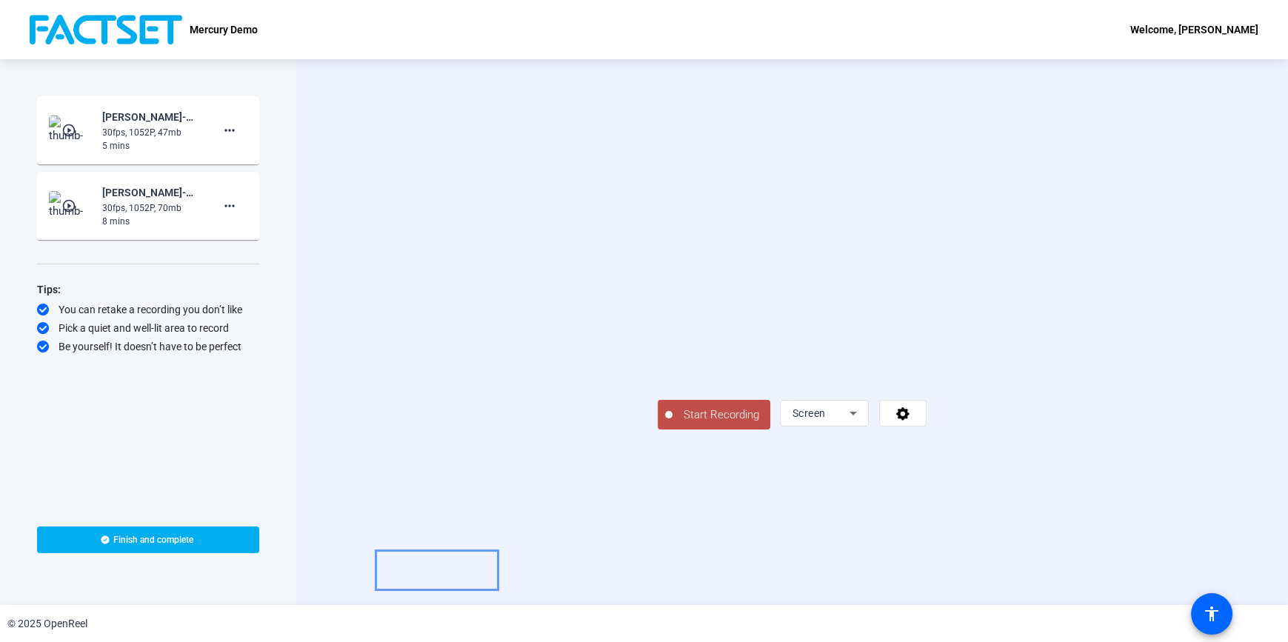
click at [672, 424] on span "Start Recording" at bounding box center [721, 415] width 98 height 17
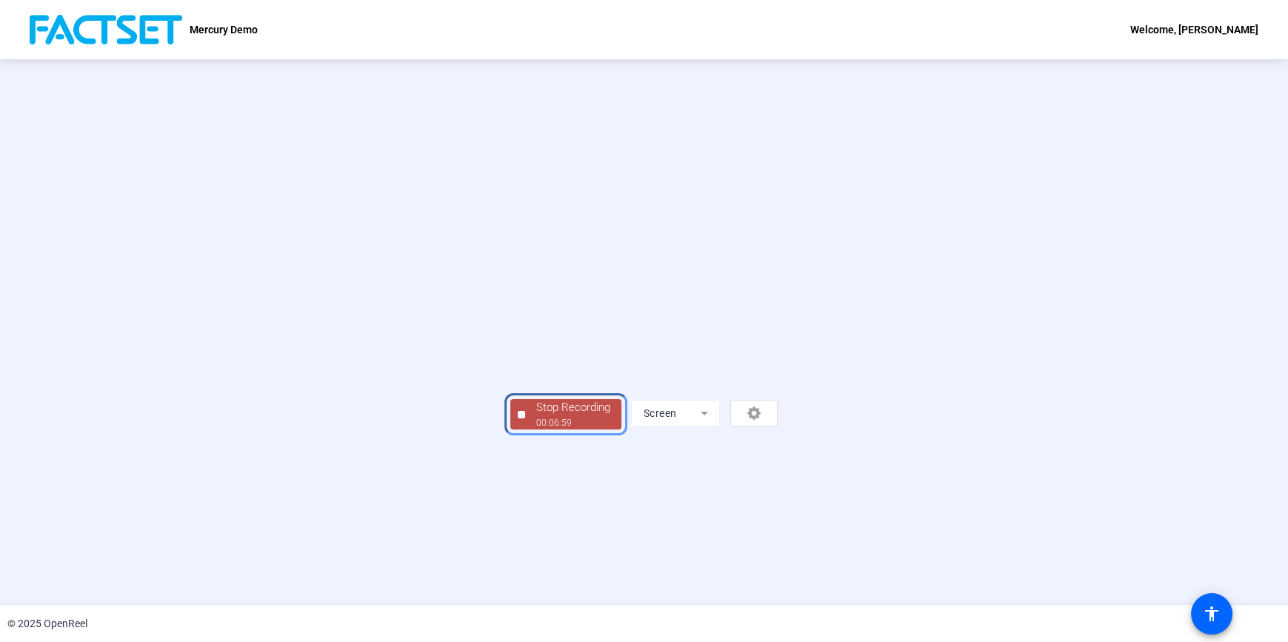
click at [536, 416] on div "Stop Recording" at bounding box center [573, 407] width 74 height 17
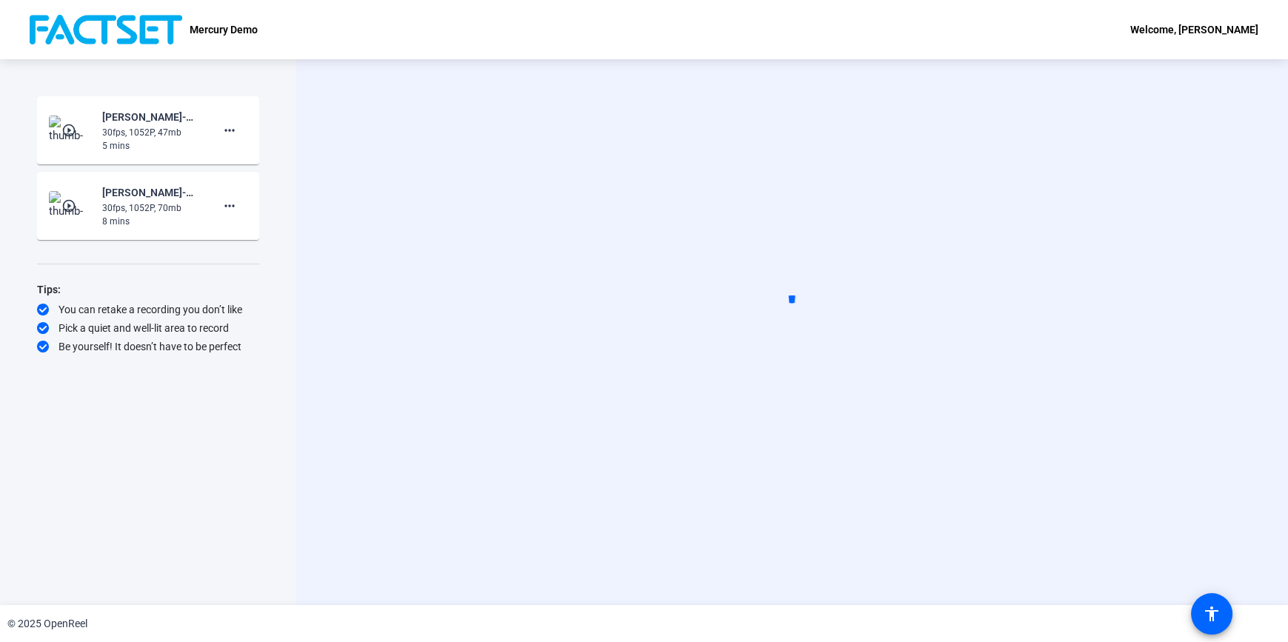
click at [341, 207] on div "Start Recording Screen" at bounding box center [791, 332] width 991 height 546
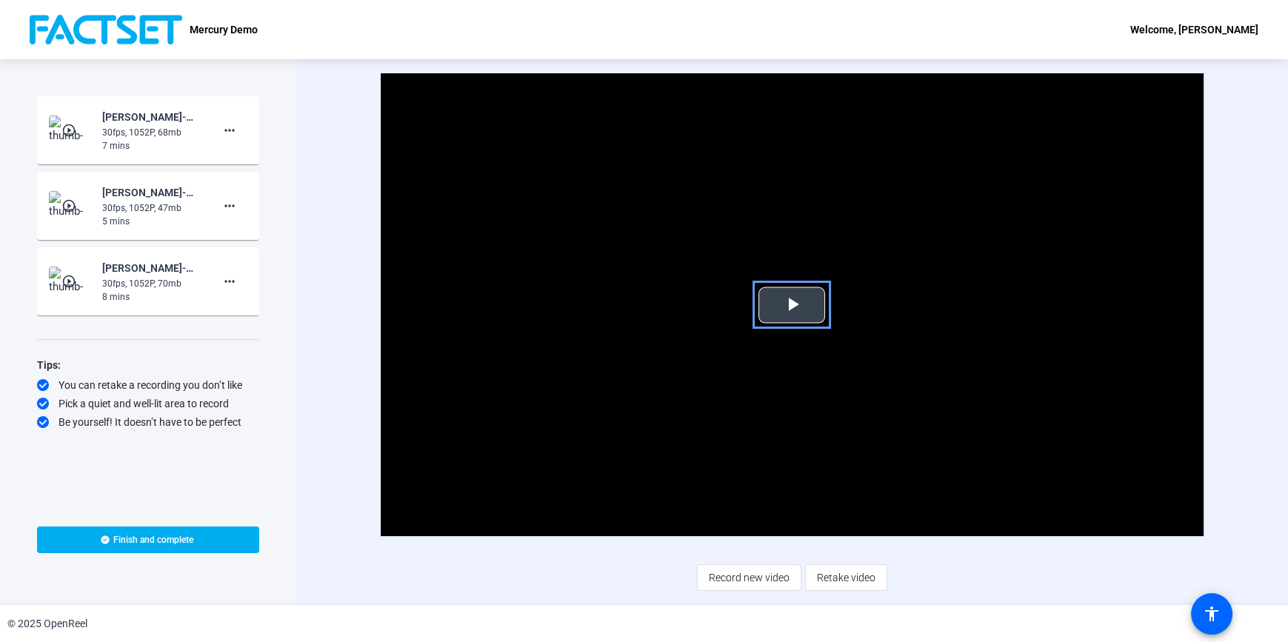
click at [792, 305] on span "Video Player" at bounding box center [792, 305] width 0 height 0
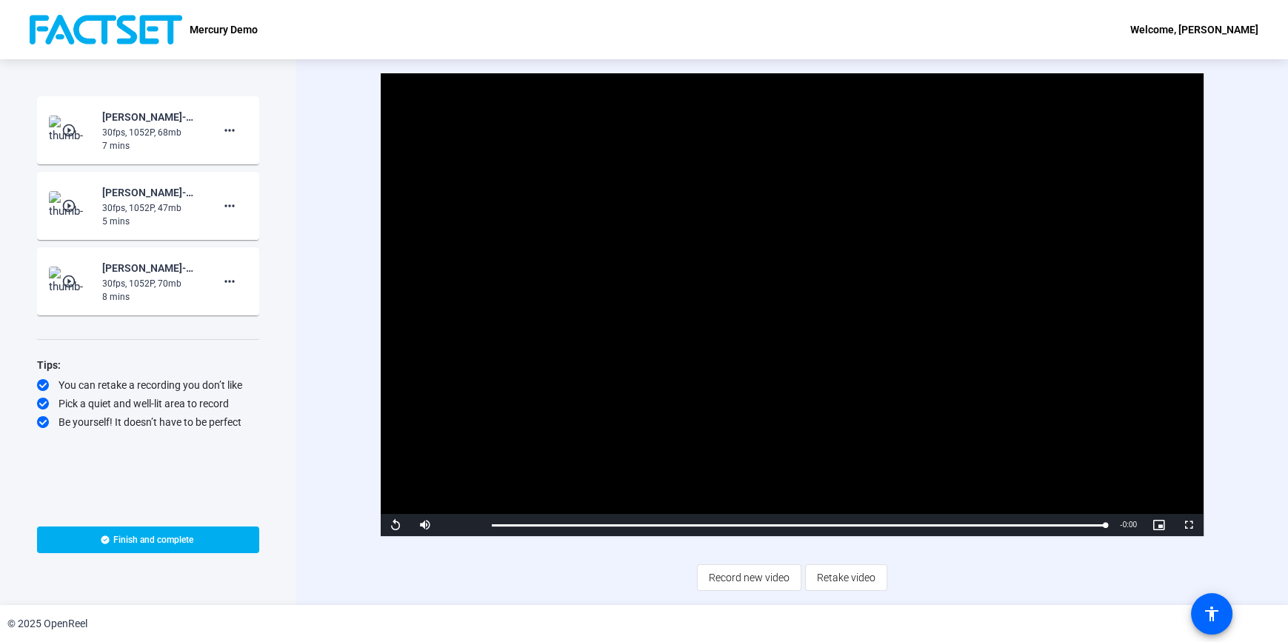
click at [464, 572] on div "Video Player is loading. Play Video Replay Mute Current Time 7:00 / Duration 7:…" at bounding box center [791, 331] width 843 height 517
click at [73, 204] on mat-icon "play_circle_outline" at bounding box center [70, 205] width 18 height 15
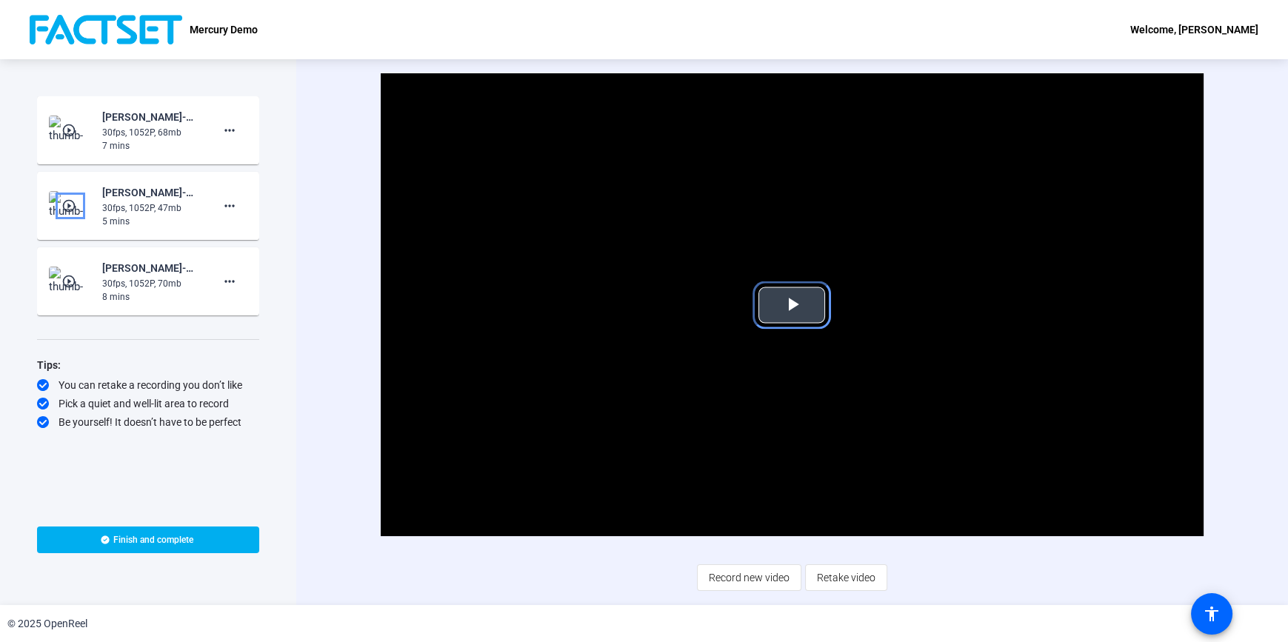
click at [792, 305] on span "Video Player" at bounding box center [792, 305] width 0 height 0
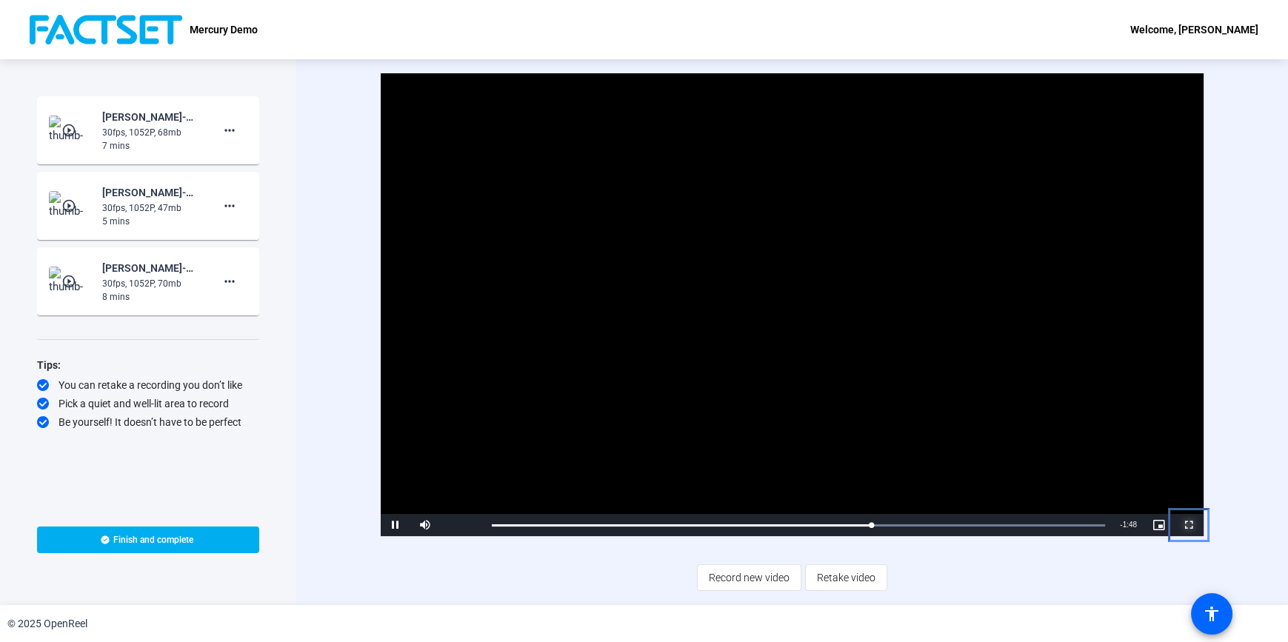
drag, startPoint x: 1187, startPoint y: 523, endPoint x: 2475, endPoint y: 1294, distance: 1500.7
click at [1187, 525] on span "Video Player" at bounding box center [1189, 525] width 30 height 0
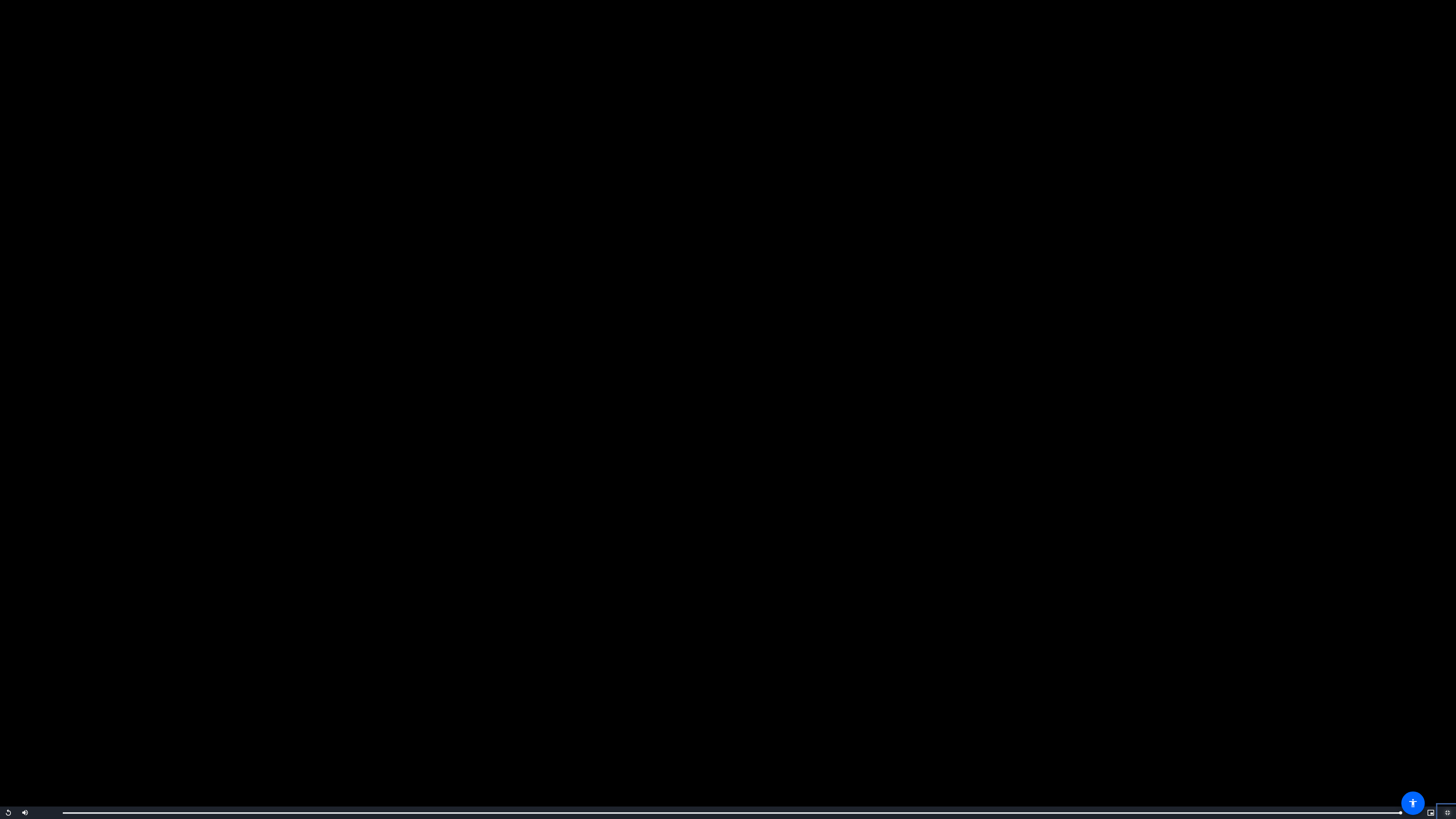
drag, startPoint x: 1446, startPoint y: 812, endPoint x: 1435, endPoint y: 800, distance: 16.3
click at [726, 365] on span "Video Player" at bounding box center [1448, 813] width 17 height 0
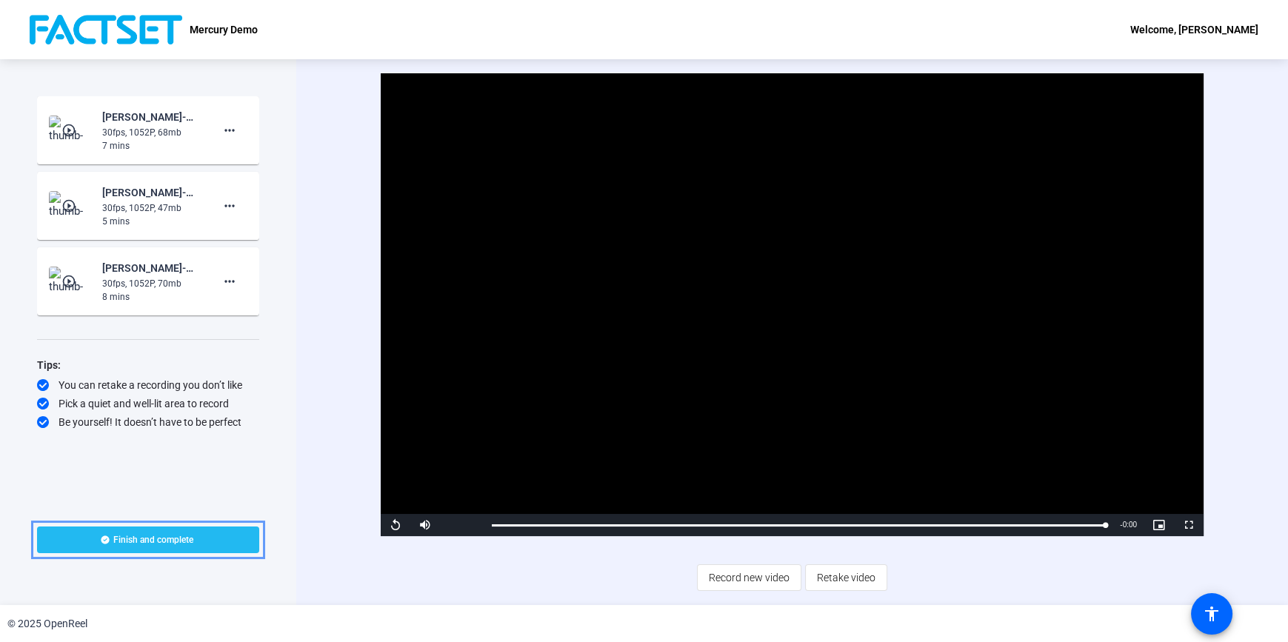
click at [210, 532] on span at bounding box center [148, 540] width 222 height 36
